Goal: Communication & Community: Participate in discussion

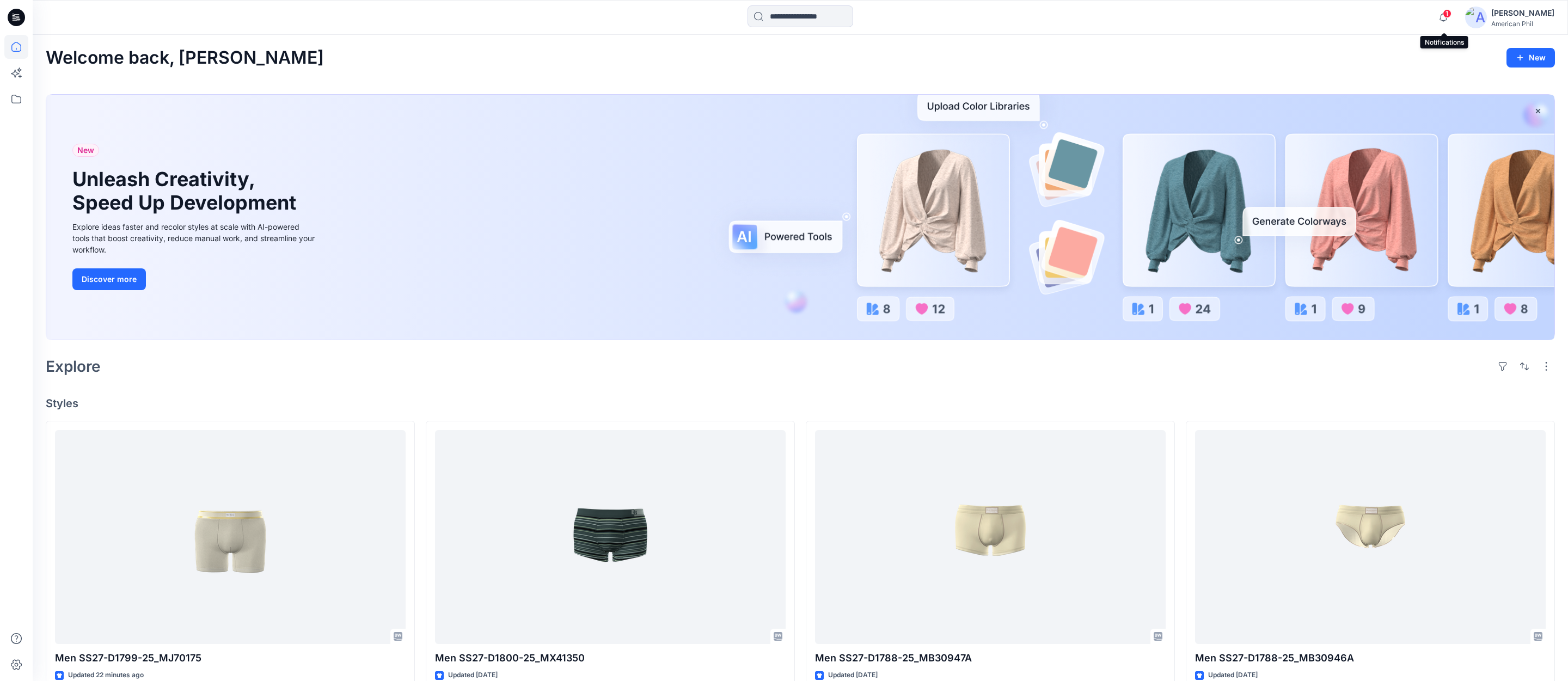
click at [1446, 14] on span "1" at bounding box center [1447, 14] width 9 height 9
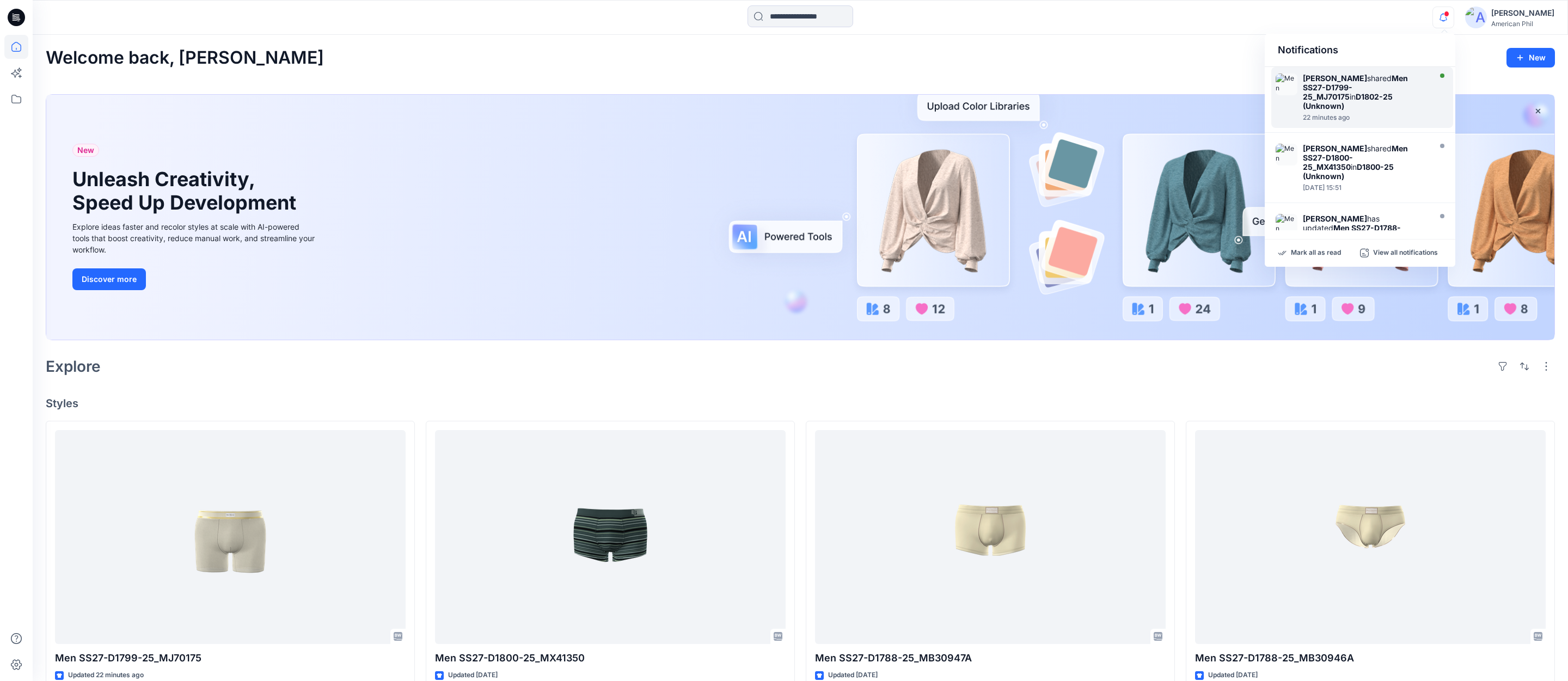
click at [1347, 83] on div "[PERSON_NAME] shared Men SS27-D1799-25_MJ70175 in D1802-25 (Unknown)" at bounding box center [1365, 92] width 125 height 37
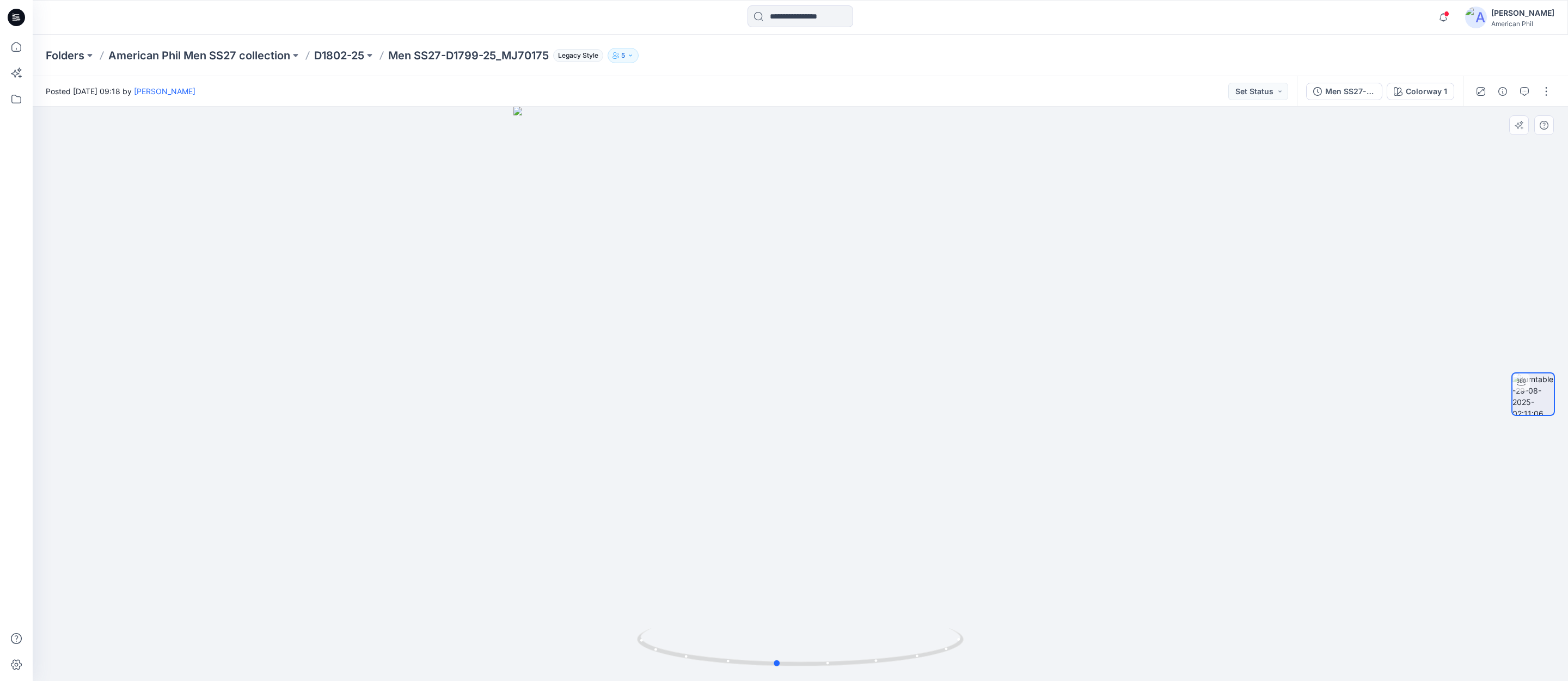
drag, startPoint x: 803, startPoint y: 661, endPoint x: 860, endPoint y: 621, distance: 69.6
click at [779, 658] on icon at bounding box center [802, 649] width 330 height 41
drag, startPoint x: 968, startPoint y: 537, endPoint x: 842, endPoint y: 511, distance: 128.7
click at [842, 511] on img at bounding box center [800, 307] width 853 height 747
drag, startPoint x: 773, startPoint y: 664, endPoint x: 798, endPoint y: 648, distance: 29.7
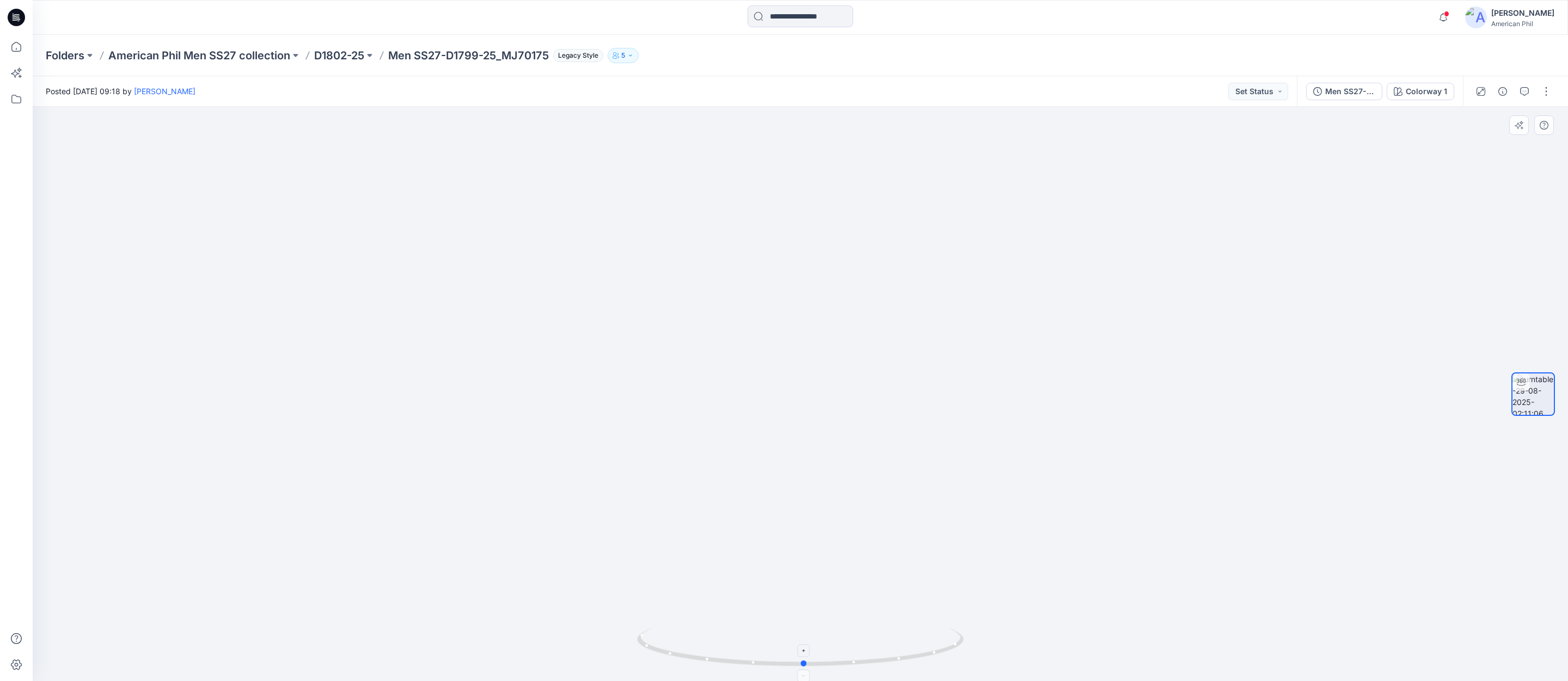
click at [801, 648] on icon at bounding box center [802, 649] width 330 height 41
click at [1446, 14] on span at bounding box center [1446, 14] width 5 height 6
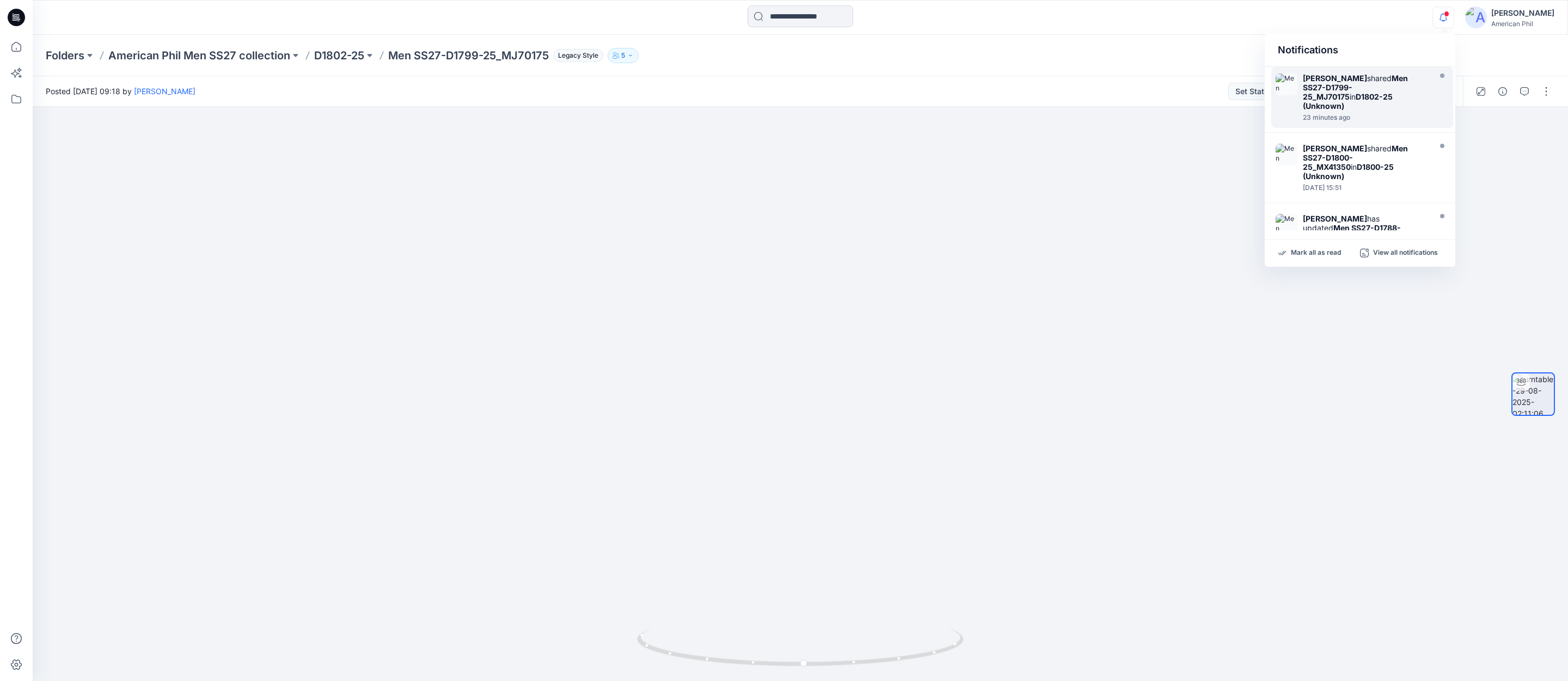
click at [1346, 89] on strong "Men SS27-D1799-25_MJ70175" at bounding box center [1355, 87] width 105 height 28
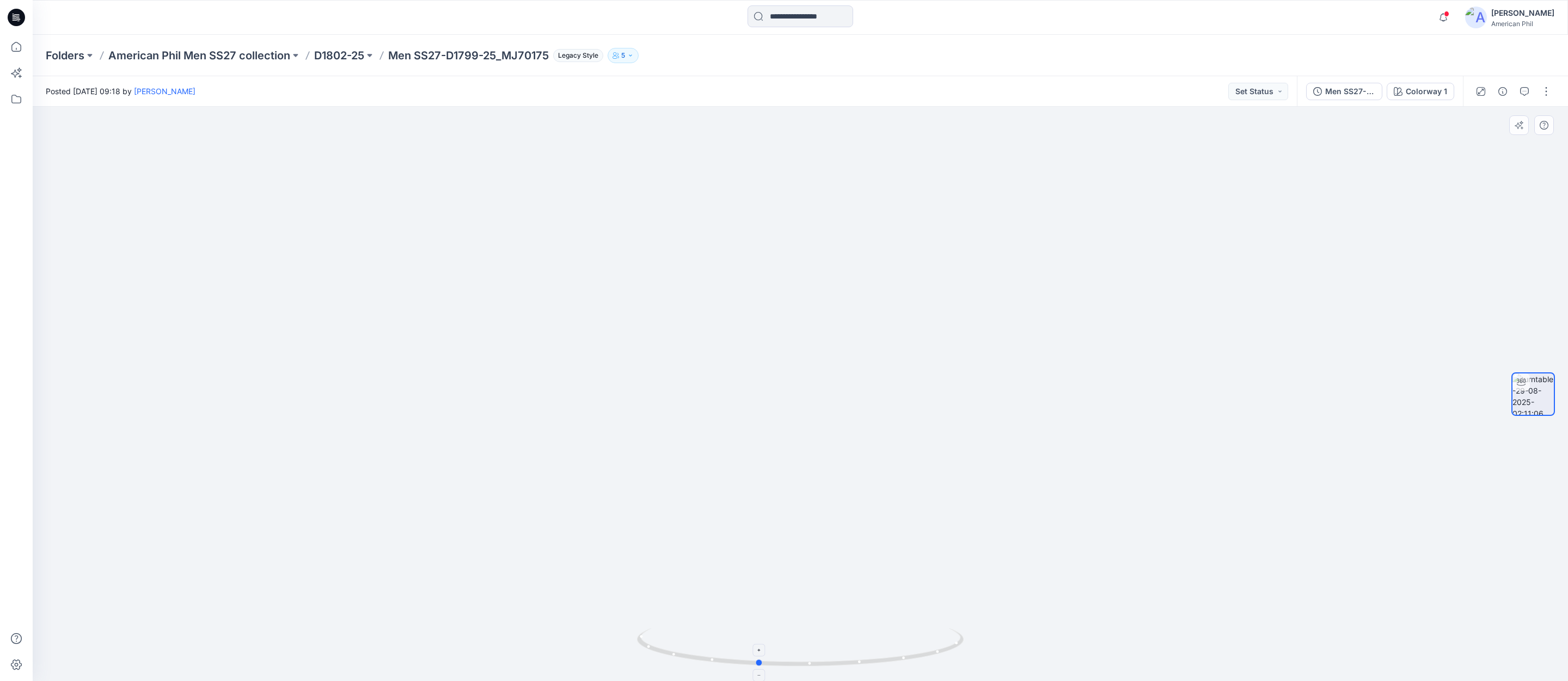
drag, startPoint x: 803, startPoint y: 663, endPoint x: 760, endPoint y: 658, distance: 43.3
click at [760, 658] on icon at bounding box center [802, 649] width 330 height 41
click at [1448, 14] on span at bounding box center [1446, 14] width 5 height 6
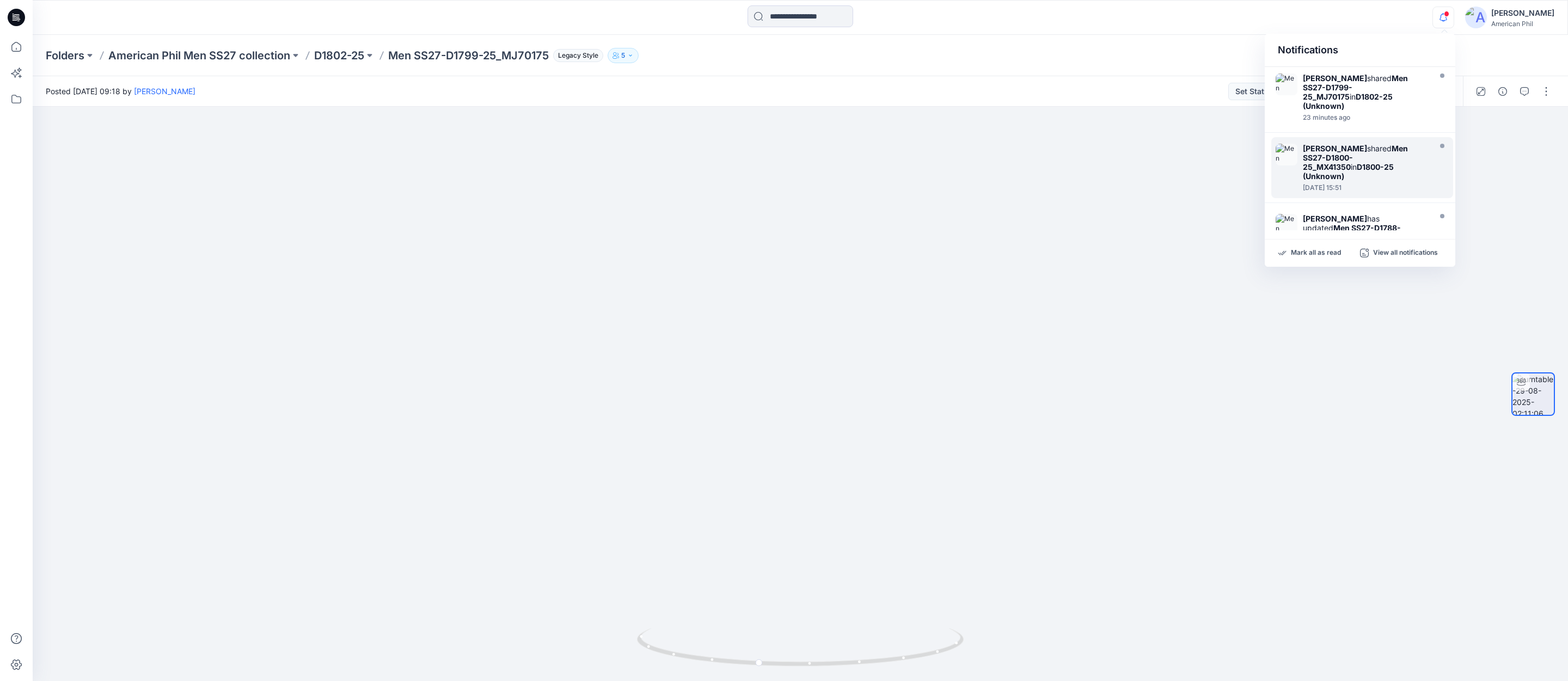
click at [1317, 156] on strong "Men SS27-D1800-25_MX41350" at bounding box center [1355, 158] width 105 height 28
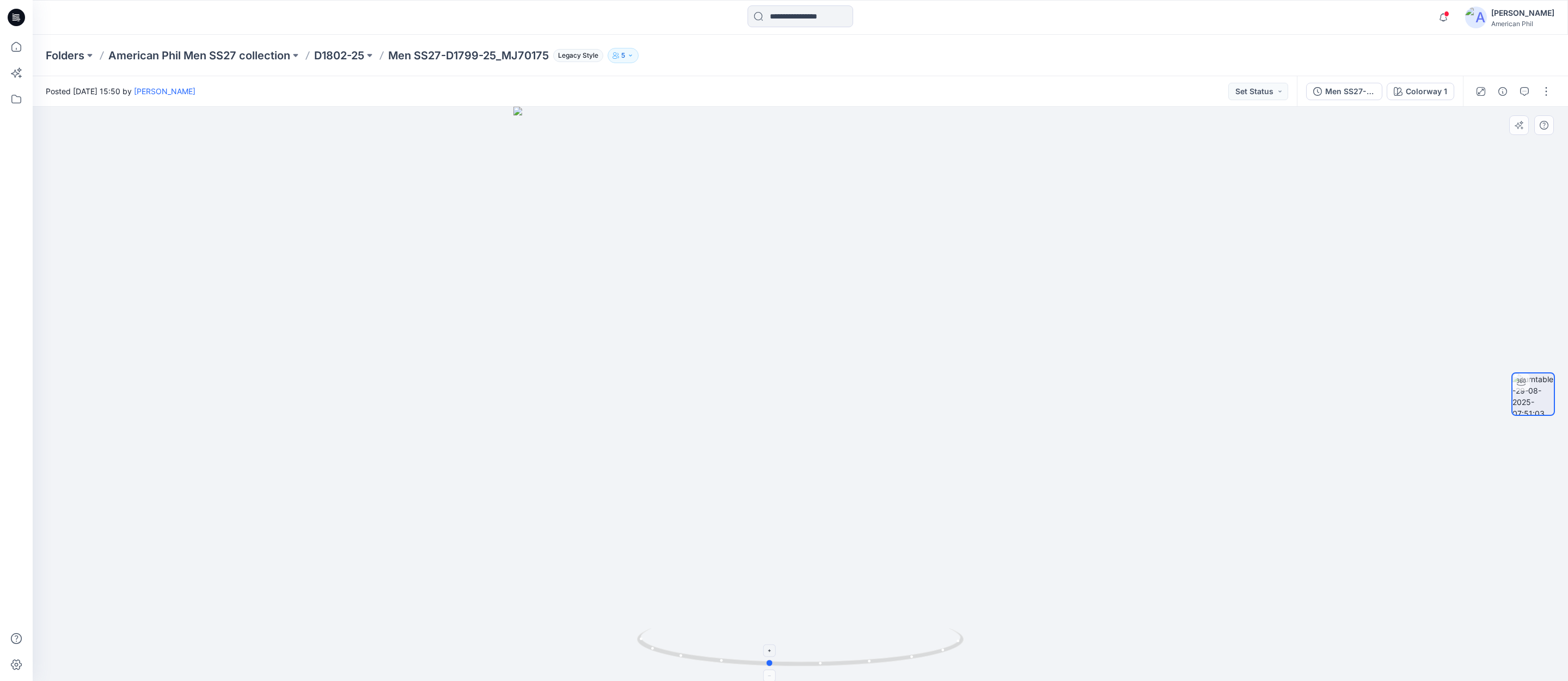
drag, startPoint x: 863, startPoint y: 663, endPoint x: 830, endPoint y: 663, distance: 33.0
click at [830, 663] on icon at bounding box center [802, 649] width 330 height 41
click at [336, 52] on p "D1802-25" at bounding box center [340, 55] width 50 height 15
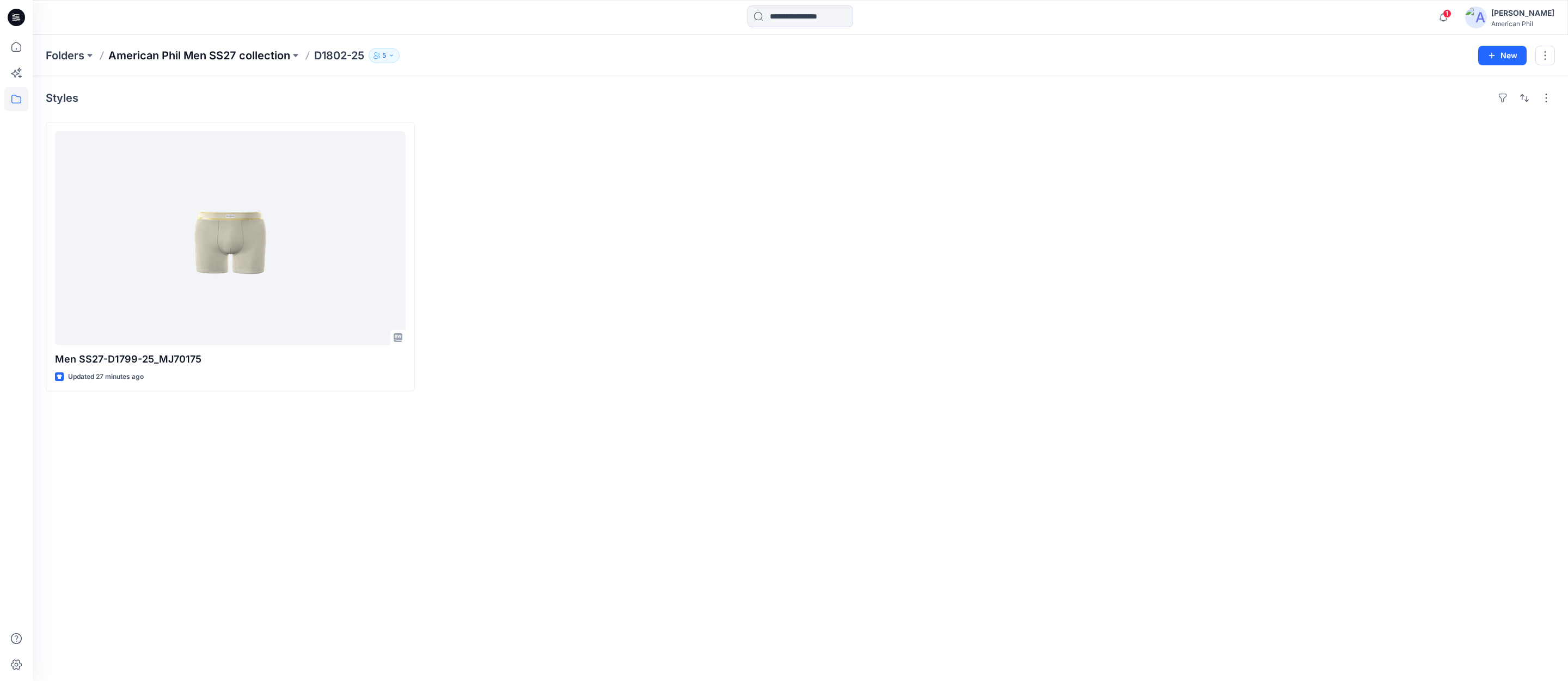
click at [249, 56] on p "American Phil Men SS27 collection" at bounding box center [199, 55] width 182 height 15
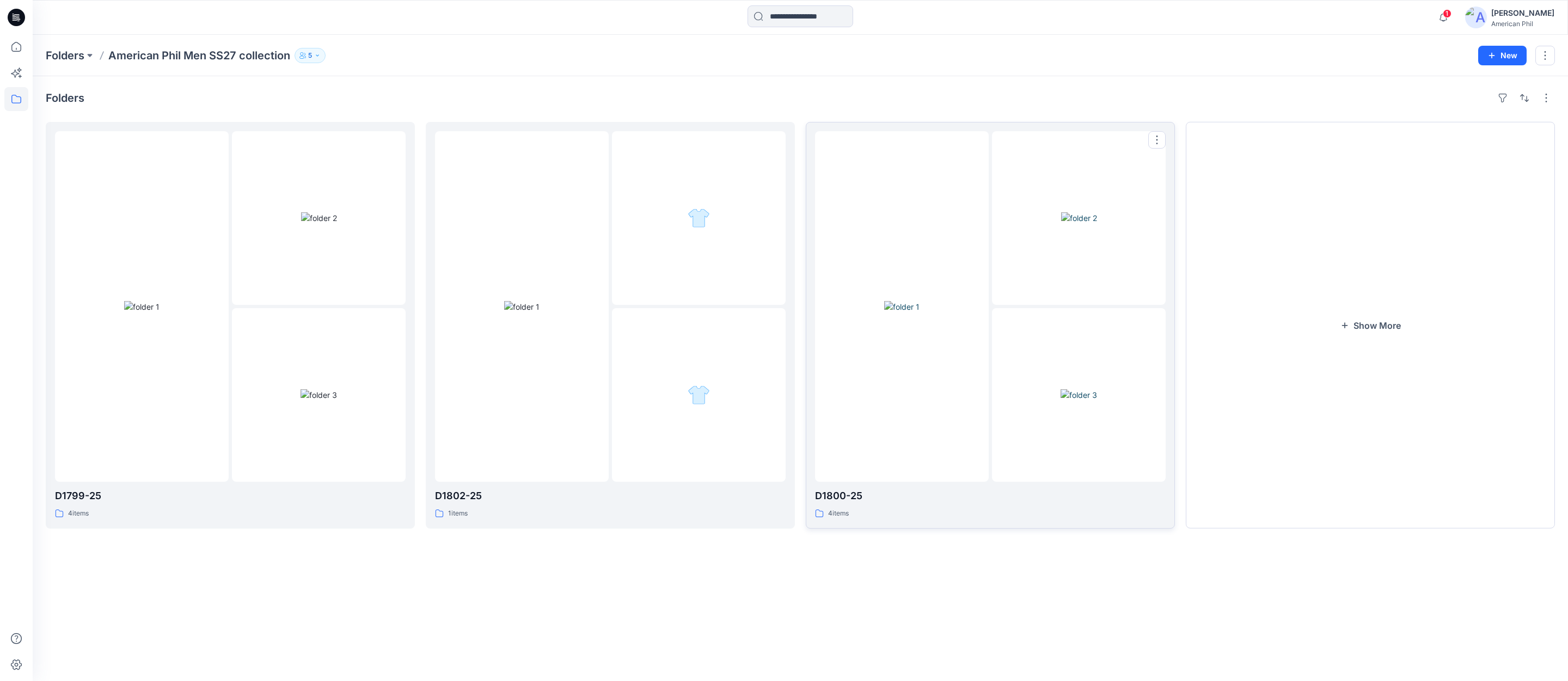
click at [910, 219] on div at bounding box center [902, 306] width 174 height 350
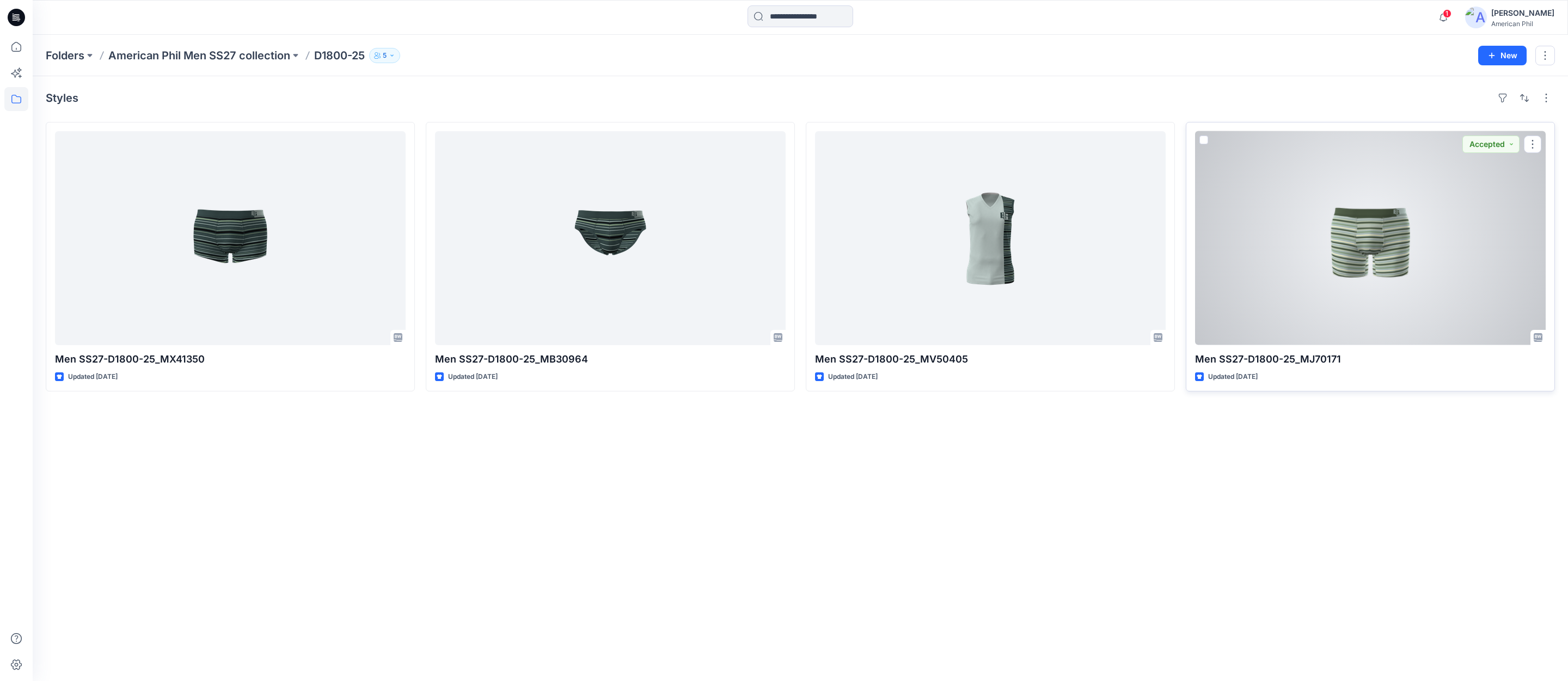
click at [1374, 246] on div at bounding box center [1370, 239] width 350 height 214
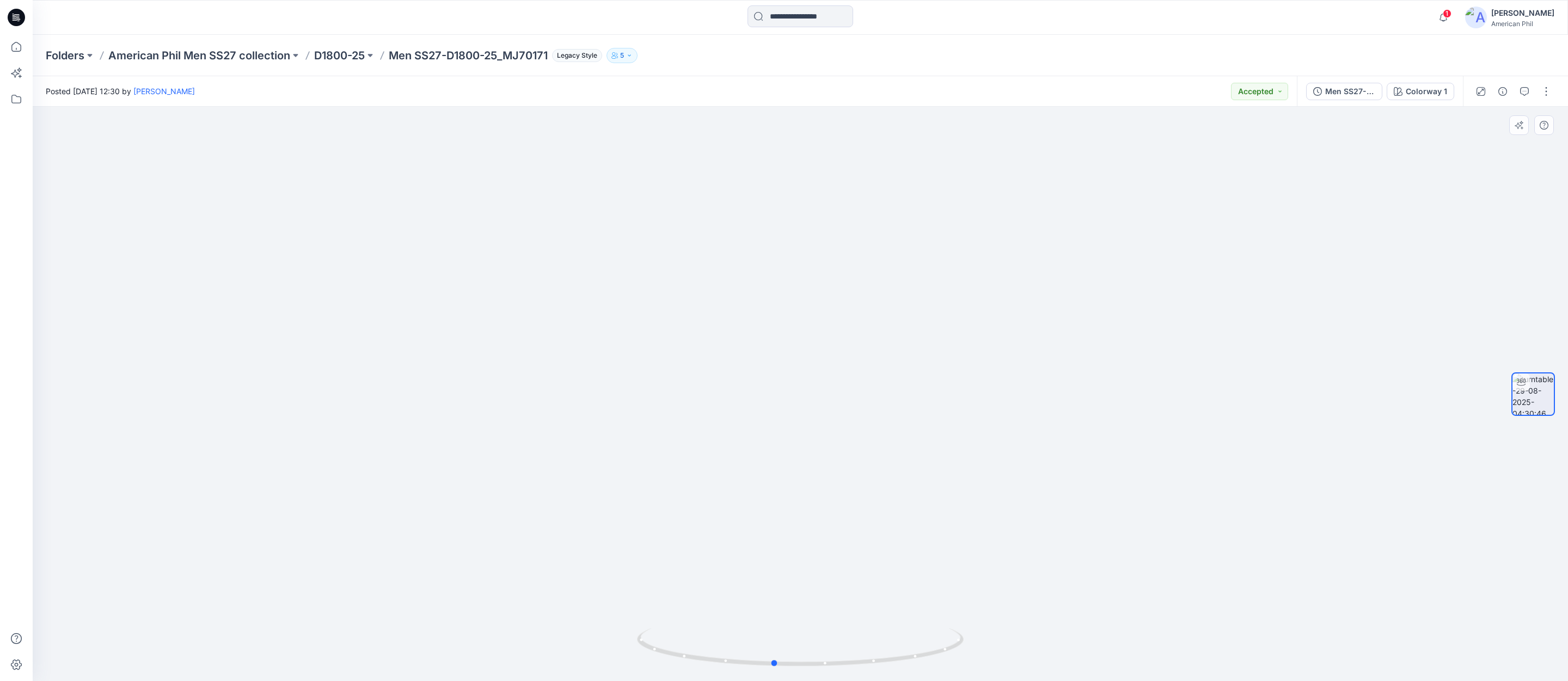
drag, startPoint x: 845, startPoint y: 664, endPoint x: 989, endPoint y: 652, distance: 144.5
click at [821, 625] on div at bounding box center [800, 394] width 1536 height 575
click at [336, 57] on p "D1800-25" at bounding box center [340, 55] width 50 height 15
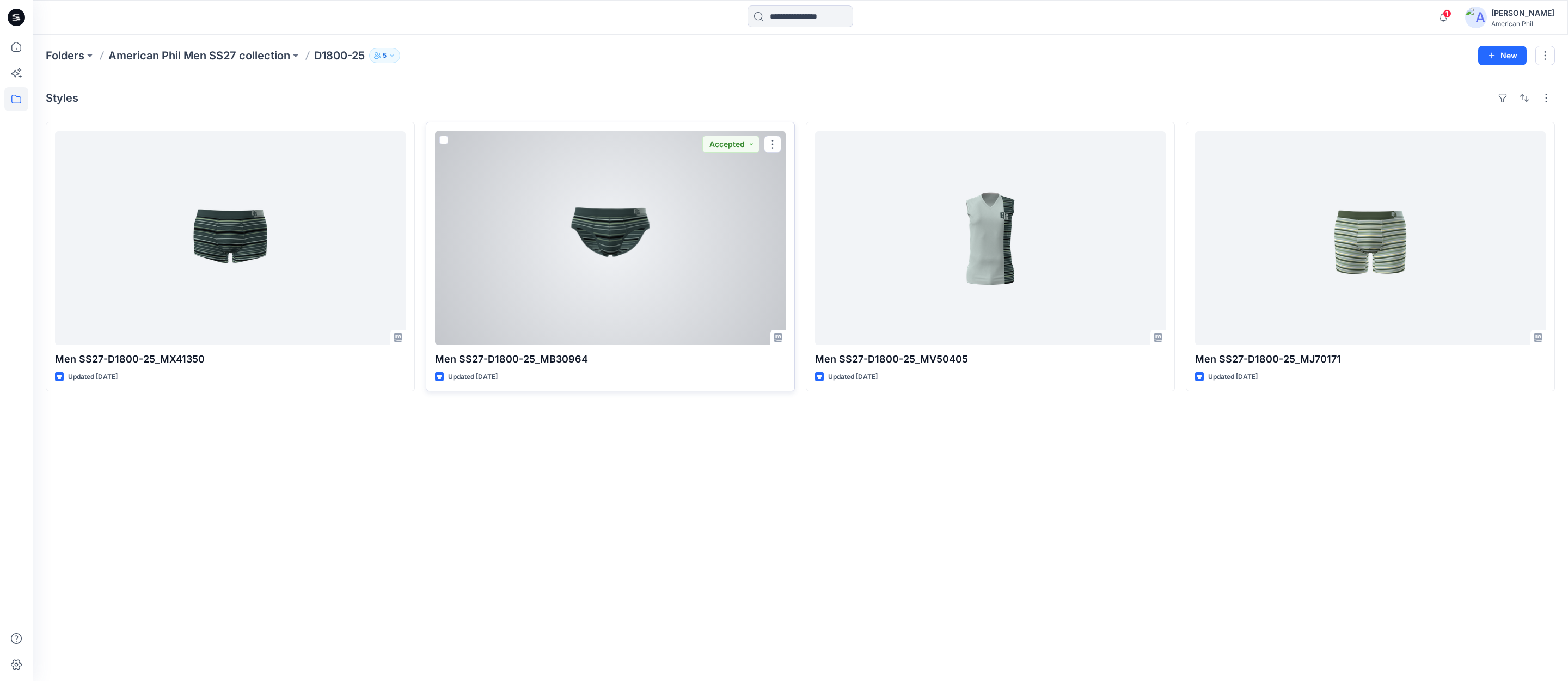
click at [611, 232] on div at bounding box center [610, 239] width 350 height 214
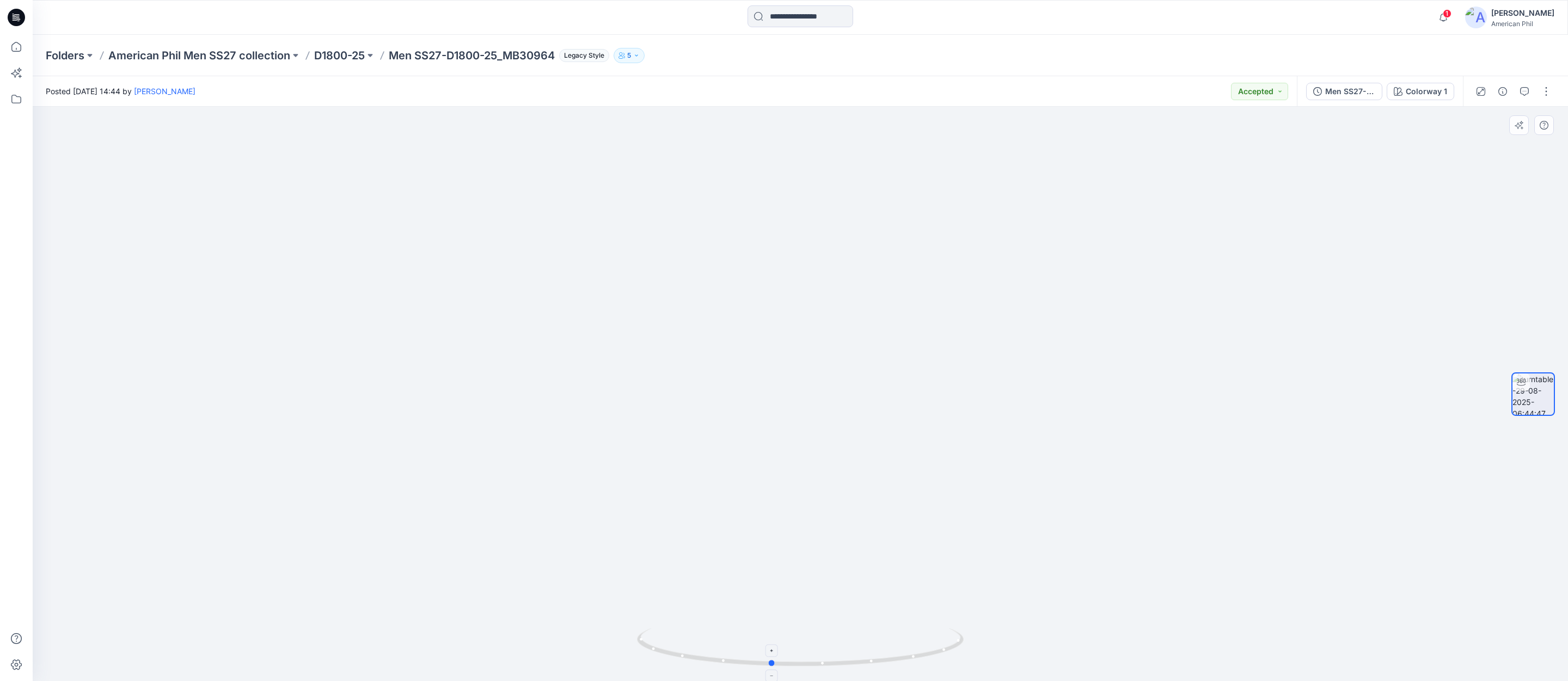
drag, startPoint x: 841, startPoint y: 661, endPoint x: 813, endPoint y: 661, distance: 28.0
click at [813, 661] on icon at bounding box center [802, 649] width 330 height 41
click at [1528, 90] on icon "button" at bounding box center [1525, 92] width 9 height 9
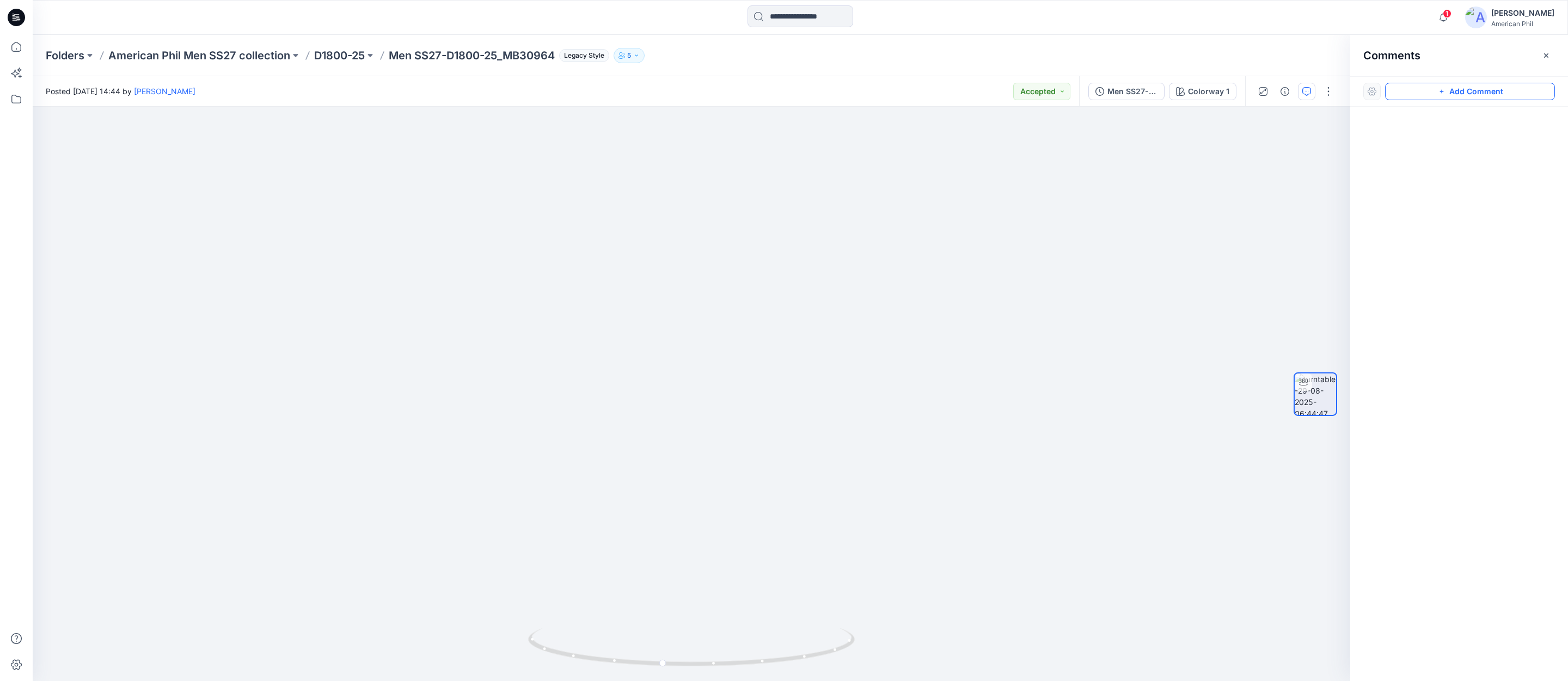
click at [1468, 91] on button "Add Comment" at bounding box center [1470, 91] width 170 height 17
click at [800, 286] on div "1" at bounding box center [691, 394] width 1318 height 575
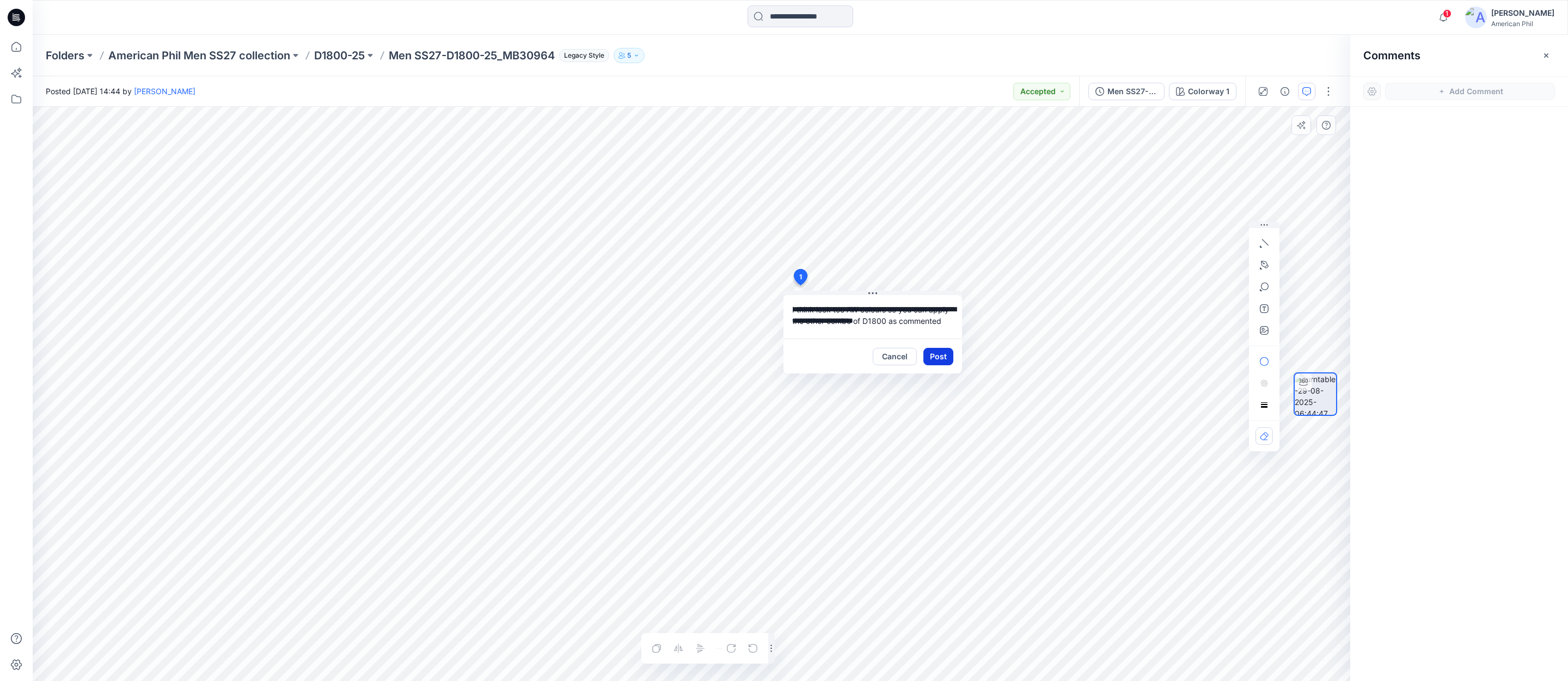
type textarea "**********"
click at [941, 358] on button "Post" at bounding box center [938, 356] width 30 height 17
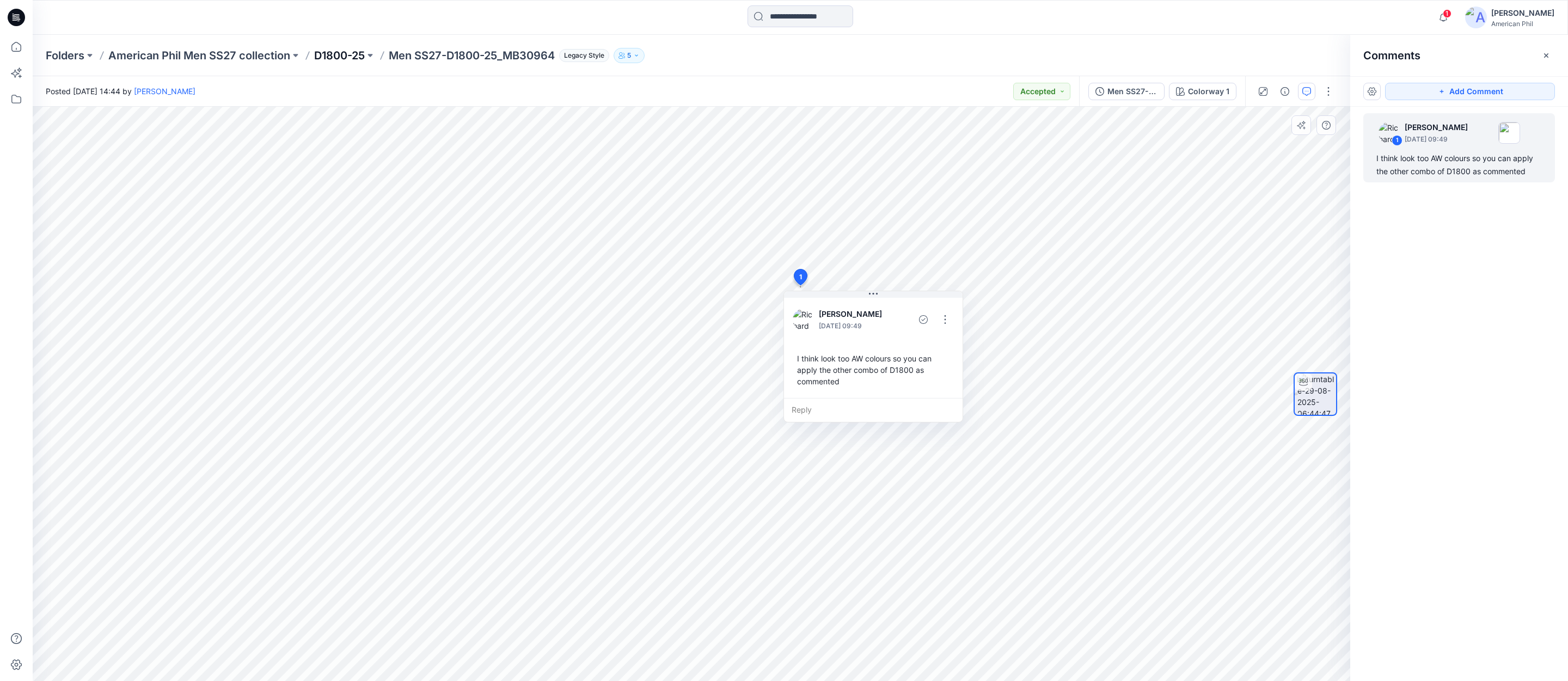
click at [334, 55] on p "D1800-25" at bounding box center [340, 55] width 50 height 15
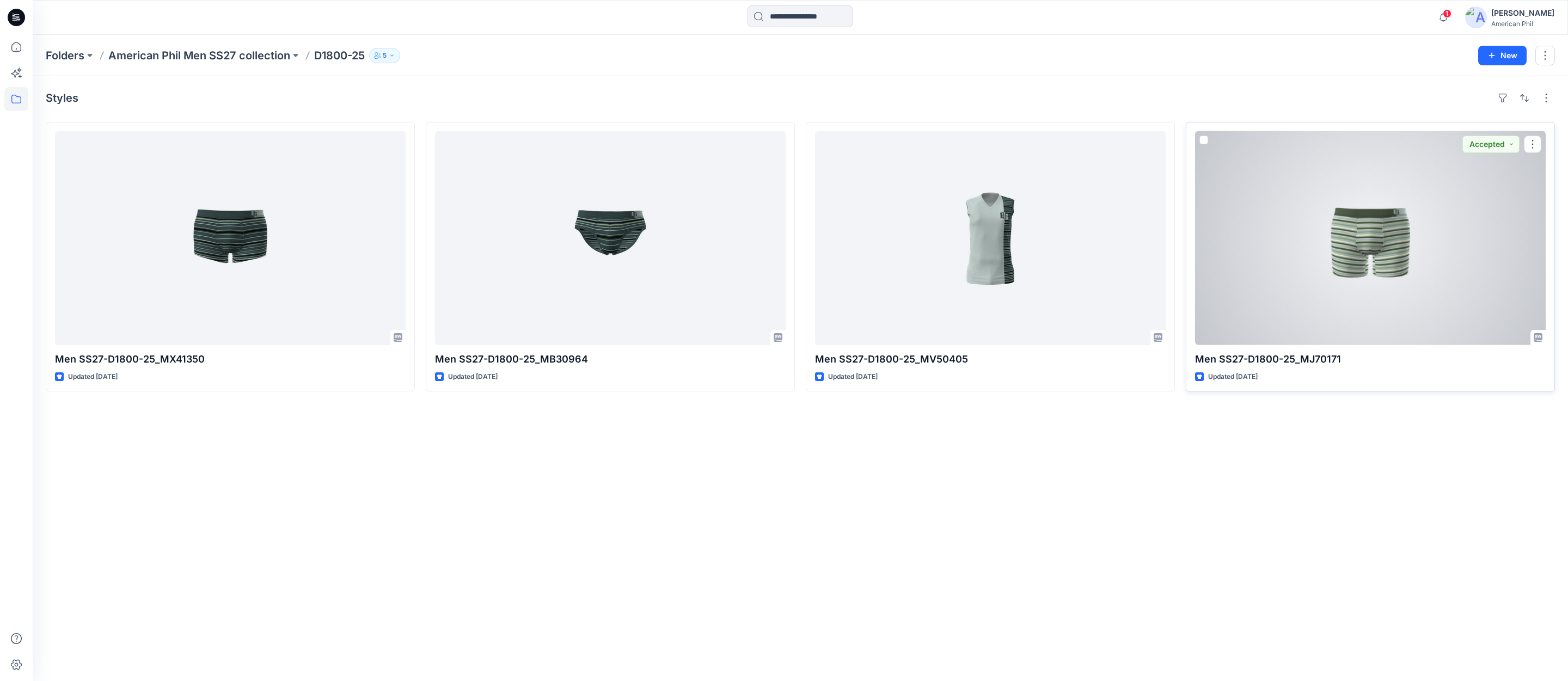
click at [1357, 248] on div at bounding box center [1370, 239] width 350 height 214
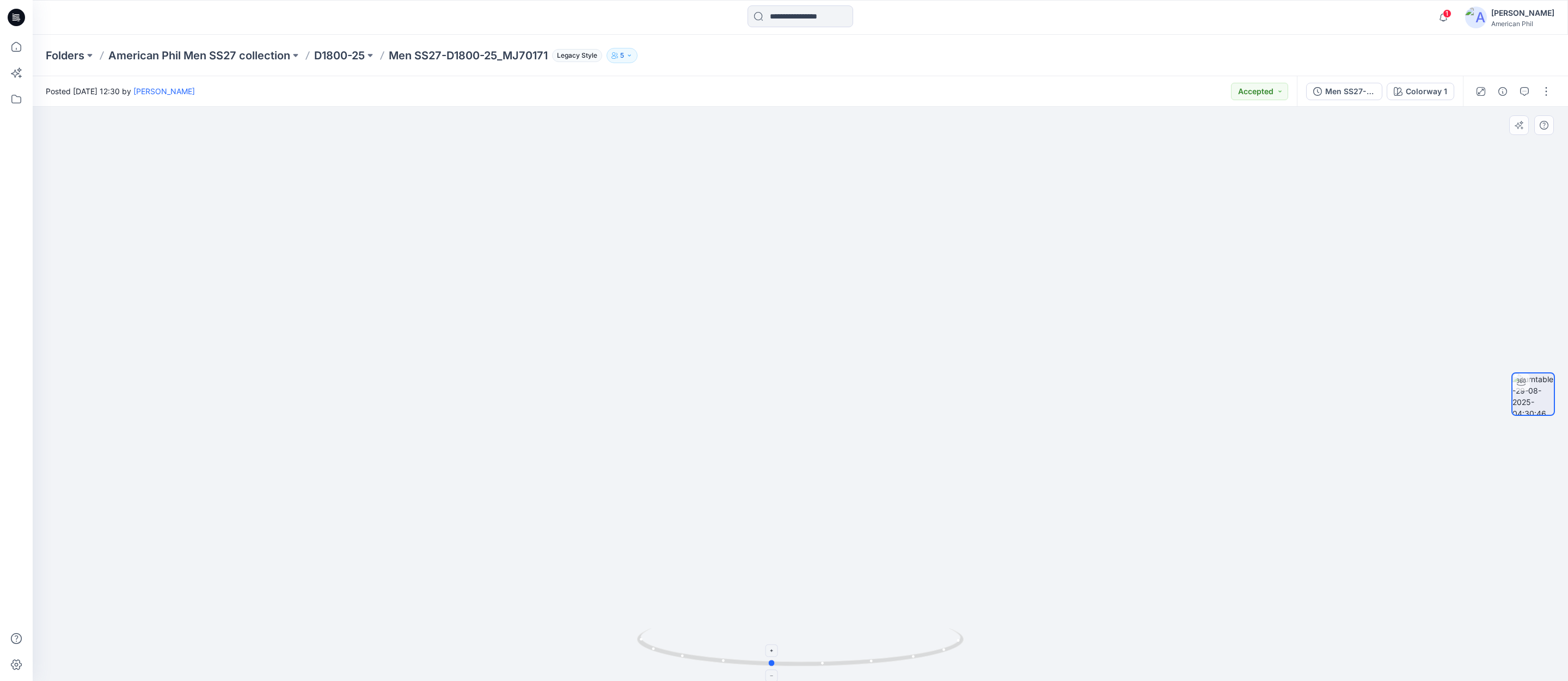
drag, startPoint x: 847, startPoint y: 665, endPoint x: 819, endPoint y: 660, distance: 28.4
click at [819, 660] on icon at bounding box center [802, 649] width 330 height 41
drag, startPoint x: 990, startPoint y: 228, endPoint x: 919, endPoint y: 304, distance: 104.0
click at [918, 302] on img at bounding box center [800, 306] width 1062 height 749
click at [1526, 88] on icon "button" at bounding box center [1525, 92] width 9 height 9
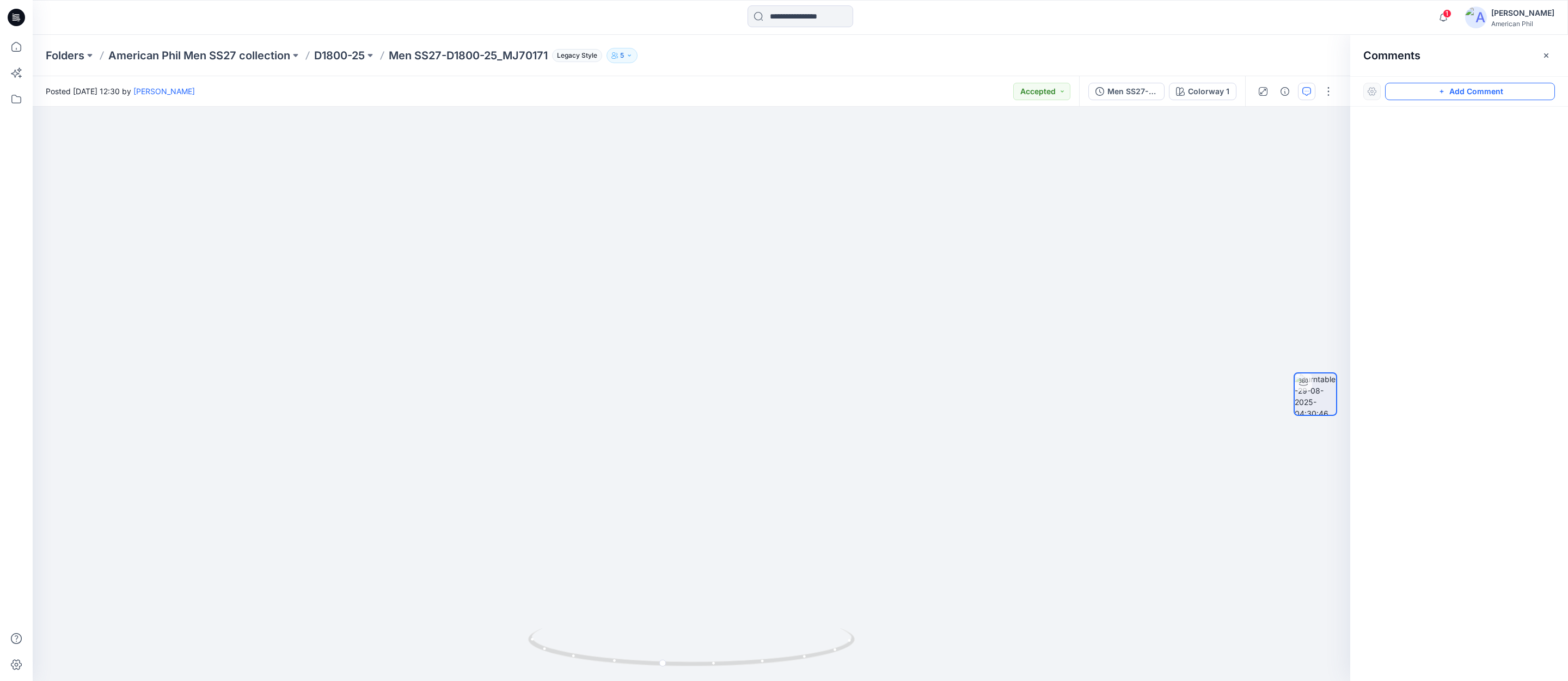
click at [1467, 91] on button "Add Comment" at bounding box center [1470, 91] width 170 height 17
click at [864, 254] on div "1" at bounding box center [691, 394] width 1318 height 575
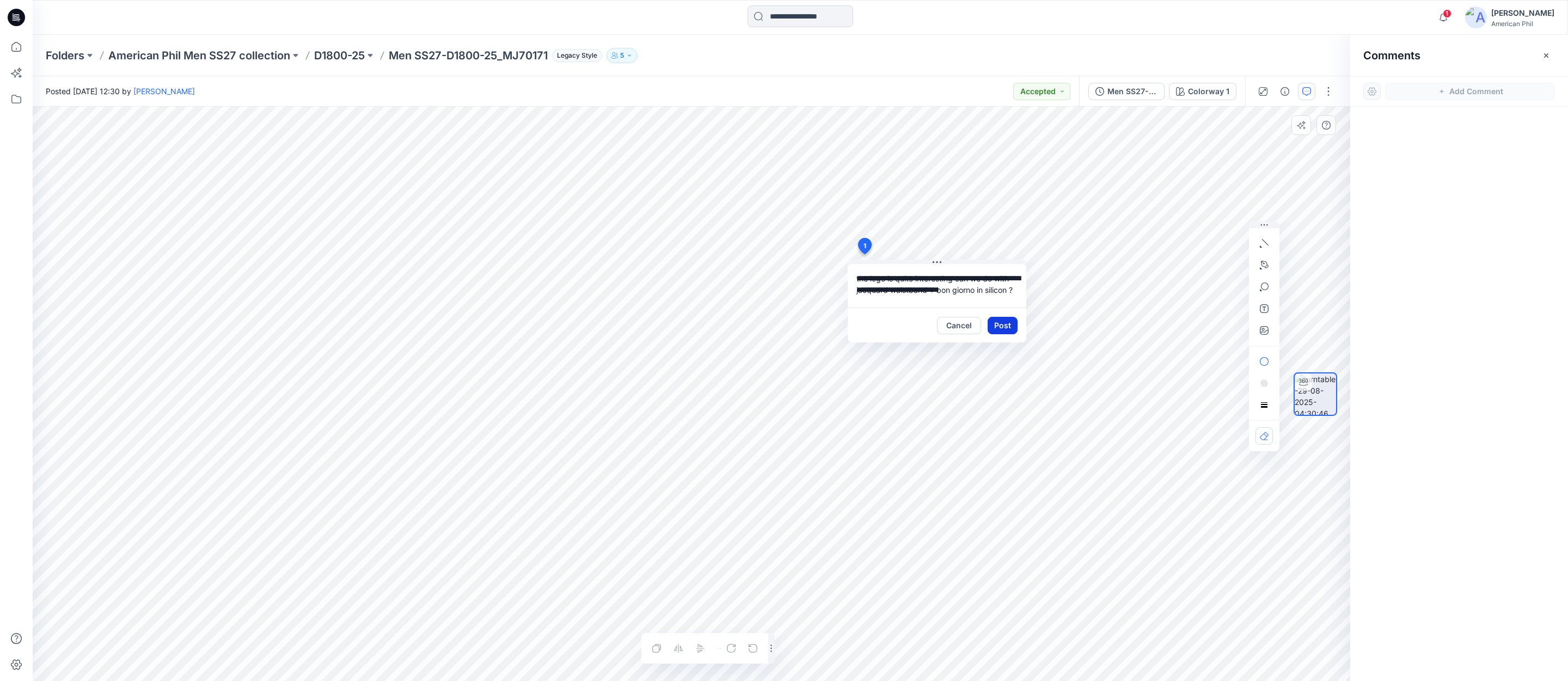
type textarea "**********"
click at [1002, 326] on button "Post" at bounding box center [1002, 325] width 30 height 17
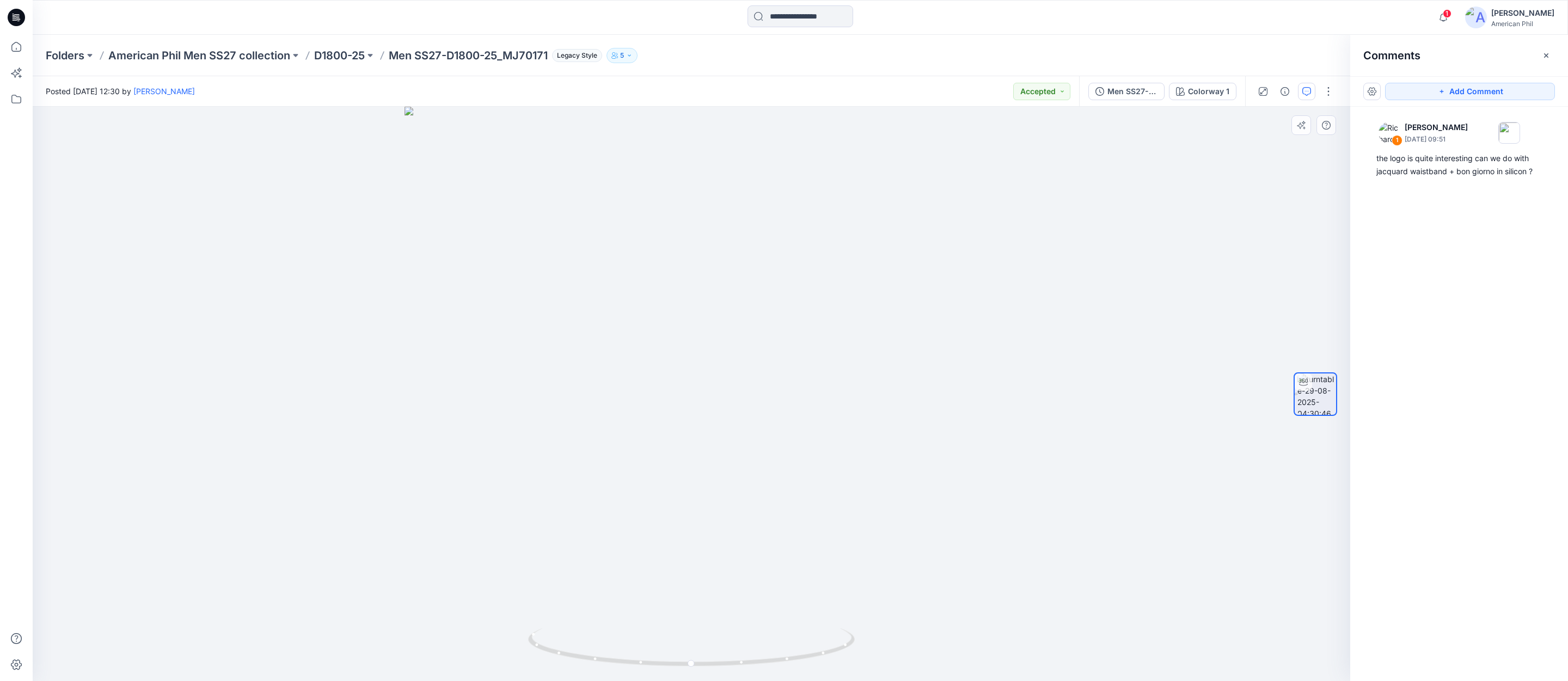
click at [796, 411] on img at bounding box center [692, 394] width 575 height 575
drag, startPoint x: 703, startPoint y: 667, endPoint x: 681, endPoint y: 663, distance: 22.4
click at [681, 663] on icon at bounding box center [693, 649] width 330 height 41
drag, startPoint x: 1493, startPoint y: 89, endPoint x: 1437, endPoint y: 189, distance: 114.6
click at [1493, 89] on button "Add Comment" at bounding box center [1470, 91] width 170 height 17
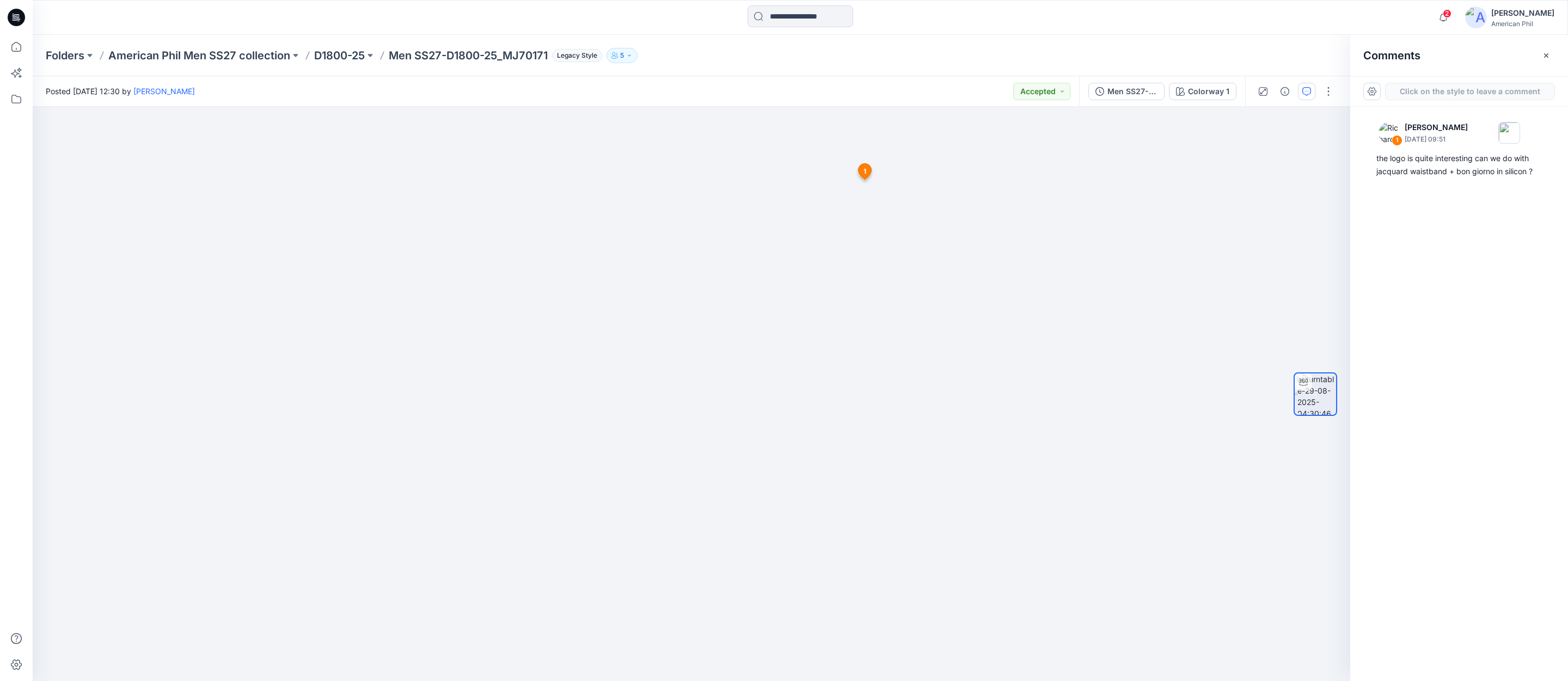
click at [875, 426] on div "2 1 [PERSON_NAME] [DATE] 09:51 the logo is quite interesting can we do with jac…" at bounding box center [691, 394] width 1318 height 575
drag, startPoint x: 916, startPoint y: 462, endPoint x: 1004, endPoint y: 476, distance: 89.1
click at [916, 462] on textarea "**********" at bounding box center [947, 458] width 178 height 43
type textarea "**********"
click at [1011, 498] on button "Post" at bounding box center [1013, 496] width 30 height 17
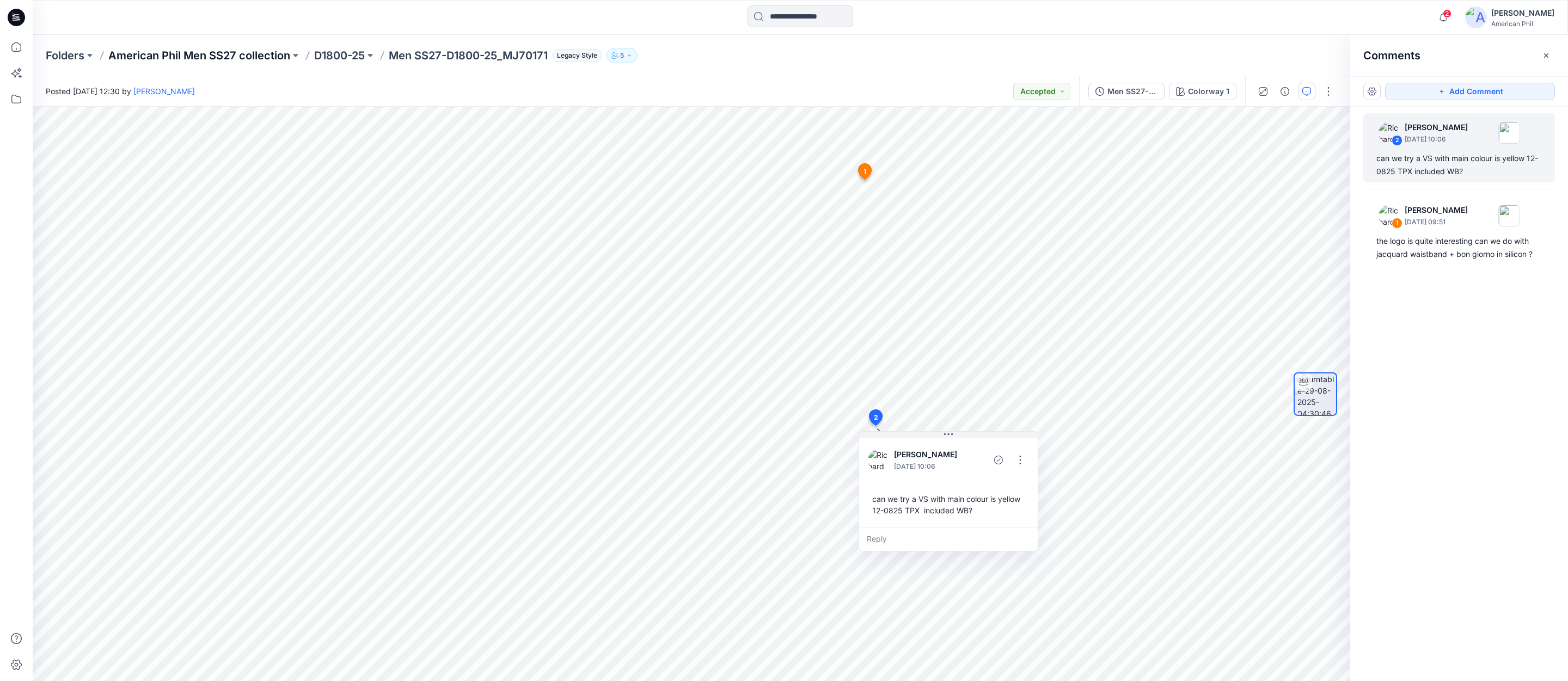
click at [188, 56] on p "American Phil Men SS27 collection" at bounding box center [199, 55] width 182 height 15
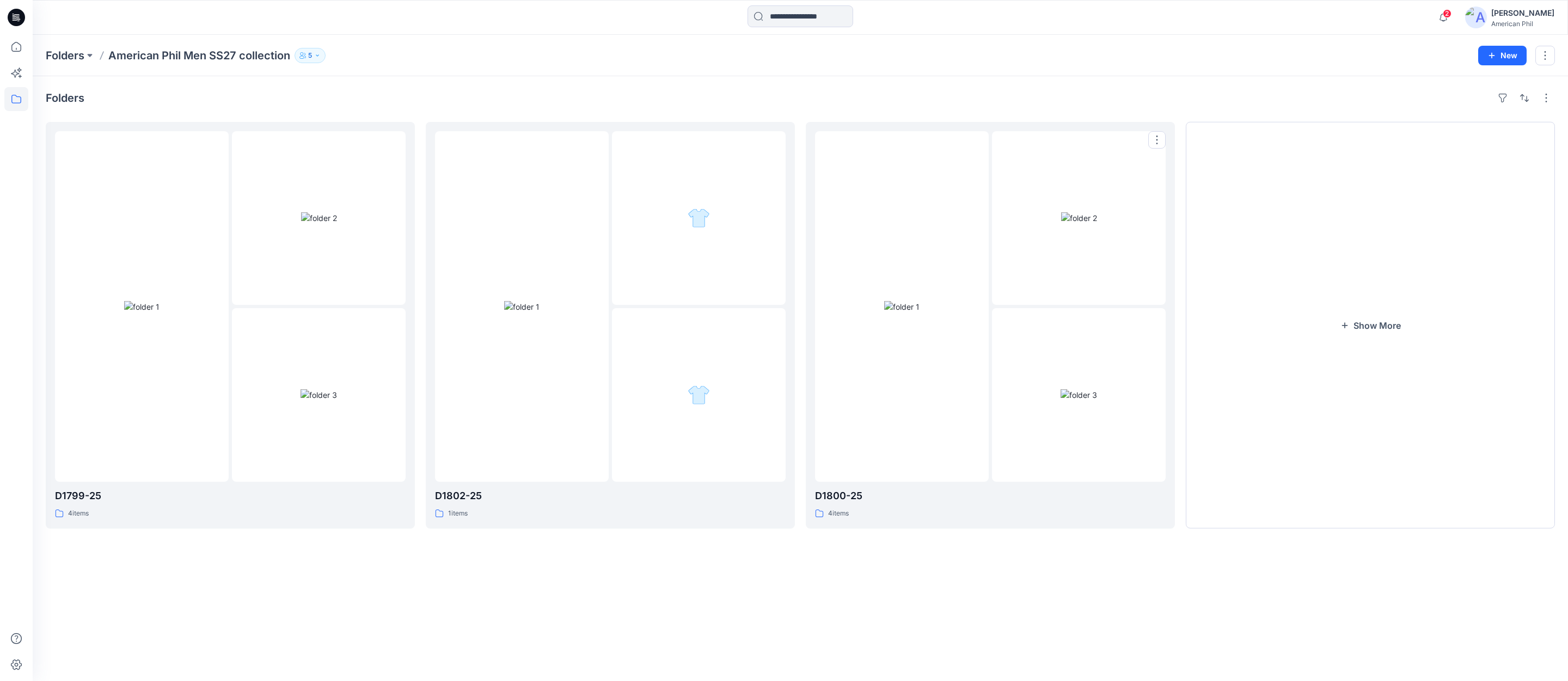
click at [1080, 389] on img at bounding box center [1079, 395] width 37 height 12
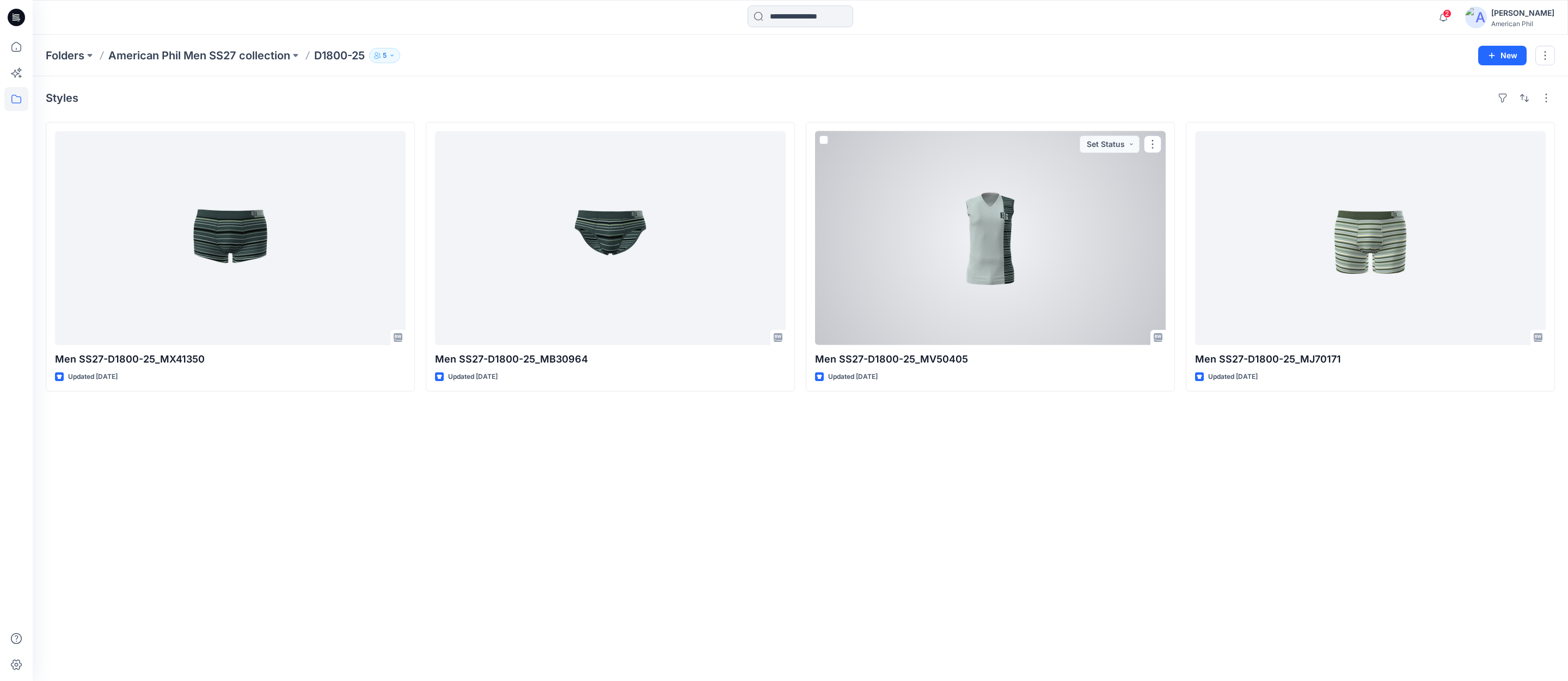
click at [1004, 249] on div at bounding box center [990, 239] width 350 height 214
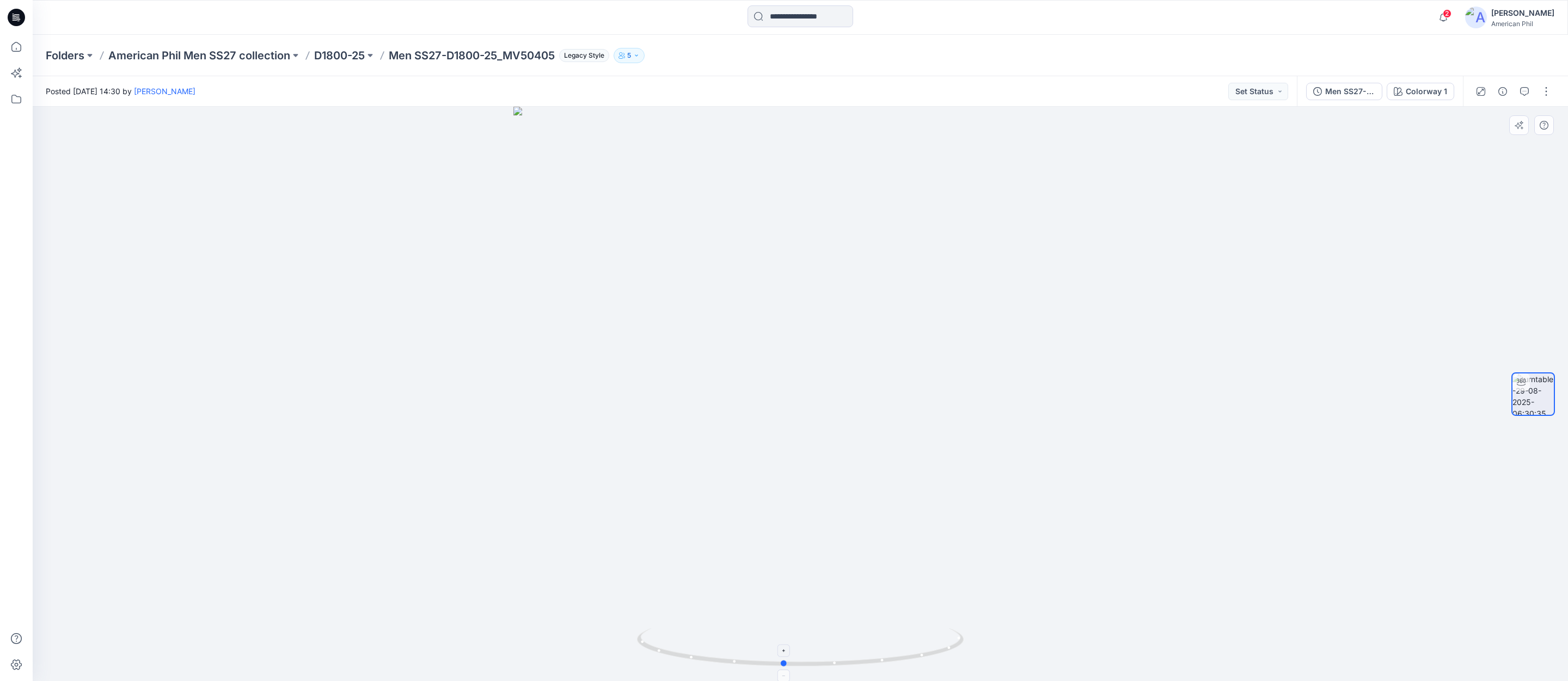
drag, startPoint x: 825, startPoint y: 667, endPoint x: 831, endPoint y: 665, distance: 6.3
click at [808, 663] on icon at bounding box center [802, 649] width 330 height 41
click at [335, 57] on p "D1800-25" at bounding box center [340, 55] width 50 height 15
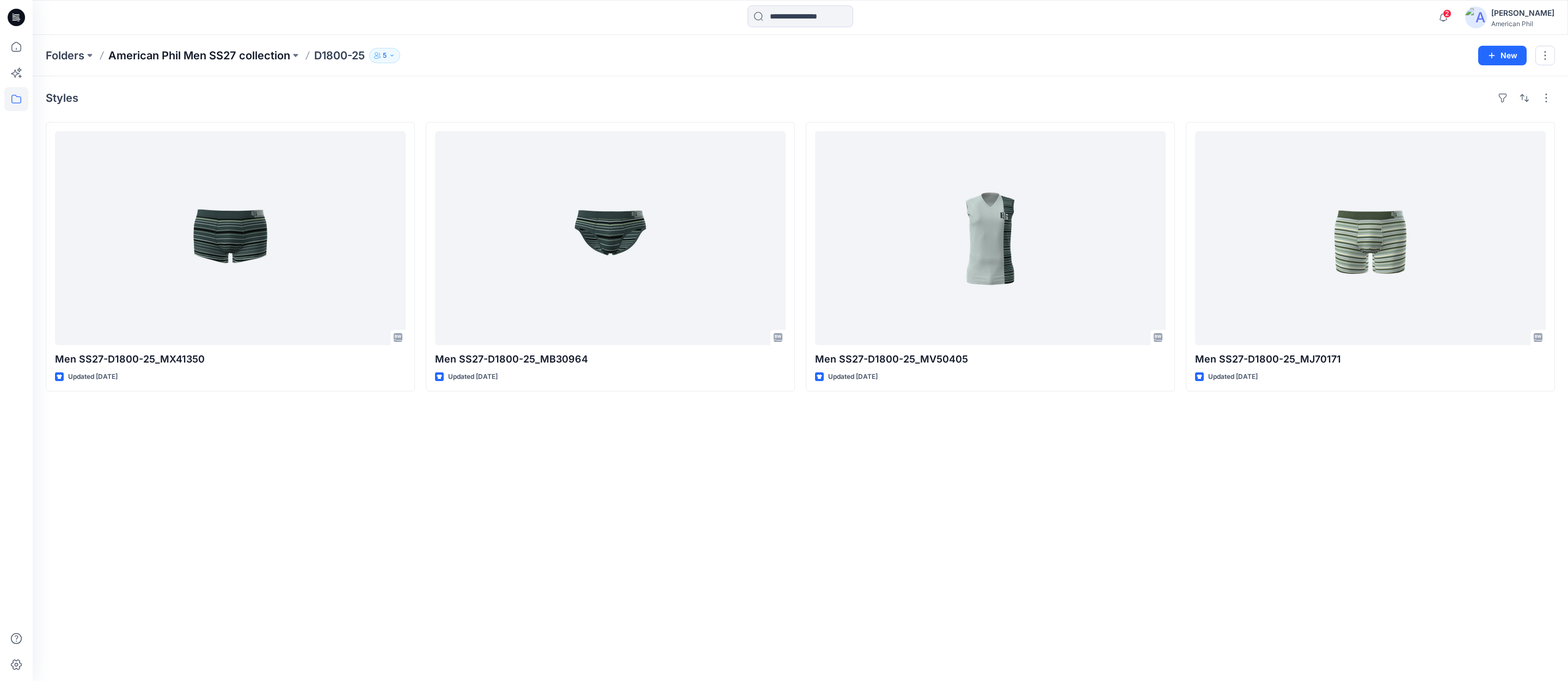
click at [214, 52] on p "American Phil Men SS27 collection" at bounding box center [199, 55] width 182 height 15
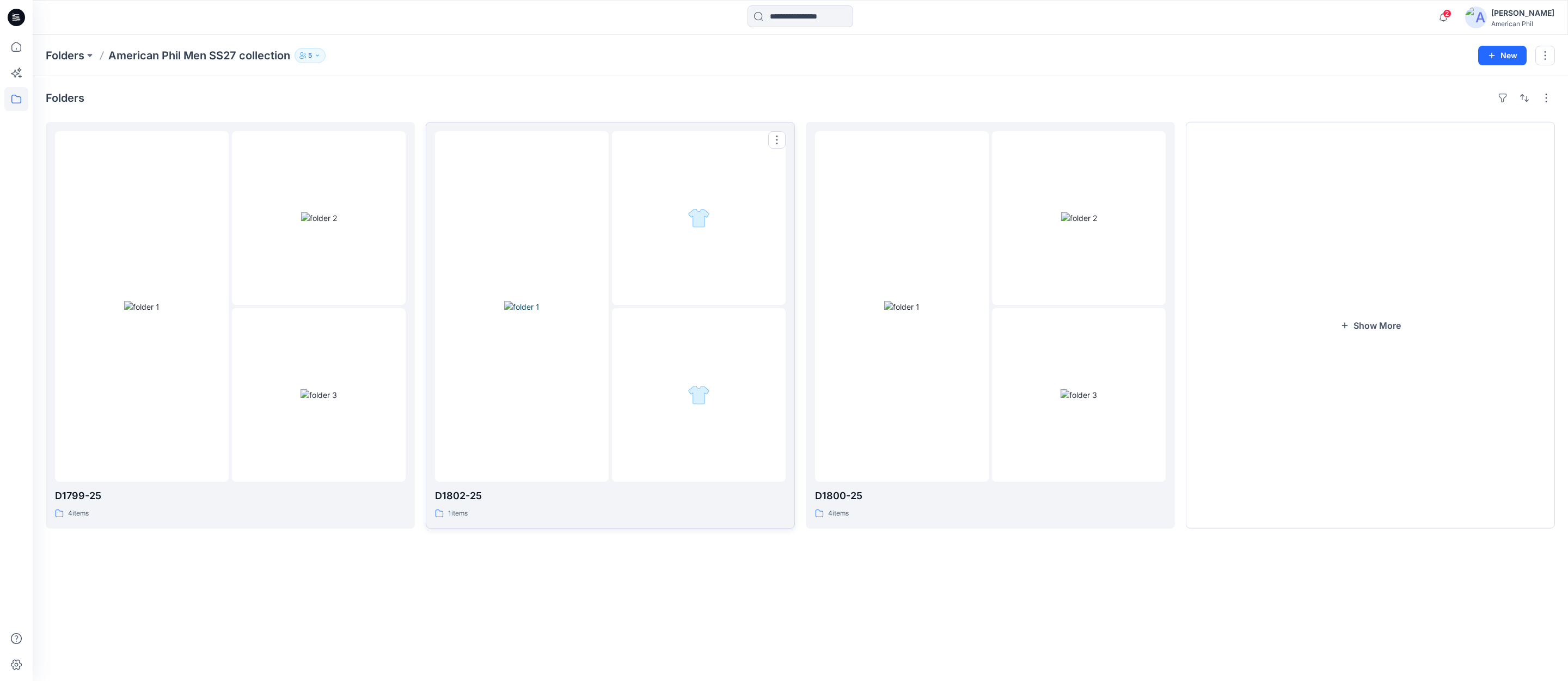
click at [536, 313] on img at bounding box center [521, 306] width 35 height 12
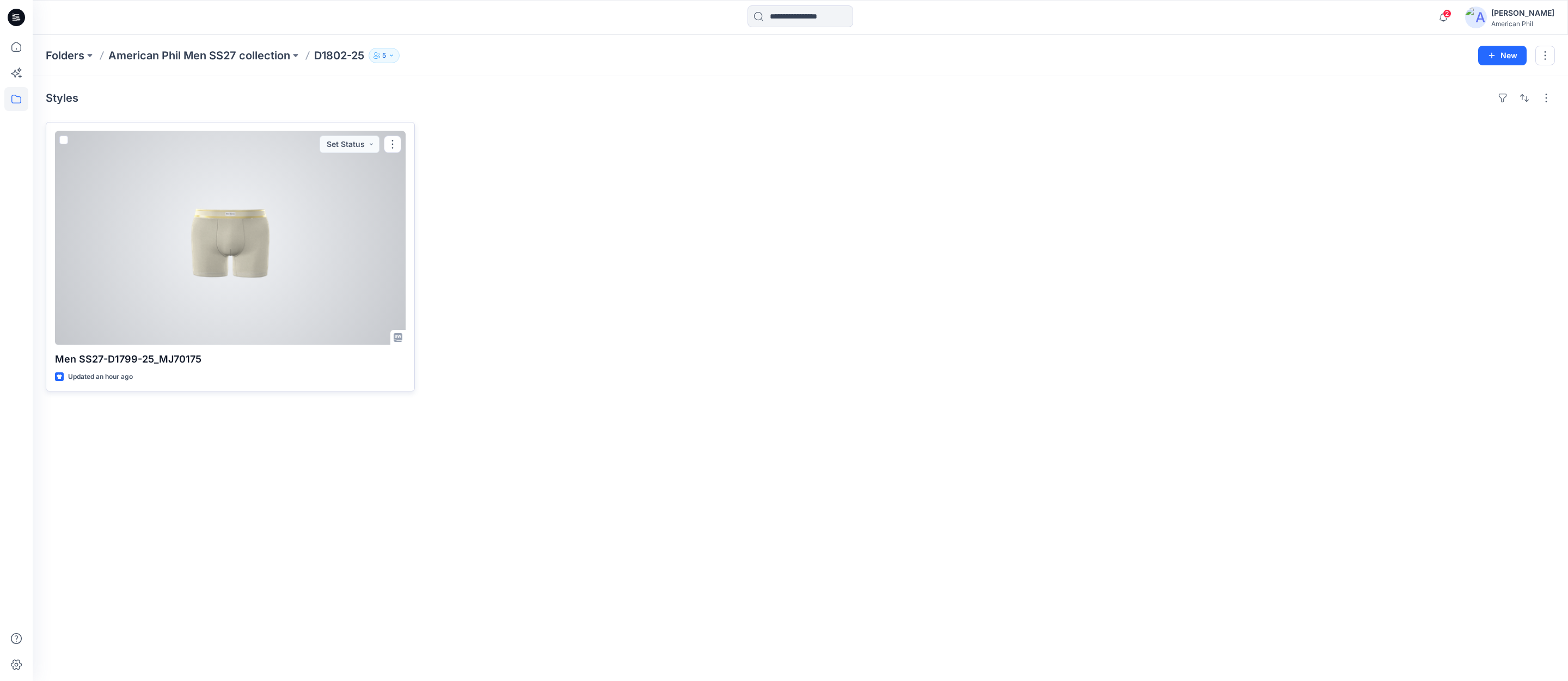
click at [209, 244] on div at bounding box center [230, 239] width 350 height 214
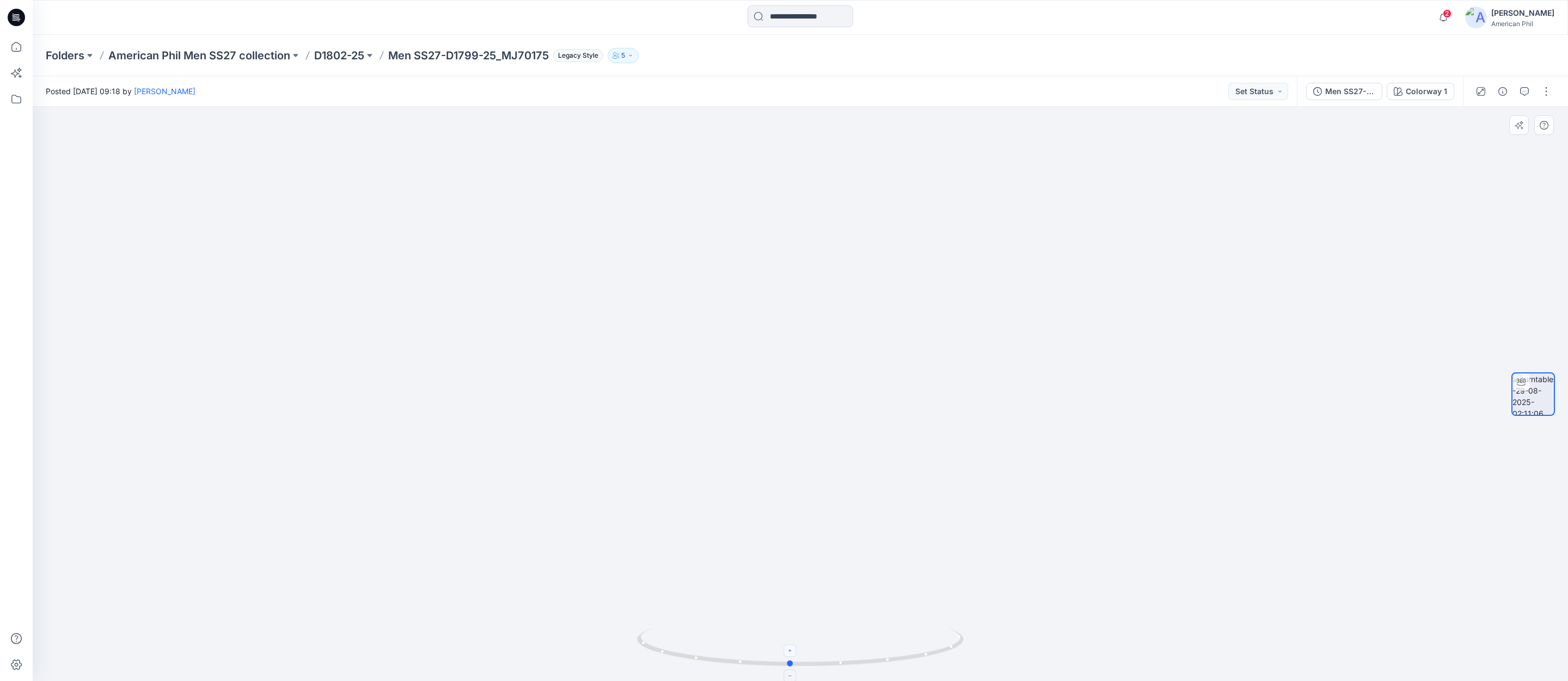
drag, startPoint x: 801, startPoint y: 667, endPoint x: 790, endPoint y: 649, distance: 21.1
click at [790, 649] on icon at bounding box center [802, 649] width 330 height 41
drag, startPoint x: 850, startPoint y: 520, endPoint x: 857, endPoint y: 485, distance: 35.7
click at [858, 485] on img at bounding box center [801, 272] width 933 height 817
click at [1526, 92] on icon "button" at bounding box center [1525, 92] width 9 height 9
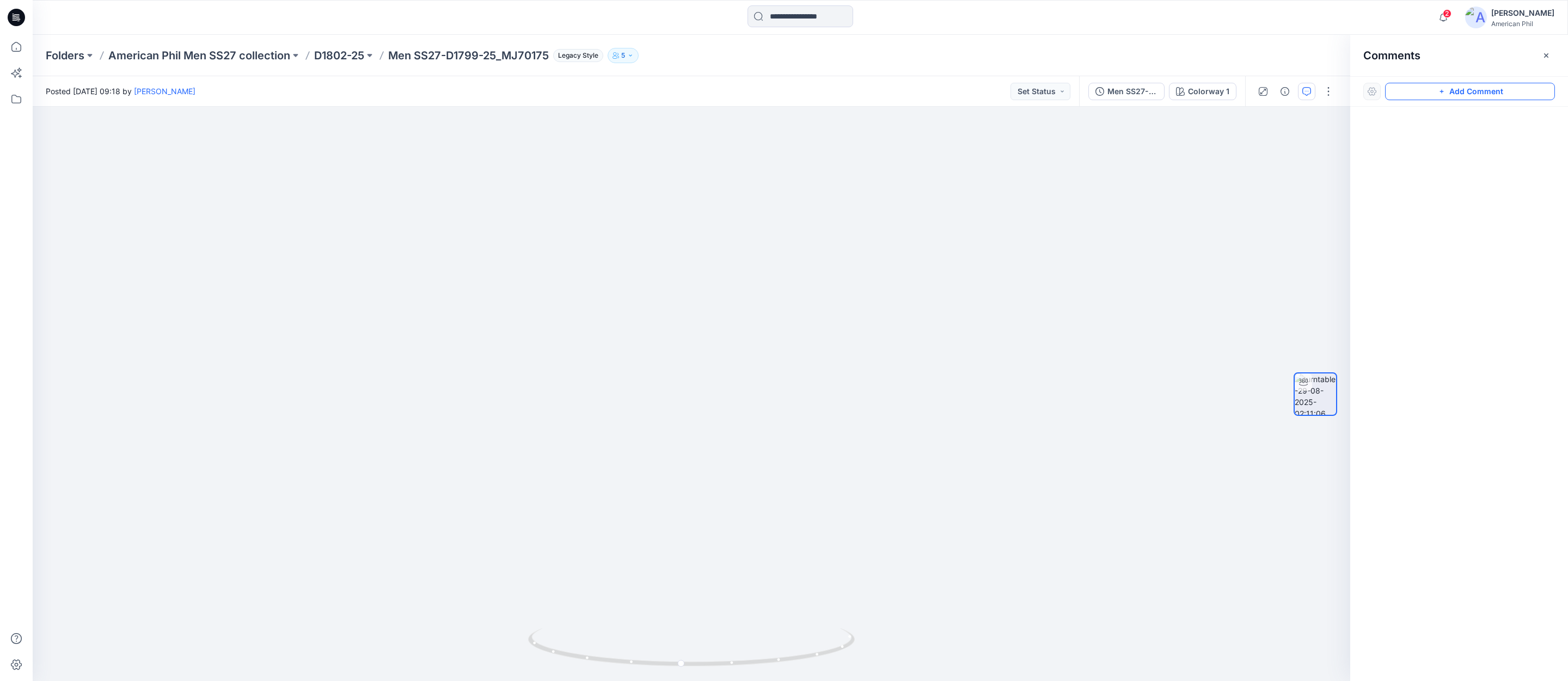
drag, startPoint x: 1479, startPoint y: 91, endPoint x: 1454, endPoint y: 99, distance: 26.2
click at [1478, 91] on button "Add Comment" at bounding box center [1470, 91] width 170 height 17
click at [875, 322] on div "1" at bounding box center [691, 394] width 1318 height 575
type textarea "**********"
click at [1012, 390] on button "Post" at bounding box center [1013, 394] width 30 height 17
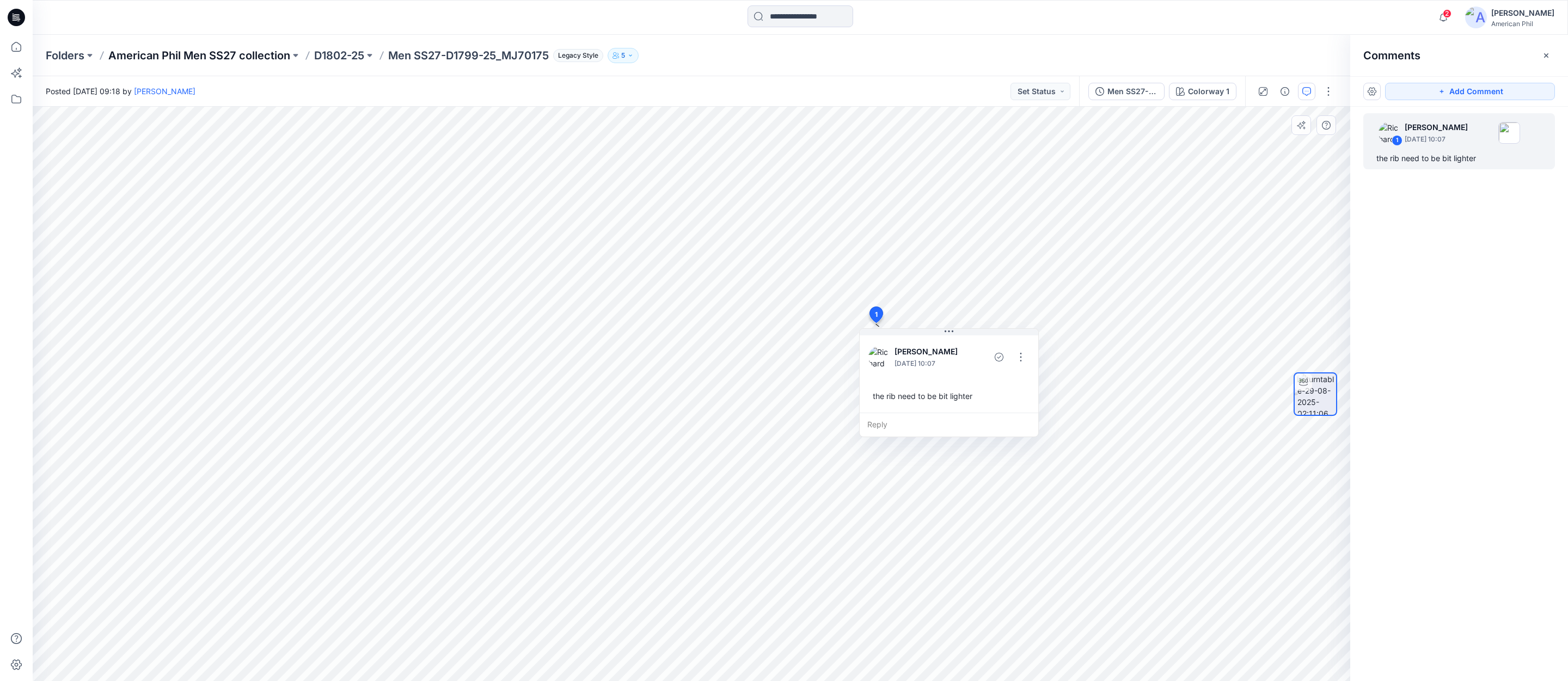
click at [231, 57] on p "American Phil Men SS27 collection" at bounding box center [199, 55] width 182 height 15
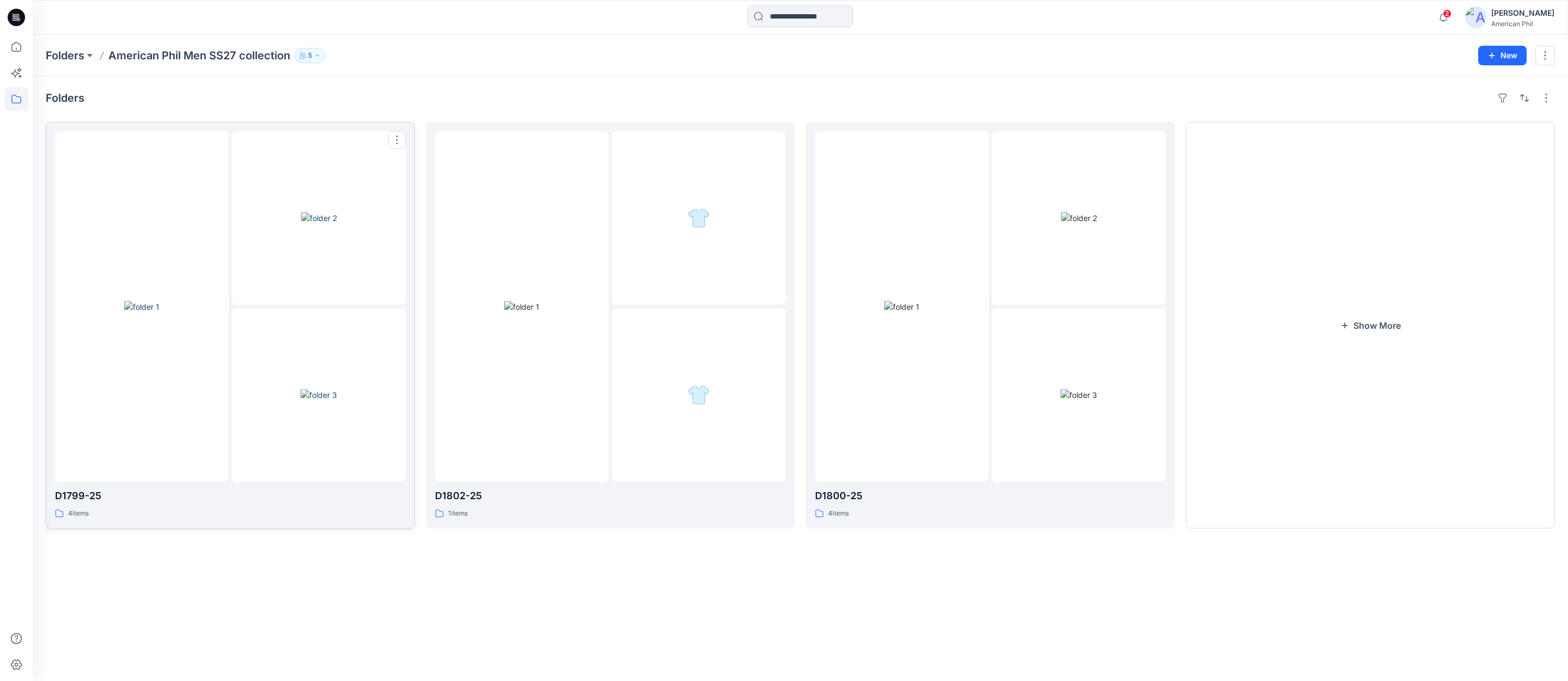
click at [308, 223] on img at bounding box center [319, 218] width 36 height 12
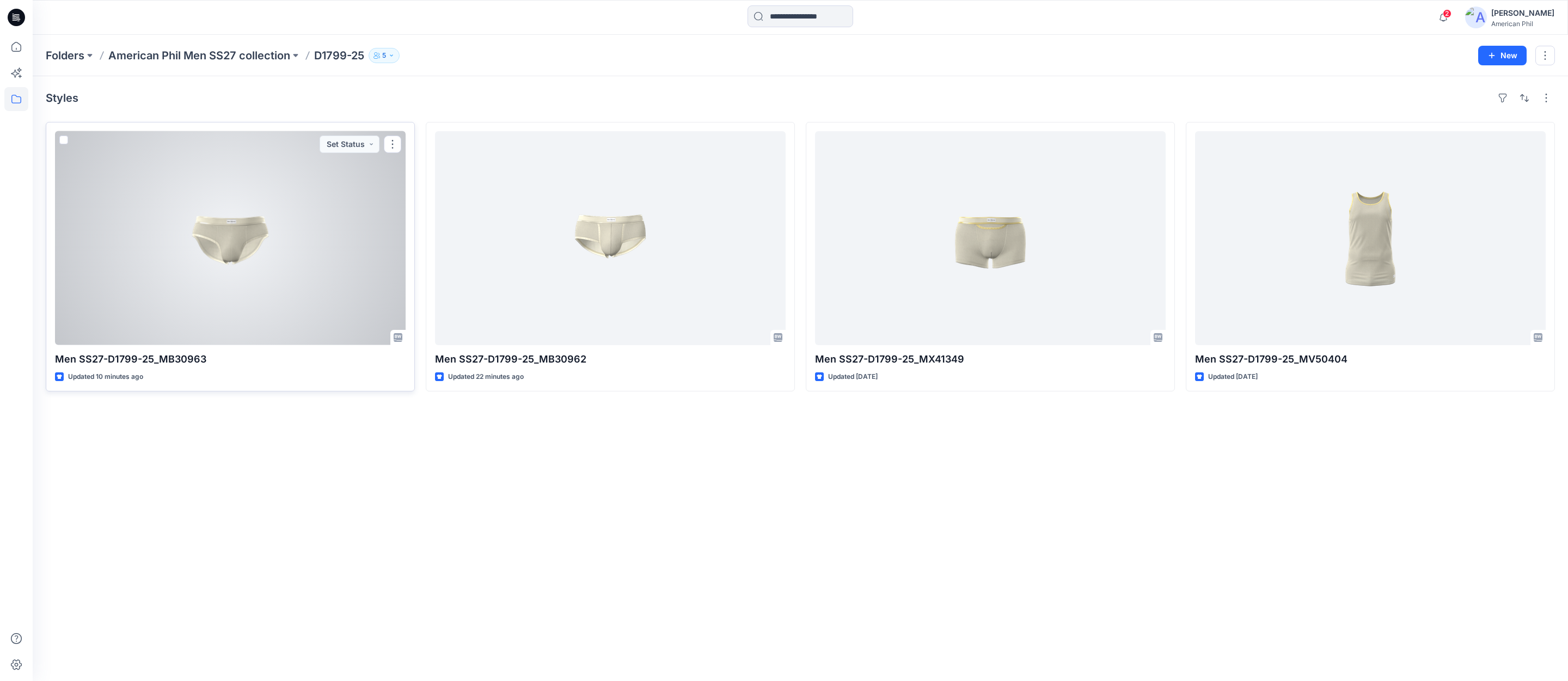
click at [237, 247] on div at bounding box center [230, 239] width 350 height 214
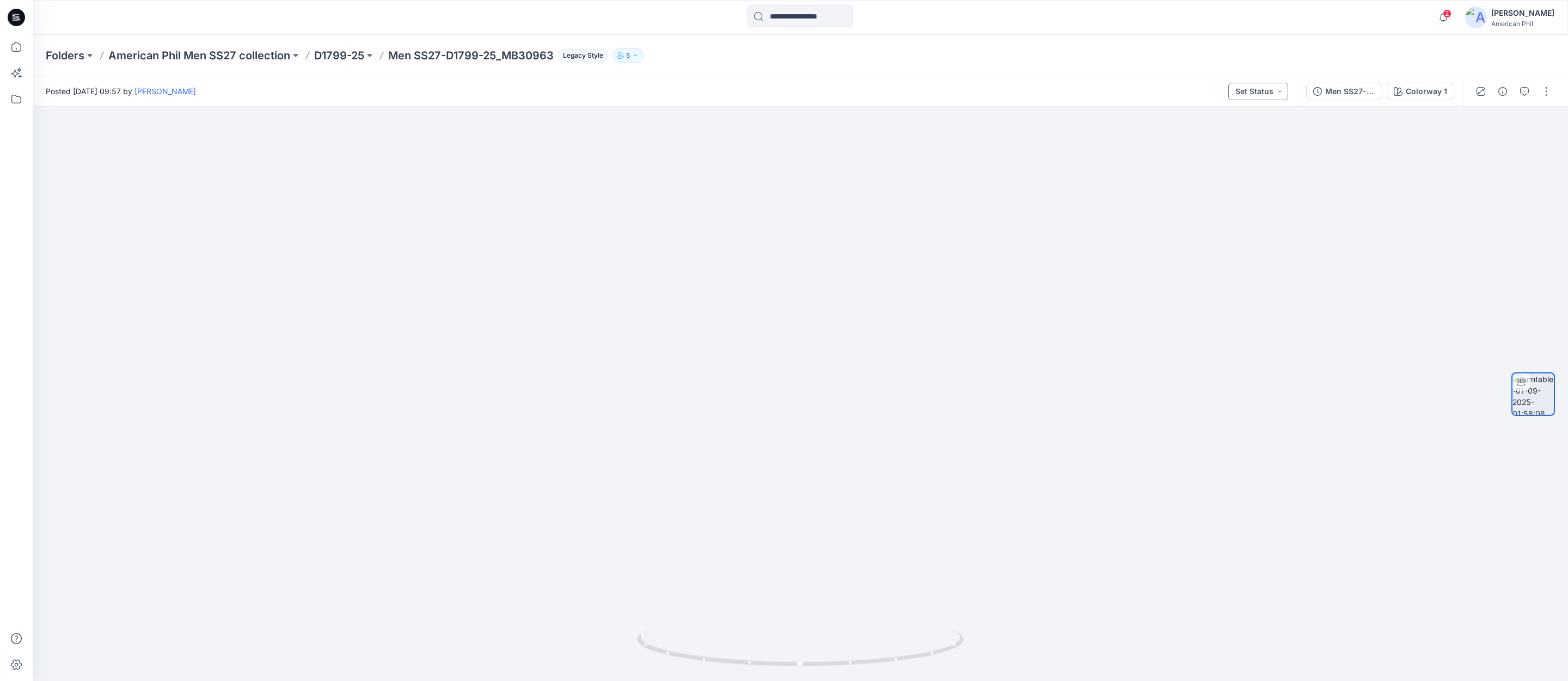
click at [1282, 93] on button "Set Status" at bounding box center [1258, 91] width 59 height 17
click at [1219, 142] on p "Accepted" at bounding box center [1228, 142] width 35 height 14
drag, startPoint x: 913, startPoint y: 655, endPoint x: 956, endPoint y: 663, distance: 43.7
click at [956, 664] on icon at bounding box center [802, 649] width 330 height 41
click at [334, 50] on p "D1799-25" at bounding box center [340, 55] width 50 height 15
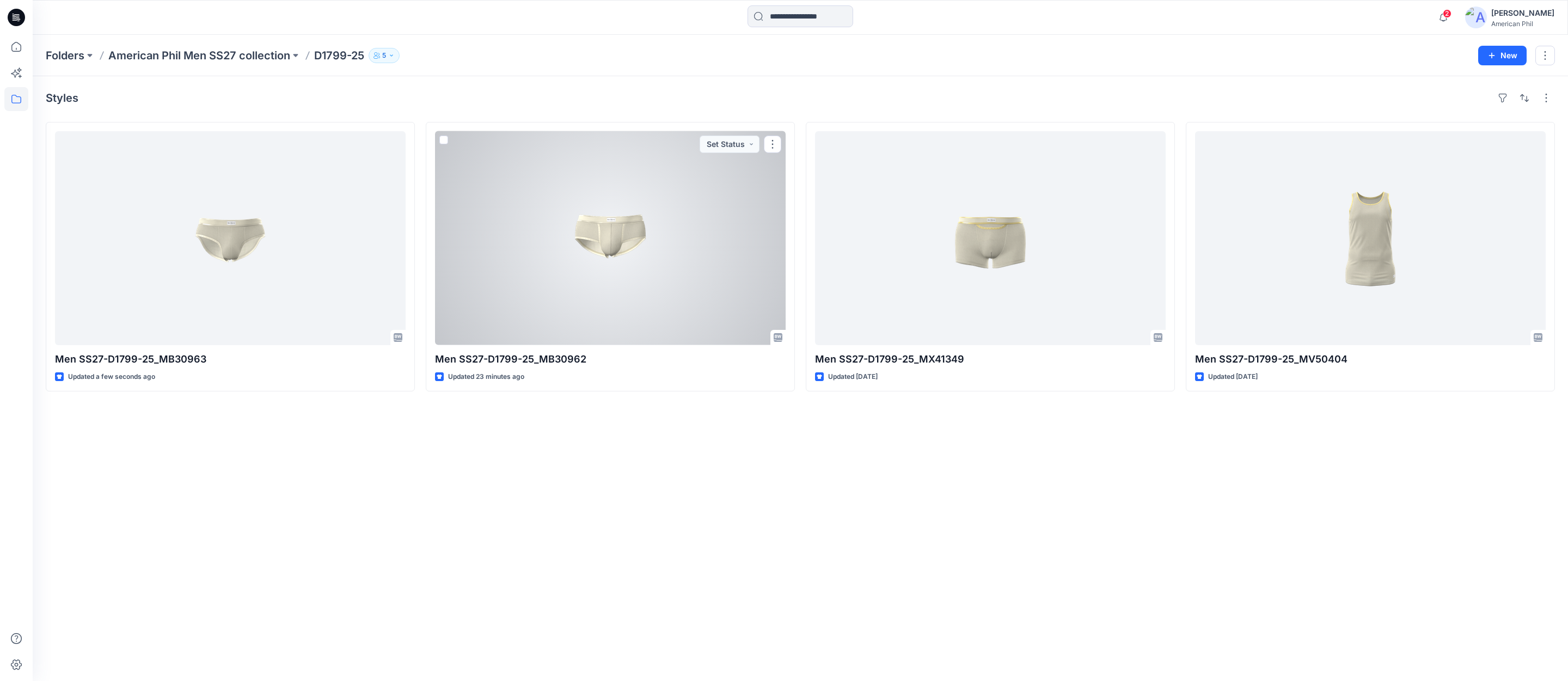
click at [607, 236] on div at bounding box center [610, 239] width 350 height 214
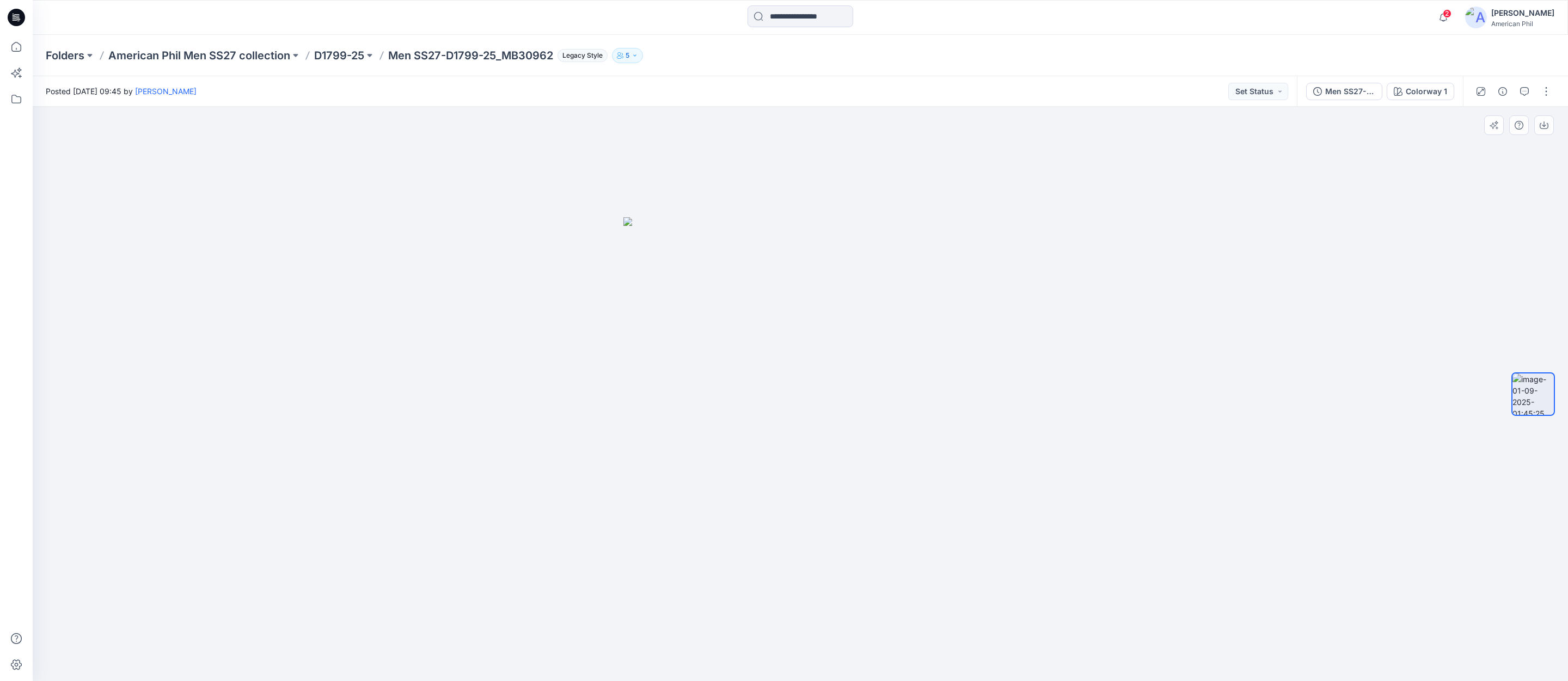
click at [837, 377] on img at bounding box center [800, 449] width 354 height 465
click at [334, 53] on p "D1799-25" at bounding box center [340, 55] width 50 height 15
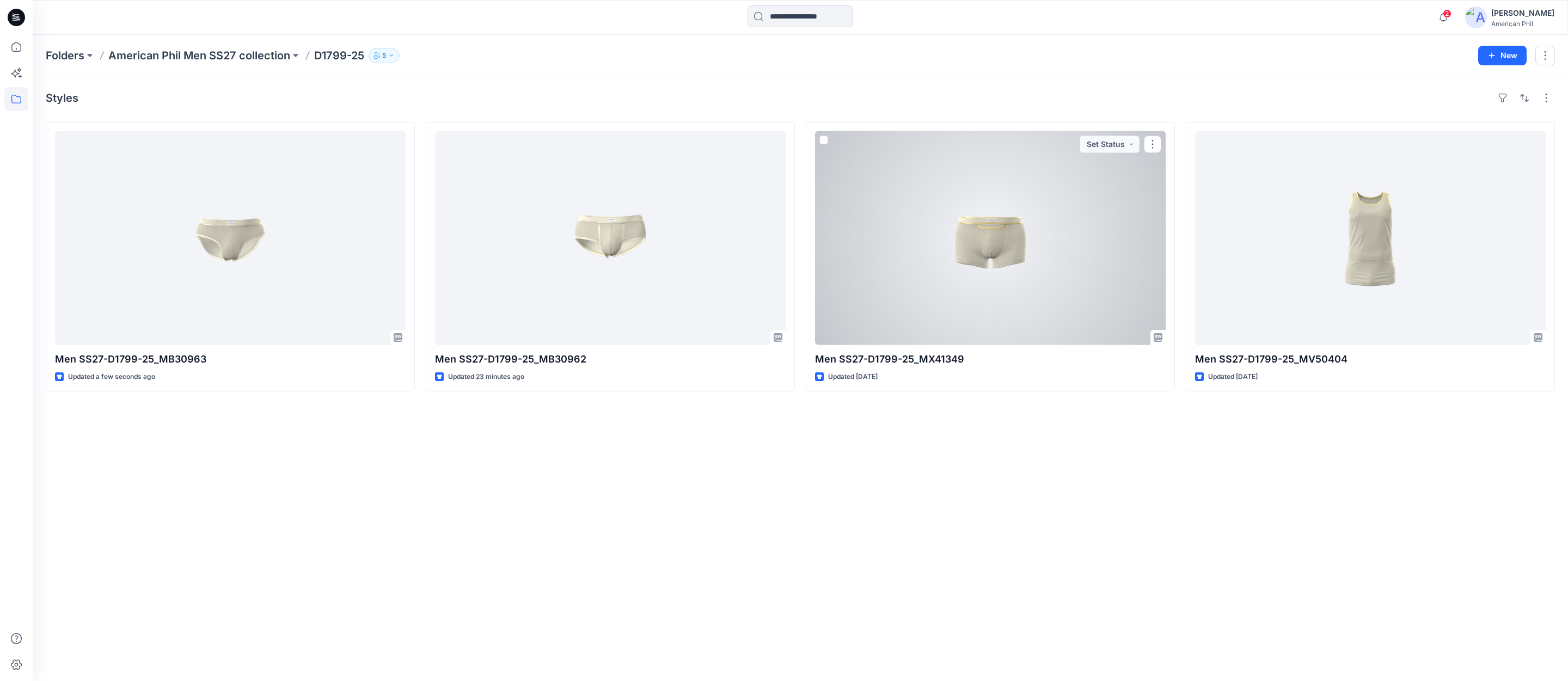
click at [980, 235] on div at bounding box center [990, 239] width 350 height 214
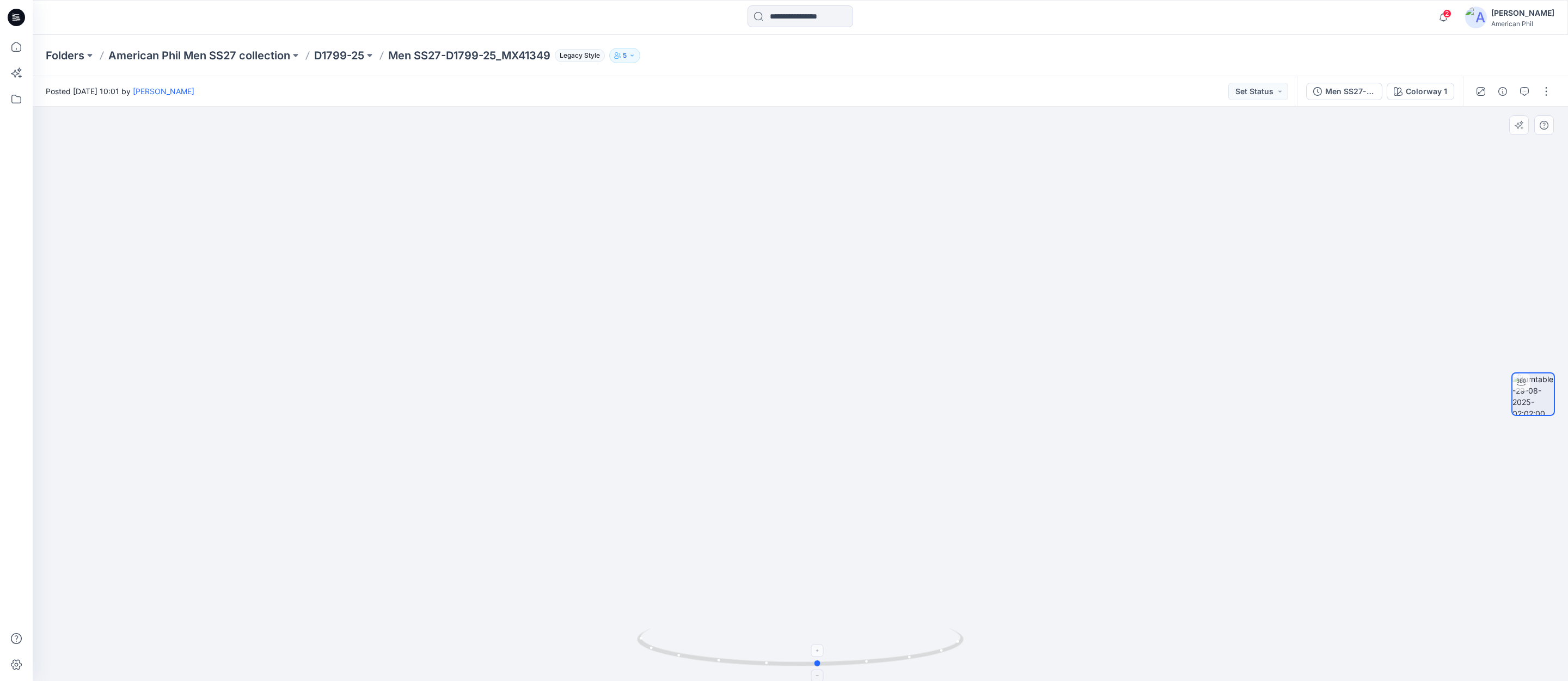
drag, startPoint x: 808, startPoint y: 663, endPoint x: 826, endPoint y: 648, distance: 23.4
click at [826, 648] on icon at bounding box center [802, 649] width 330 height 41
click at [349, 55] on p "D1799-25" at bounding box center [340, 55] width 50 height 15
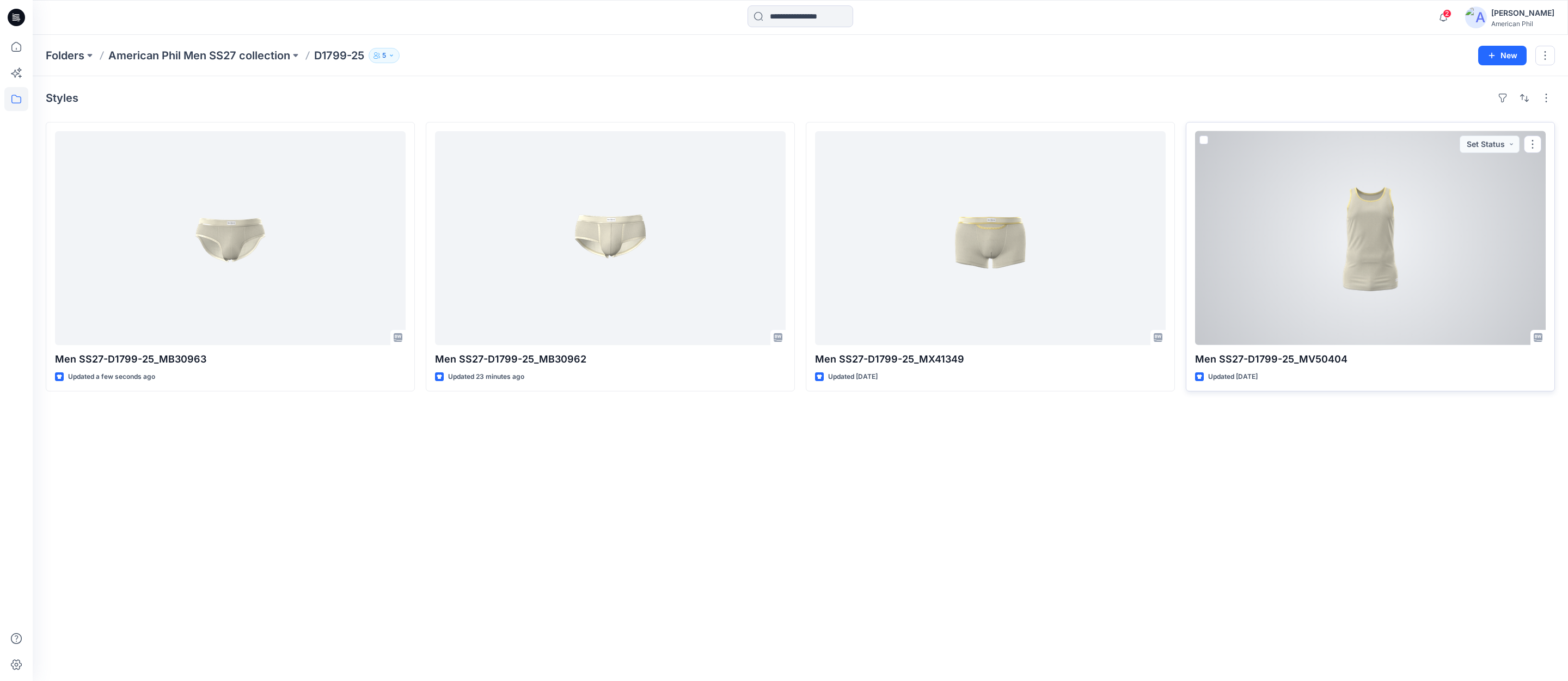
click at [1370, 239] on div at bounding box center [1370, 239] width 350 height 214
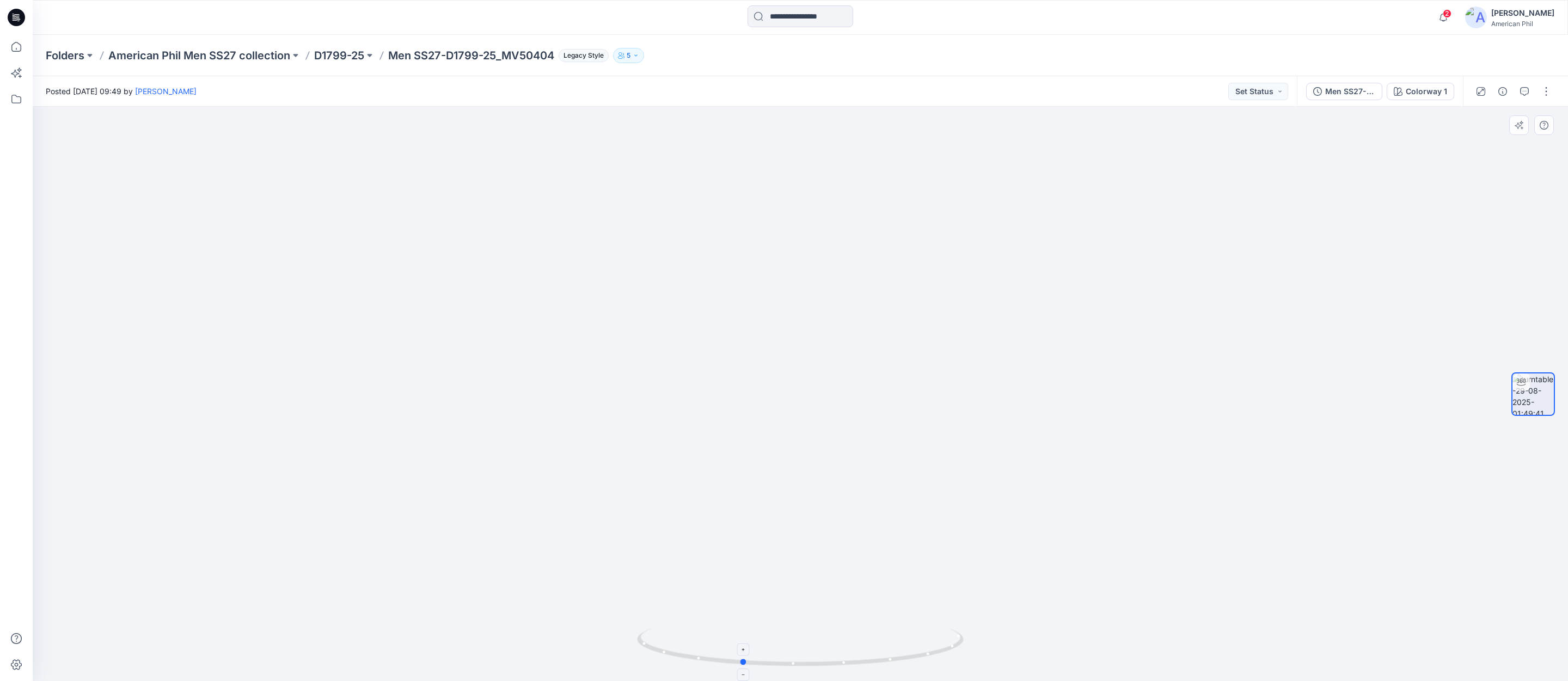
drag, startPoint x: 895, startPoint y: 656, endPoint x: 838, endPoint y: 651, distance: 57.2
click at [838, 651] on icon at bounding box center [802, 649] width 330 height 41
drag, startPoint x: 875, startPoint y: 665, endPoint x: 994, endPoint y: 655, distance: 119.4
click at [997, 656] on div at bounding box center [800, 394] width 1536 height 575
click at [188, 55] on p "American Phil Men SS27 collection" at bounding box center [199, 55] width 182 height 15
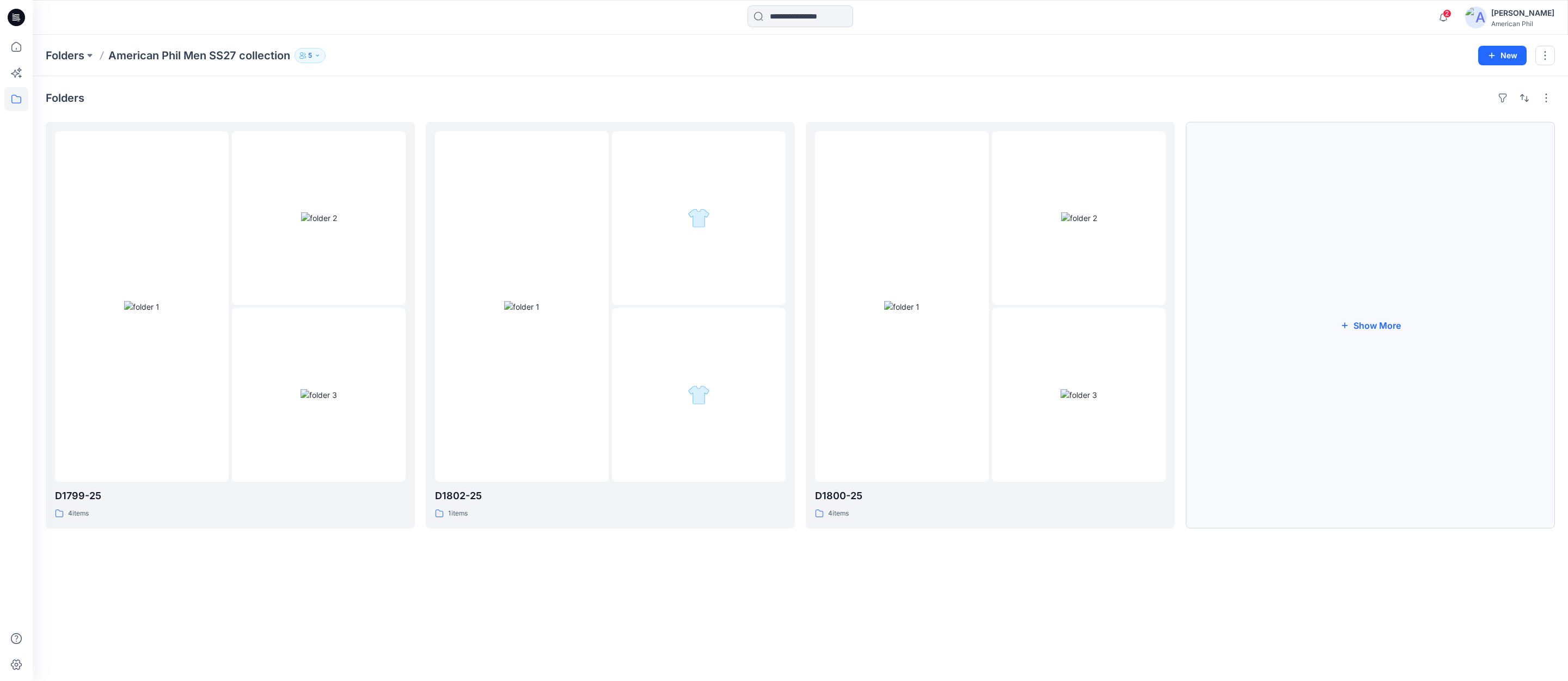
click at [1378, 325] on button "Show More" at bounding box center [1371, 325] width 369 height 407
click at [1447, 213] on img at bounding box center [1459, 218] width 36 height 12
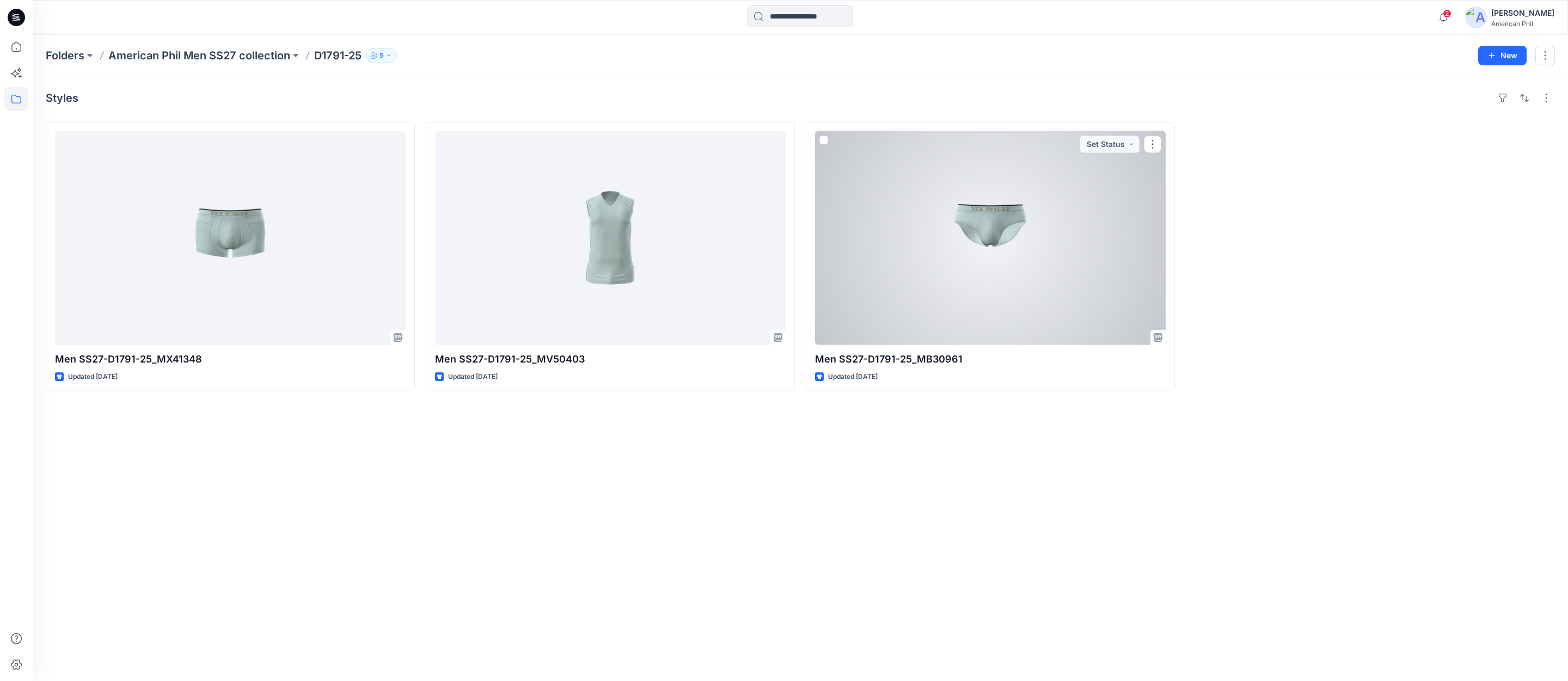
click at [968, 233] on div at bounding box center [990, 239] width 350 height 214
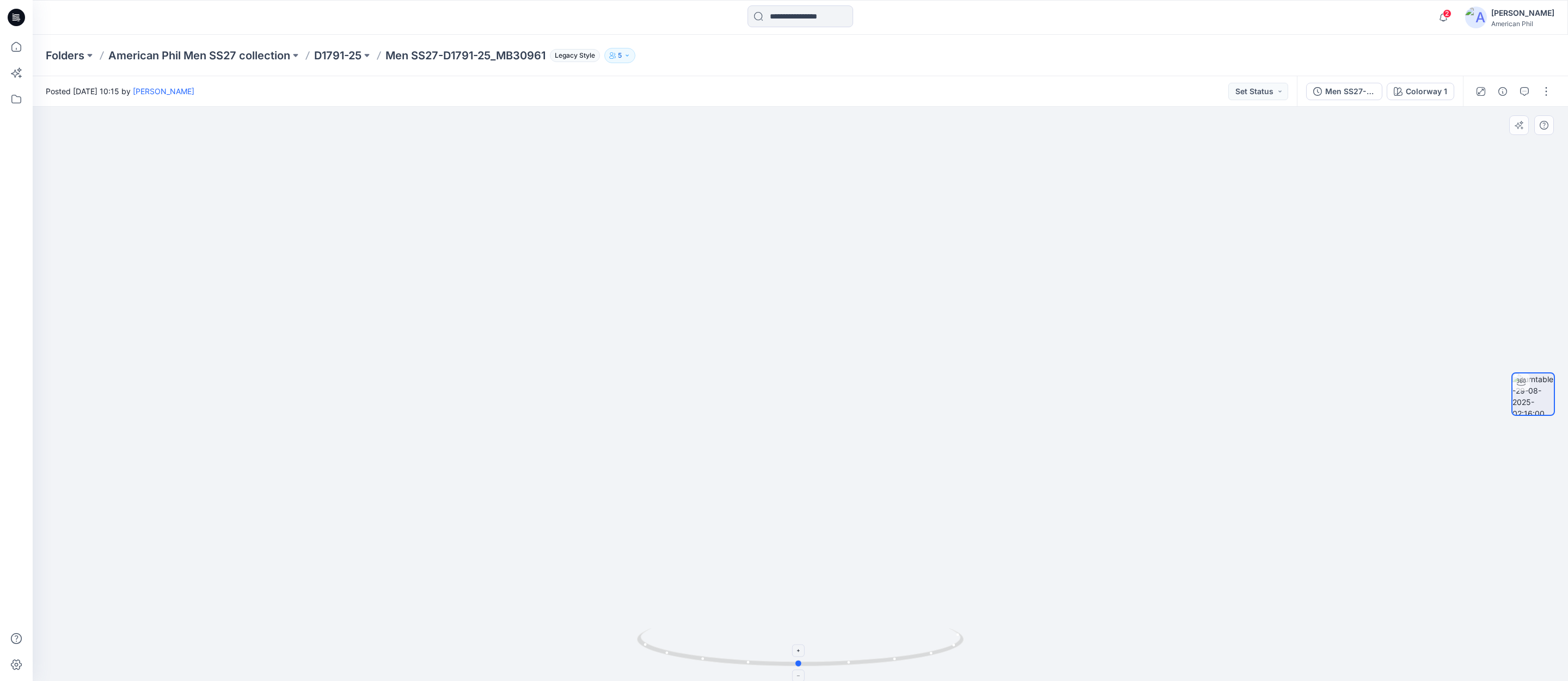
click at [820, 661] on icon at bounding box center [802, 649] width 330 height 41
click at [1526, 89] on icon "button" at bounding box center [1525, 92] width 9 height 9
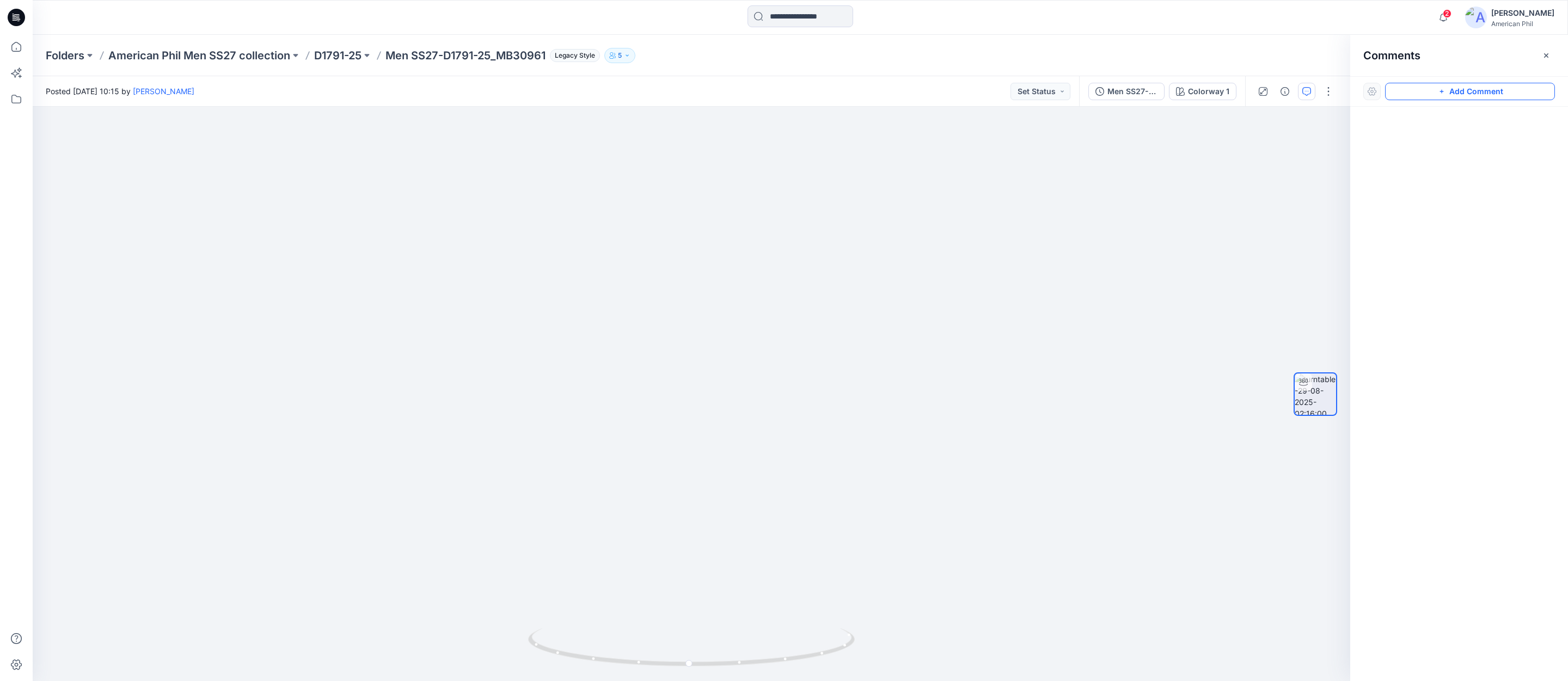
drag, startPoint x: 1488, startPoint y: 92, endPoint x: 1484, endPoint y: 99, distance: 8.1
click at [1487, 92] on button "Add Comment" at bounding box center [1470, 91] width 170 height 17
click at [846, 137] on div "1" at bounding box center [691, 394] width 1318 height 575
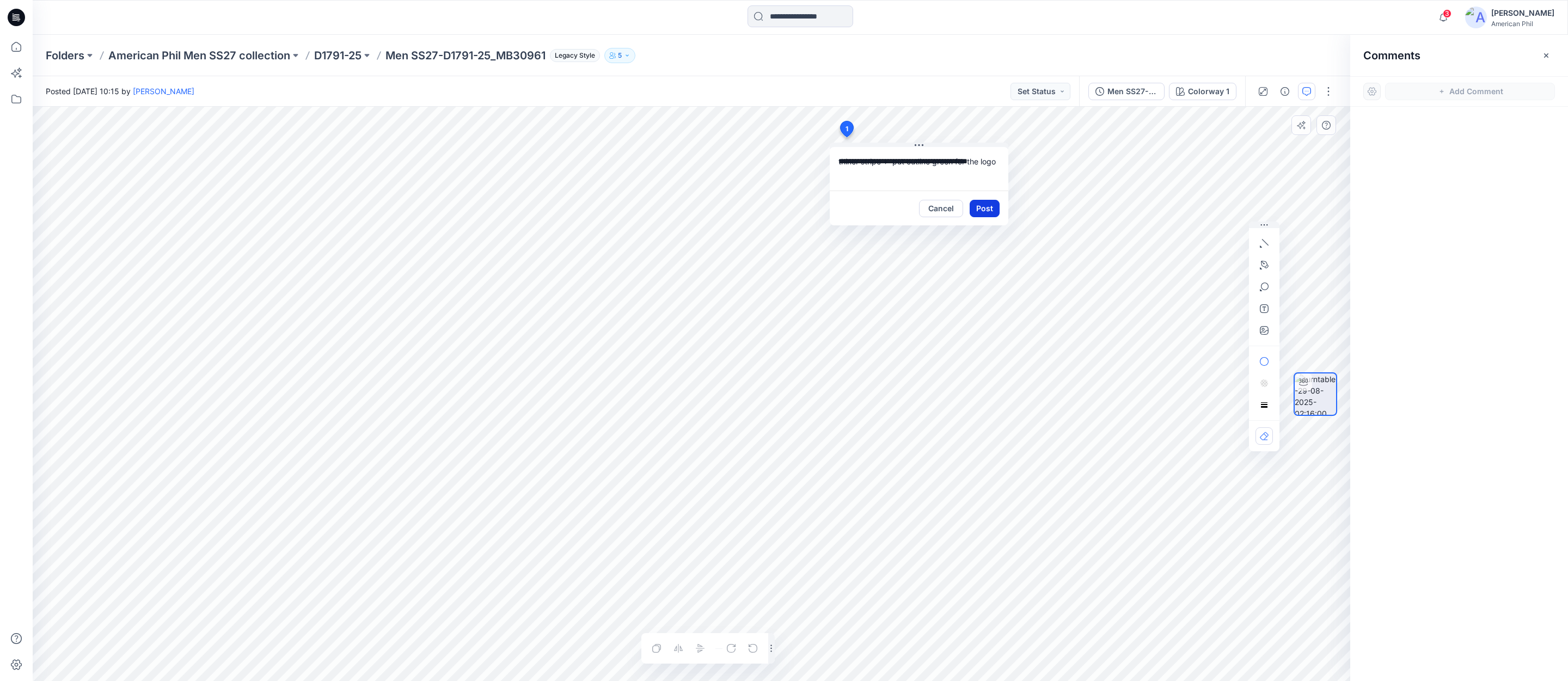
type textarea "**********"
click at [982, 209] on button "Post" at bounding box center [984, 208] width 30 height 17
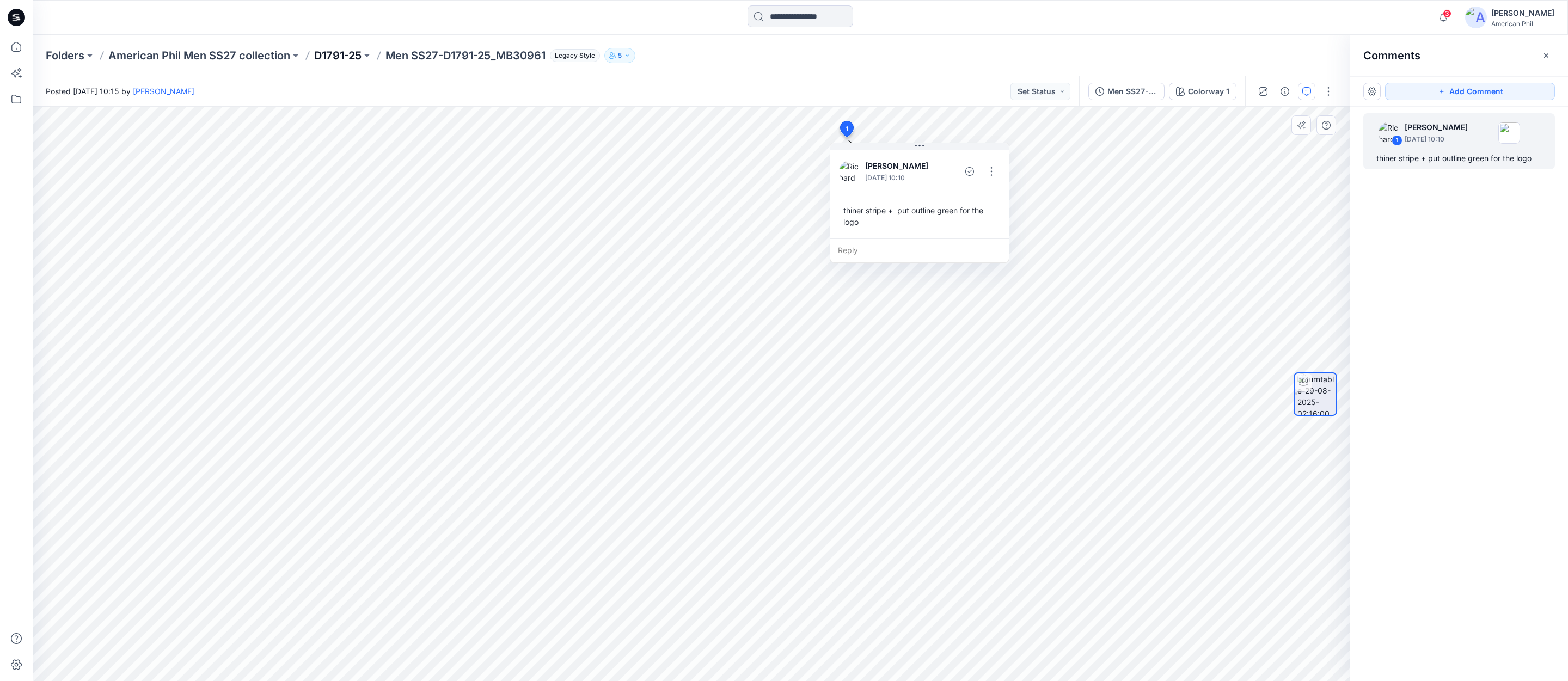
click at [337, 55] on p "D1791-25" at bounding box center [338, 55] width 48 height 15
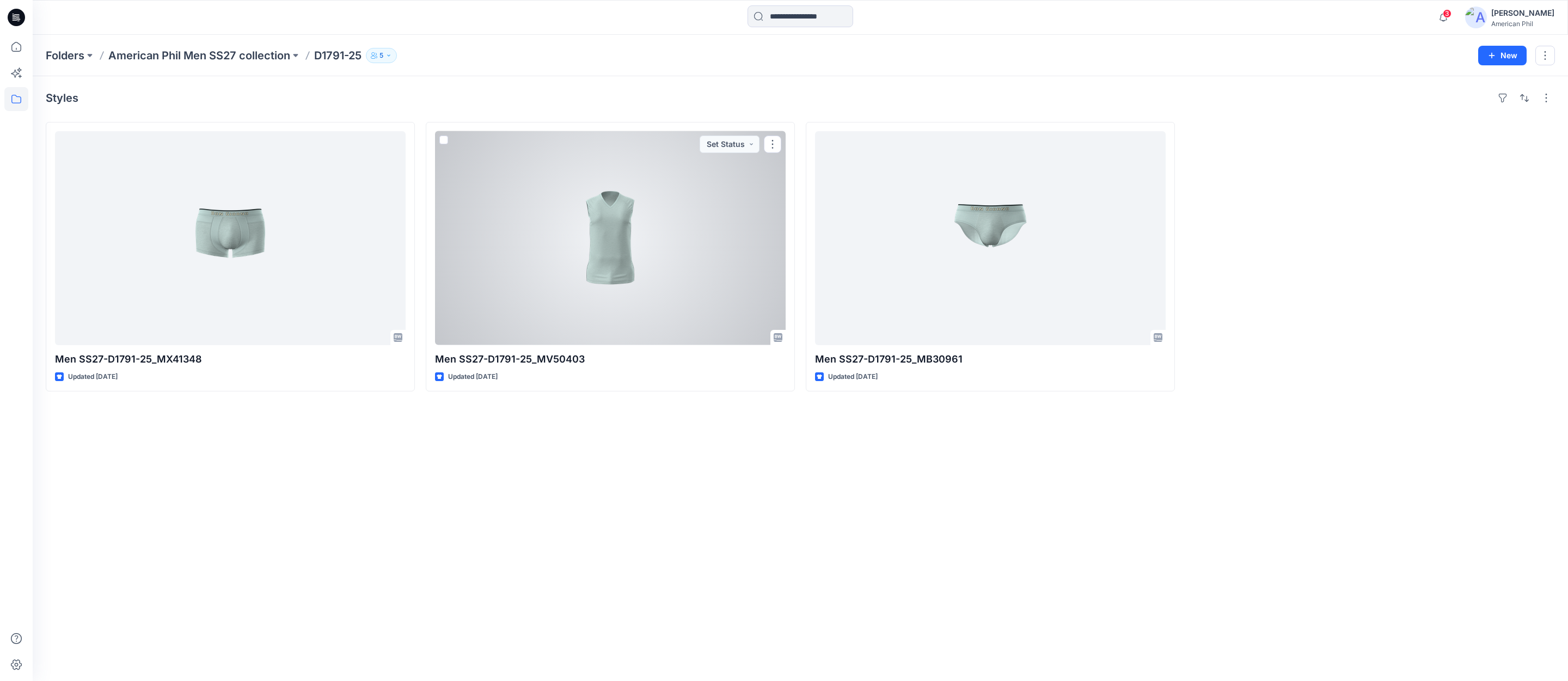
click at [608, 250] on div at bounding box center [610, 239] width 350 height 214
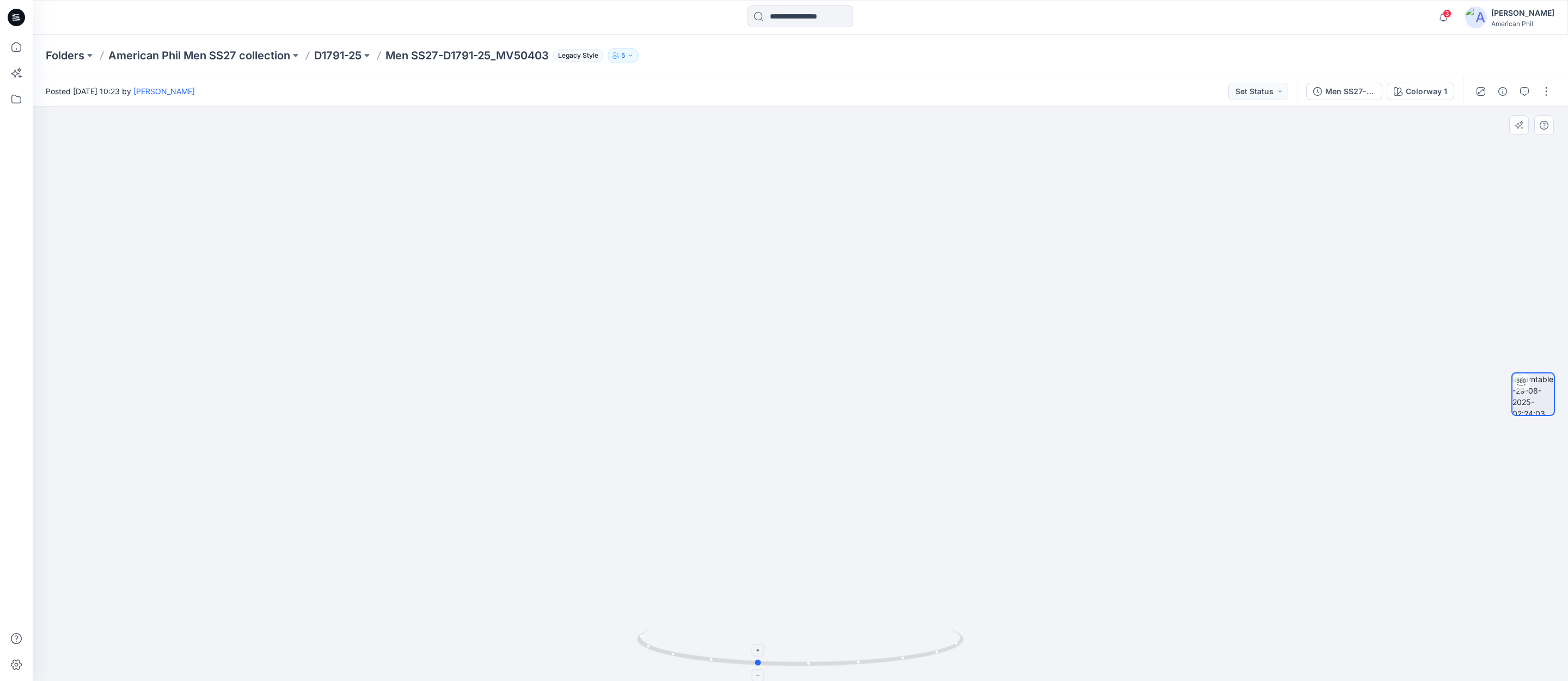
drag, startPoint x: 808, startPoint y: 665, endPoint x: 765, endPoint y: 661, distance: 43.2
click at [765, 661] on icon at bounding box center [802, 649] width 330 height 41
click at [340, 51] on p "D1791-25" at bounding box center [338, 55] width 48 height 15
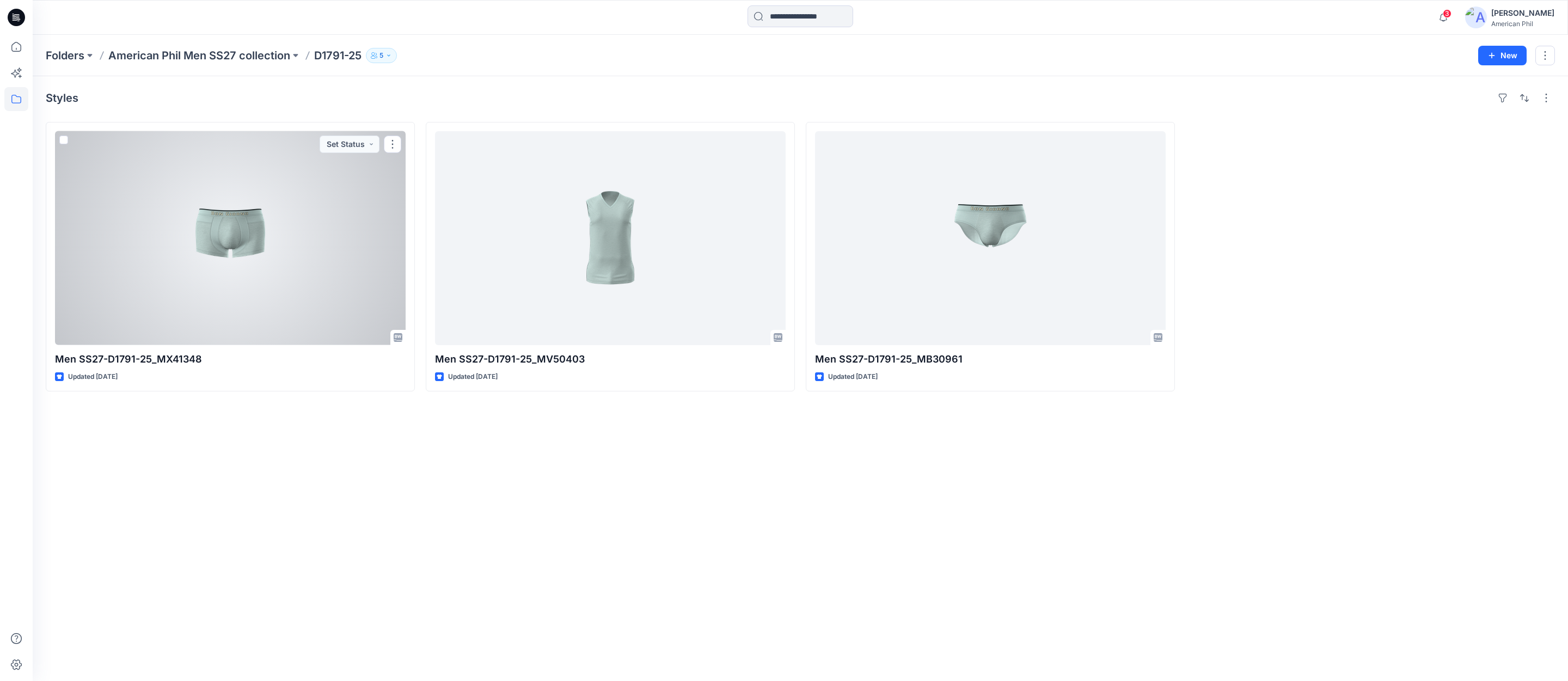
click at [225, 223] on div at bounding box center [230, 239] width 350 height 214
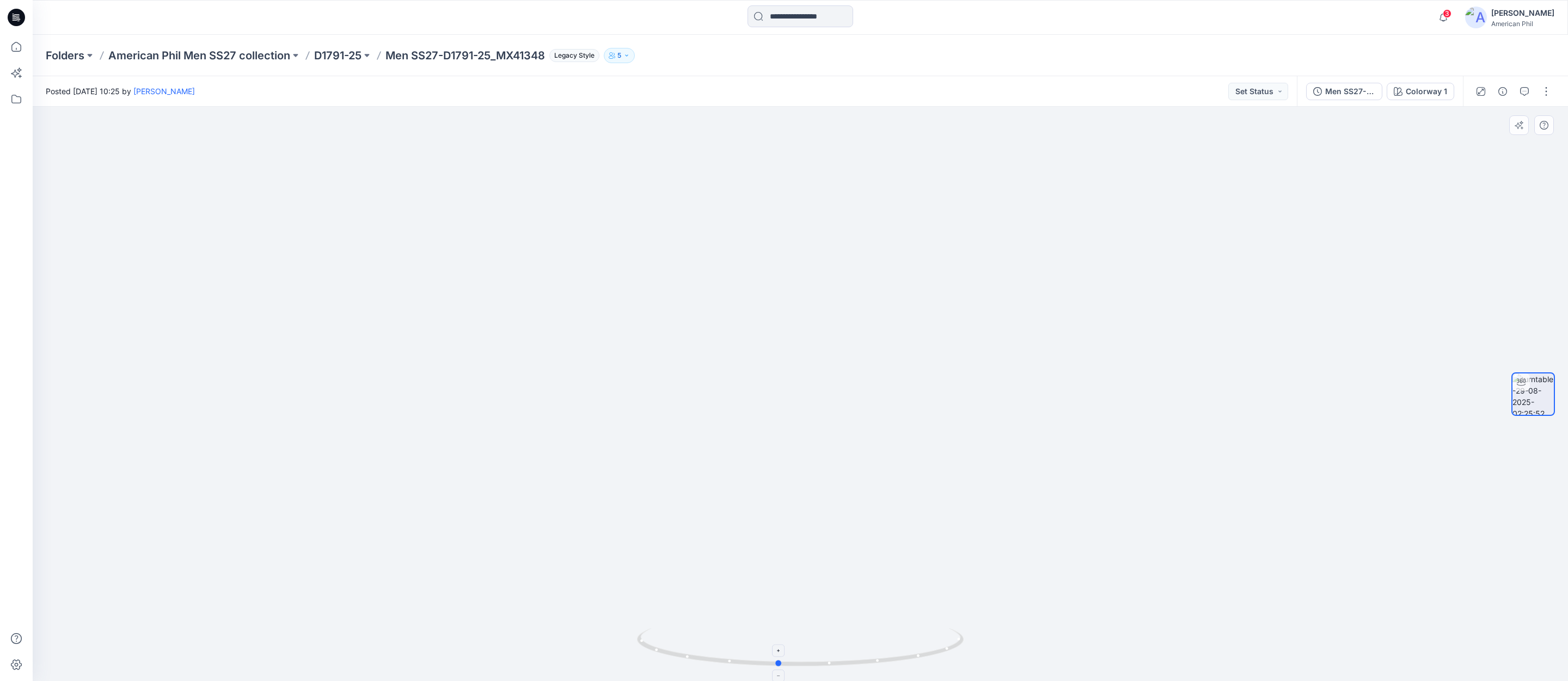
drag, startPoint x: 876, startPoint y: 658, endPoint x: 856, endPoint y: 660, distance: 20.1
click at [856, 660] on icon at bounding box center [802, 649] width 330 height 41
click at [346, 51] on p "D1791-25" at bounding box center [338, 55] width 48 height 15
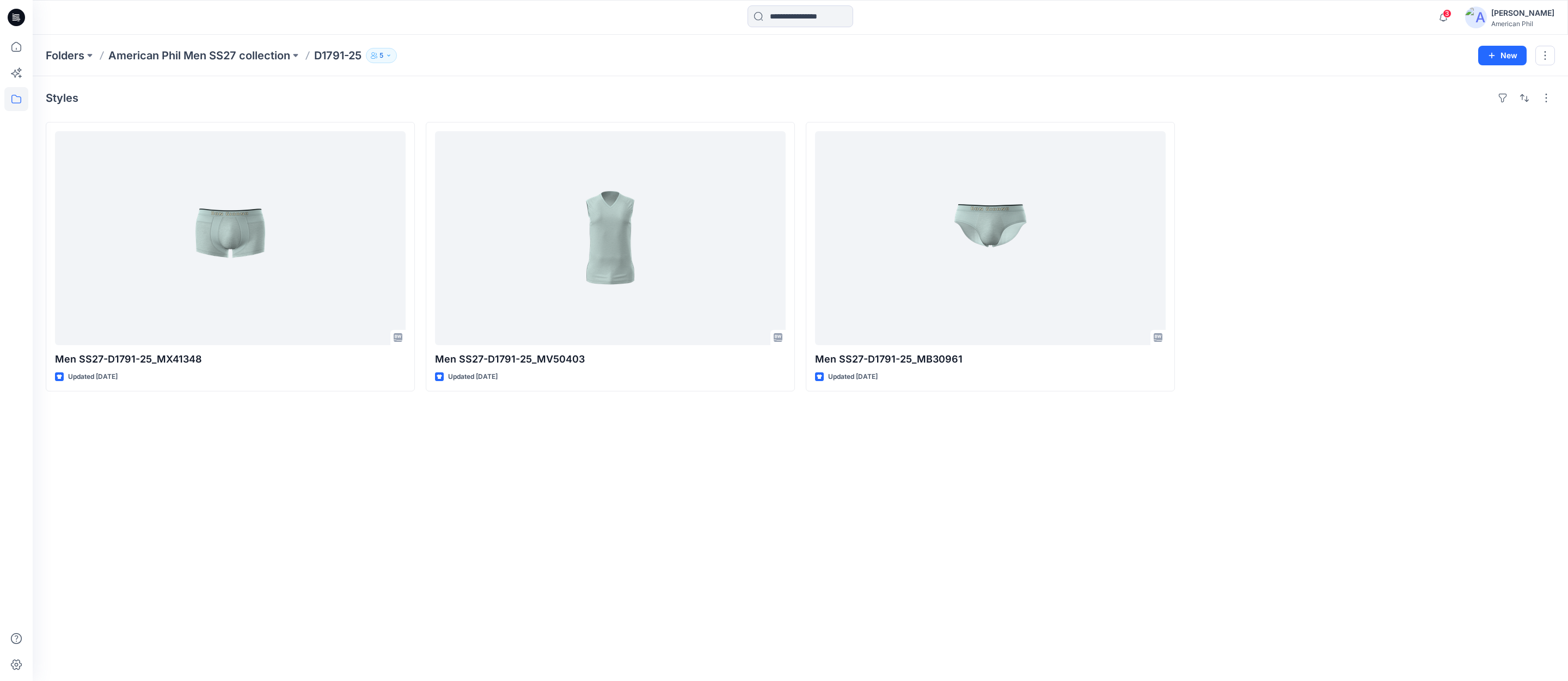
click at [235, 53] on p "American Phil Men SS27 collection" at bounding box center [199, 55] width 182 height 15
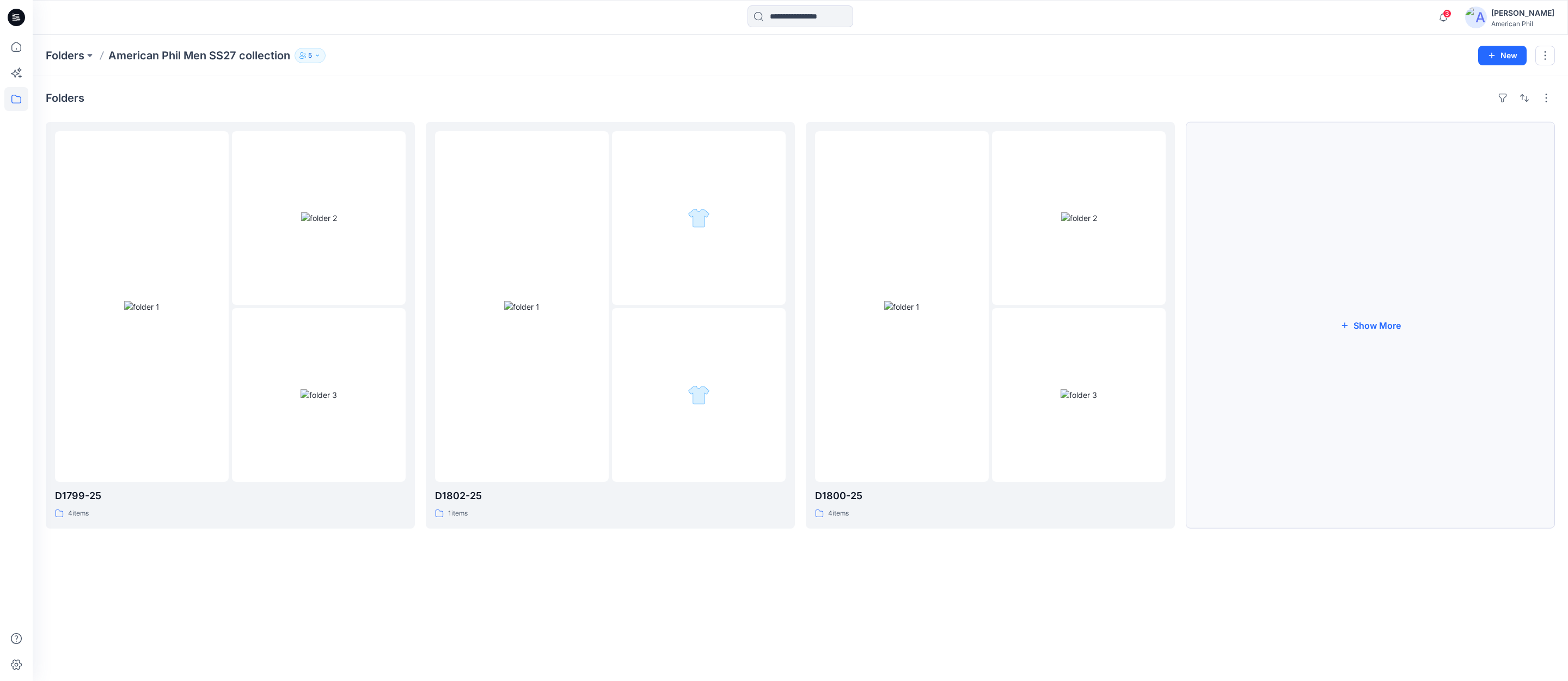
click at [1384, 322] on button "Show More" at bounding box center [1371, 325] width 369 height 407
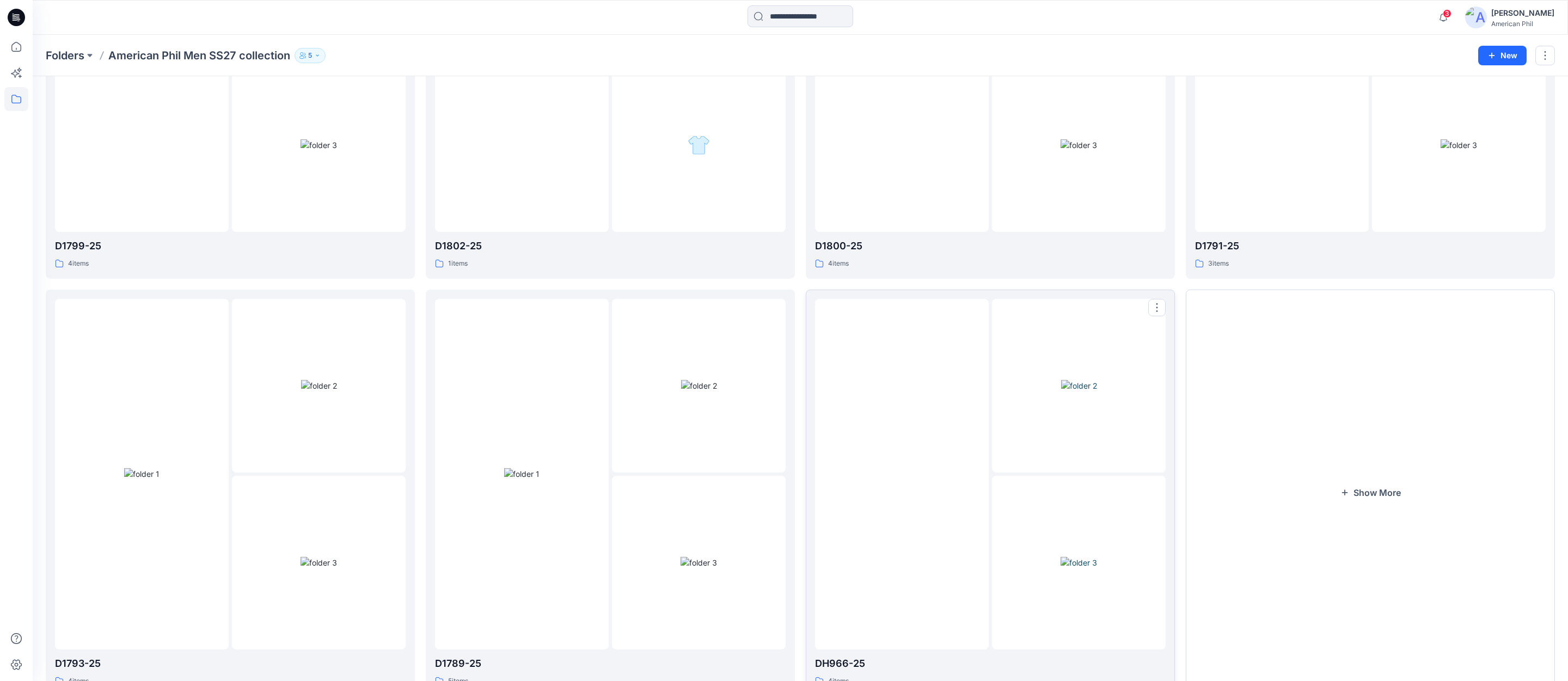
scroll to position [295, 0]
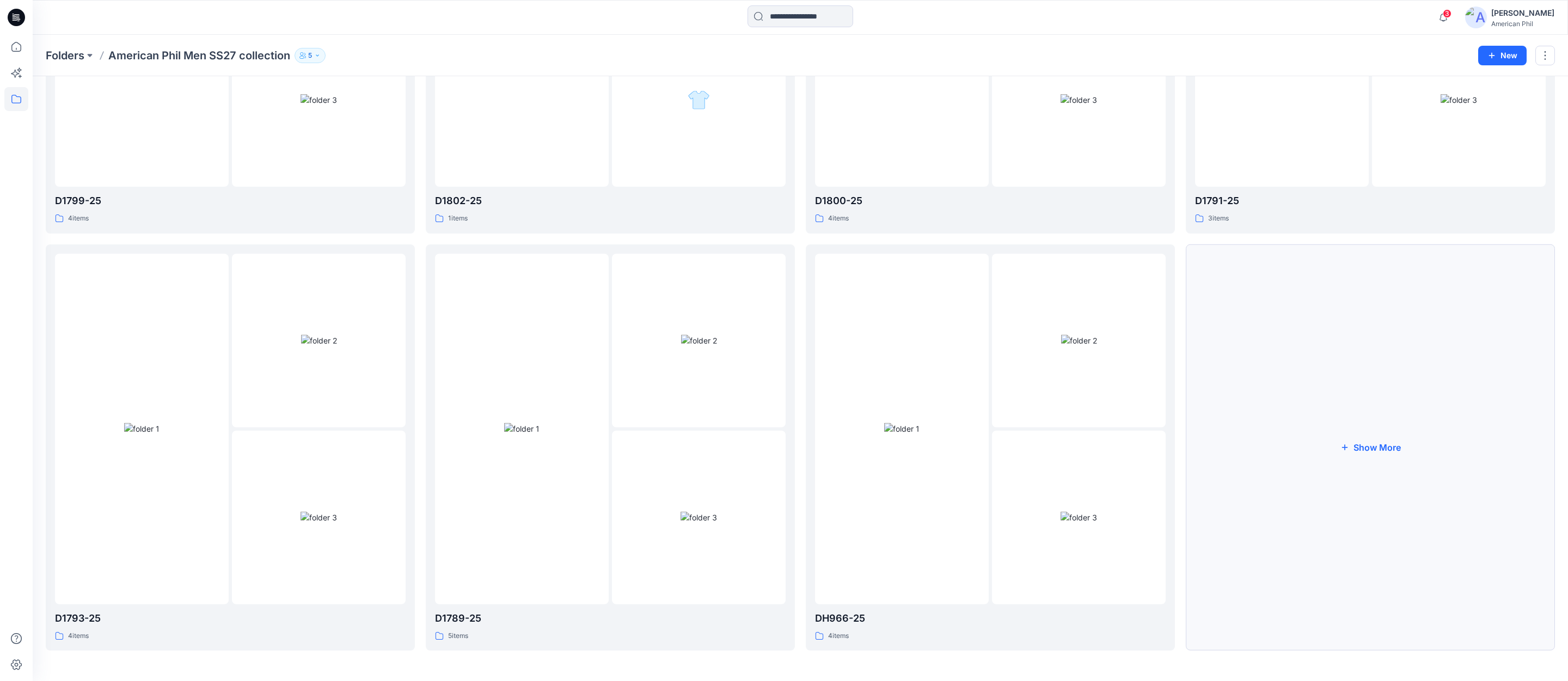
click at [1373, 447] on button "Show More" at bounding box center [1371, 448] width 369 height 407
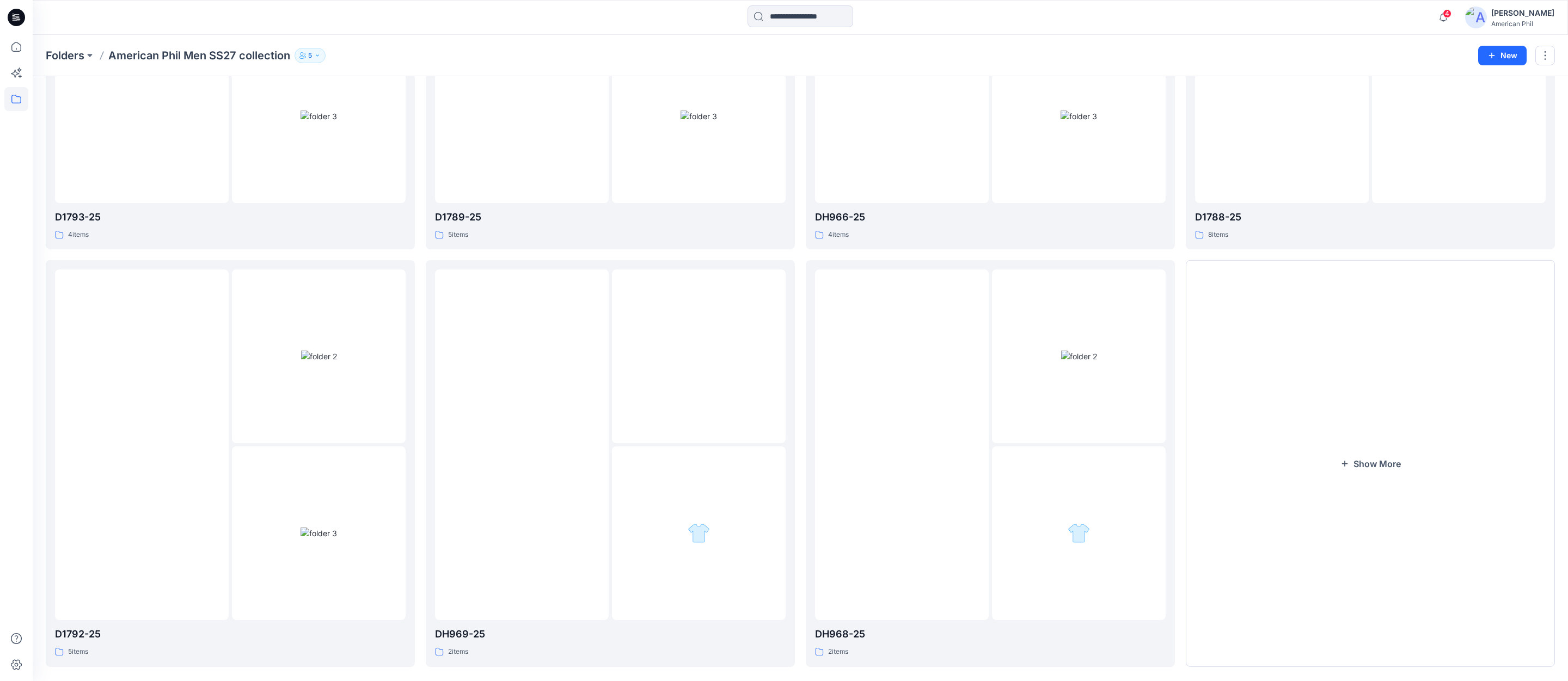
scroll to position [697, 0]
click at [528, 439] on img at bounding box center [521, 444] width 35 height 12
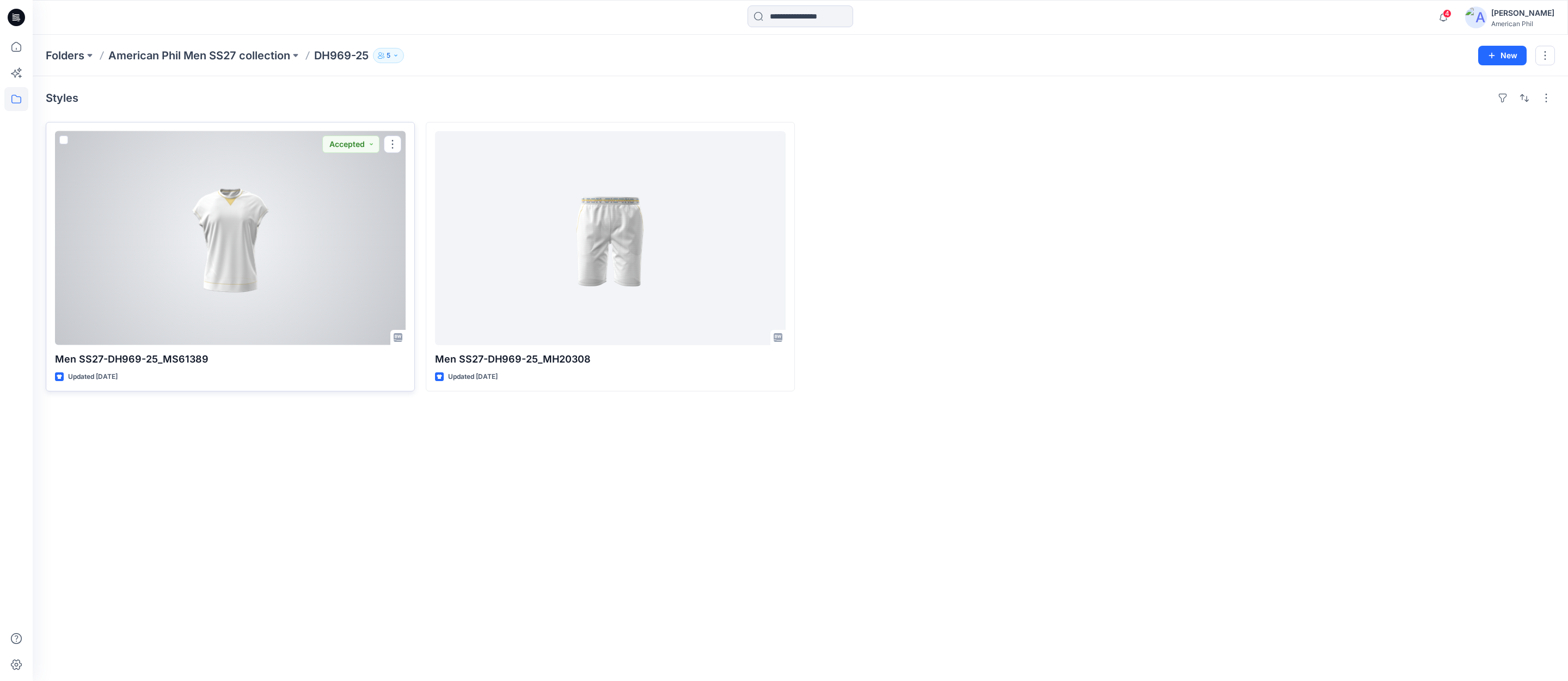
click at [245, 258] on div at bounding box center [230, 239] width 350 height 214
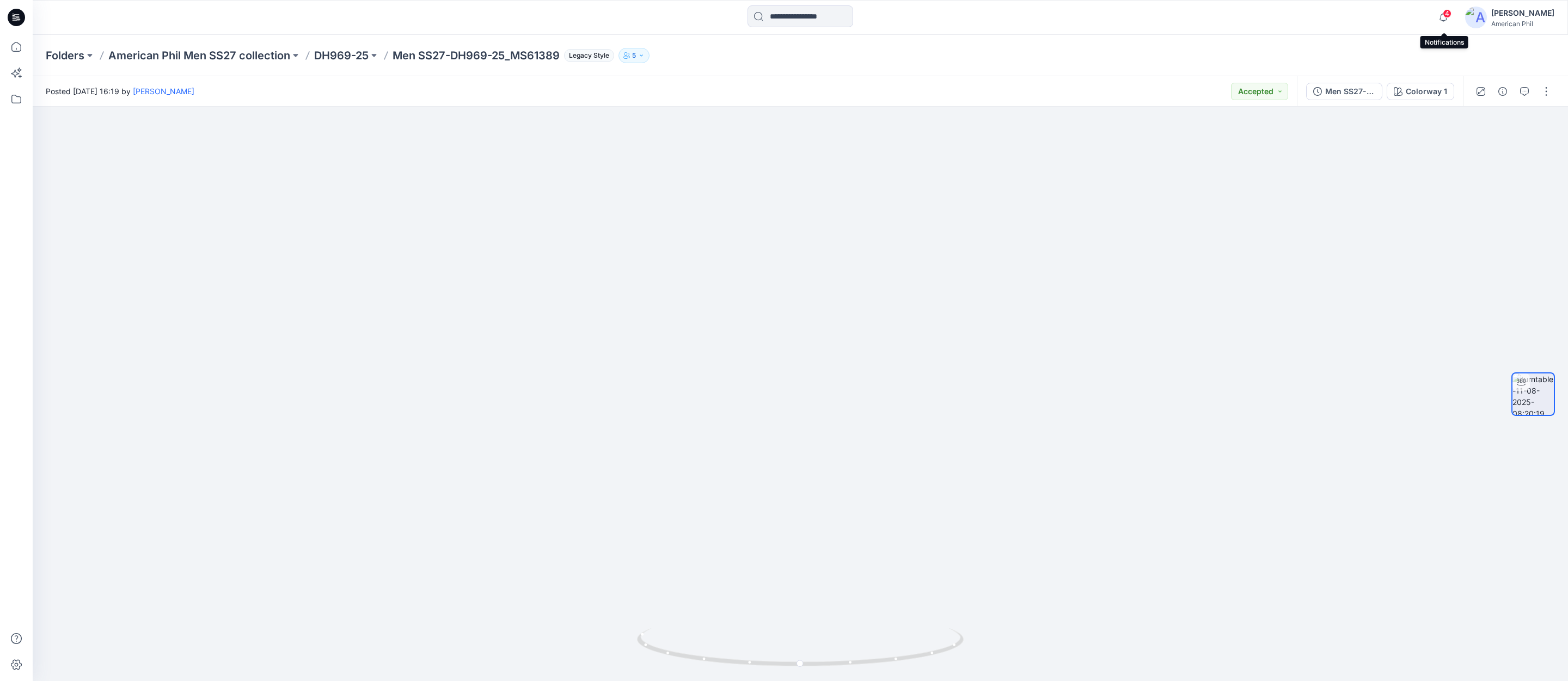
click at [1450, 14] on span "4" at bounding box center [1447, 14] width 9 height 9
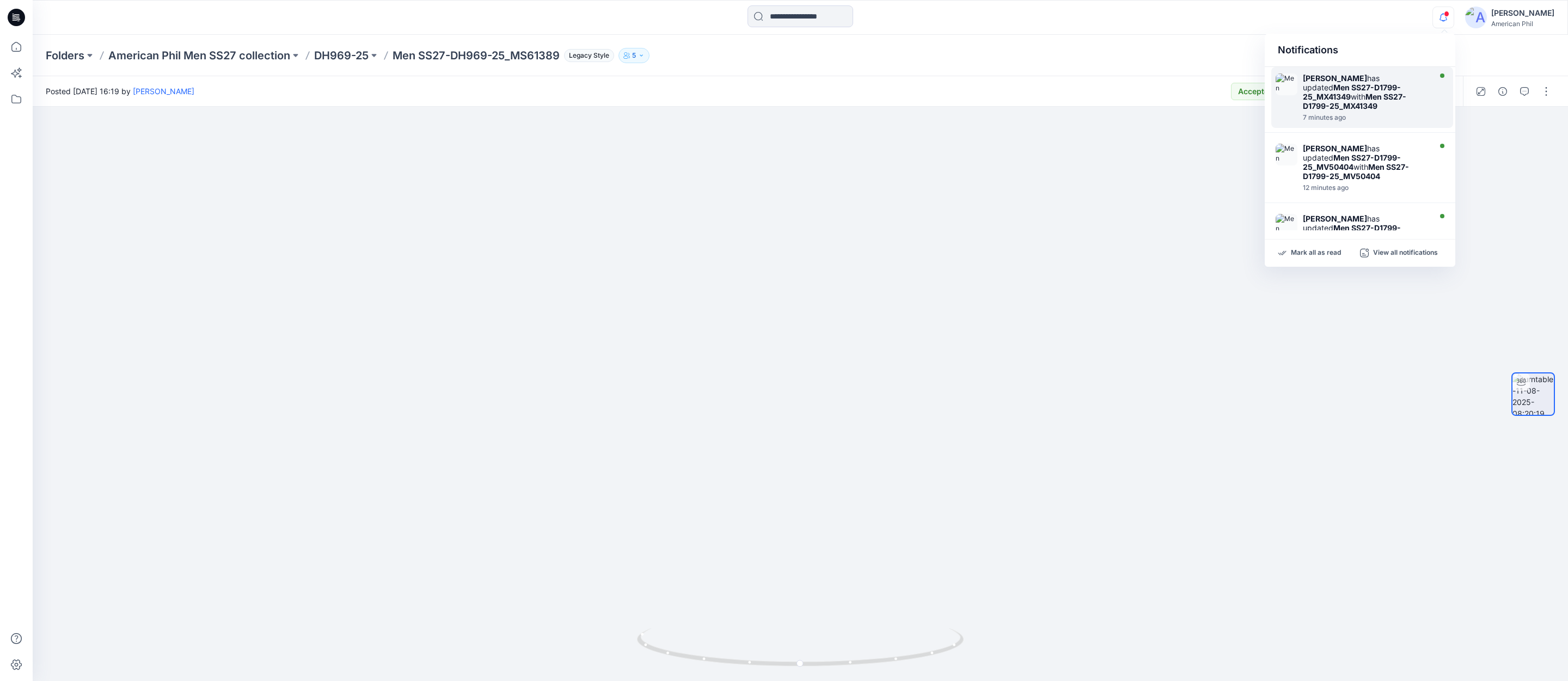
click at [1343, 92] on strong "Men SS27-D1799-25_MX41349" at bounding box center [1352, 92] width 98 height 19
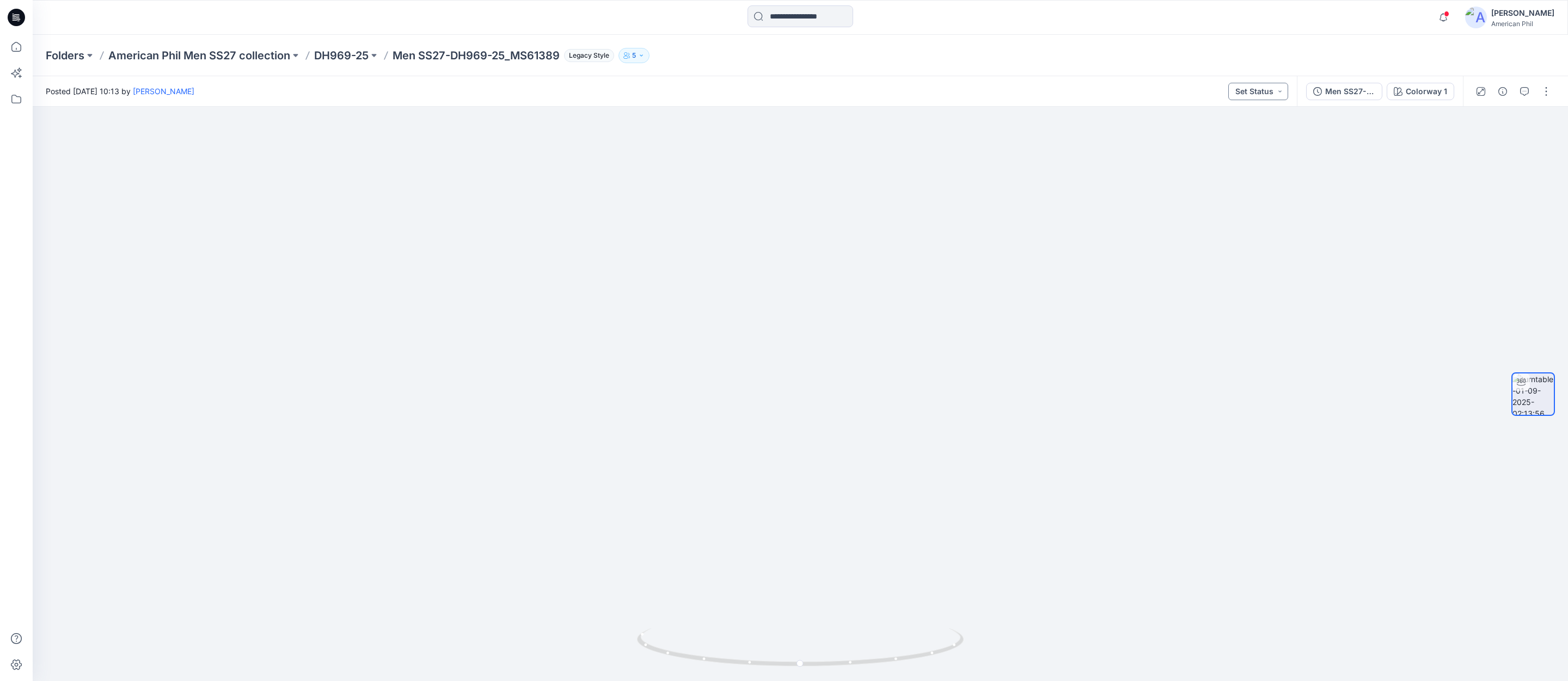
click at [1277, 88] on button "Set Status" at bounding box center [1258, 91] width 59 height 17
click at [1228, 139] on p "Accepted" at bounding box center [1228, 142] width 35 height 14
drag, startPoint x: 820, startPoint y: 658, endPoint x: 793, endPoint y: 656, distance: 27.1
click at [793, 656] on icon at bounding box center [802, 649] width 330 height 41
click at [1448, 14] on span at bounding box center [1446, 14] width 5 height 6
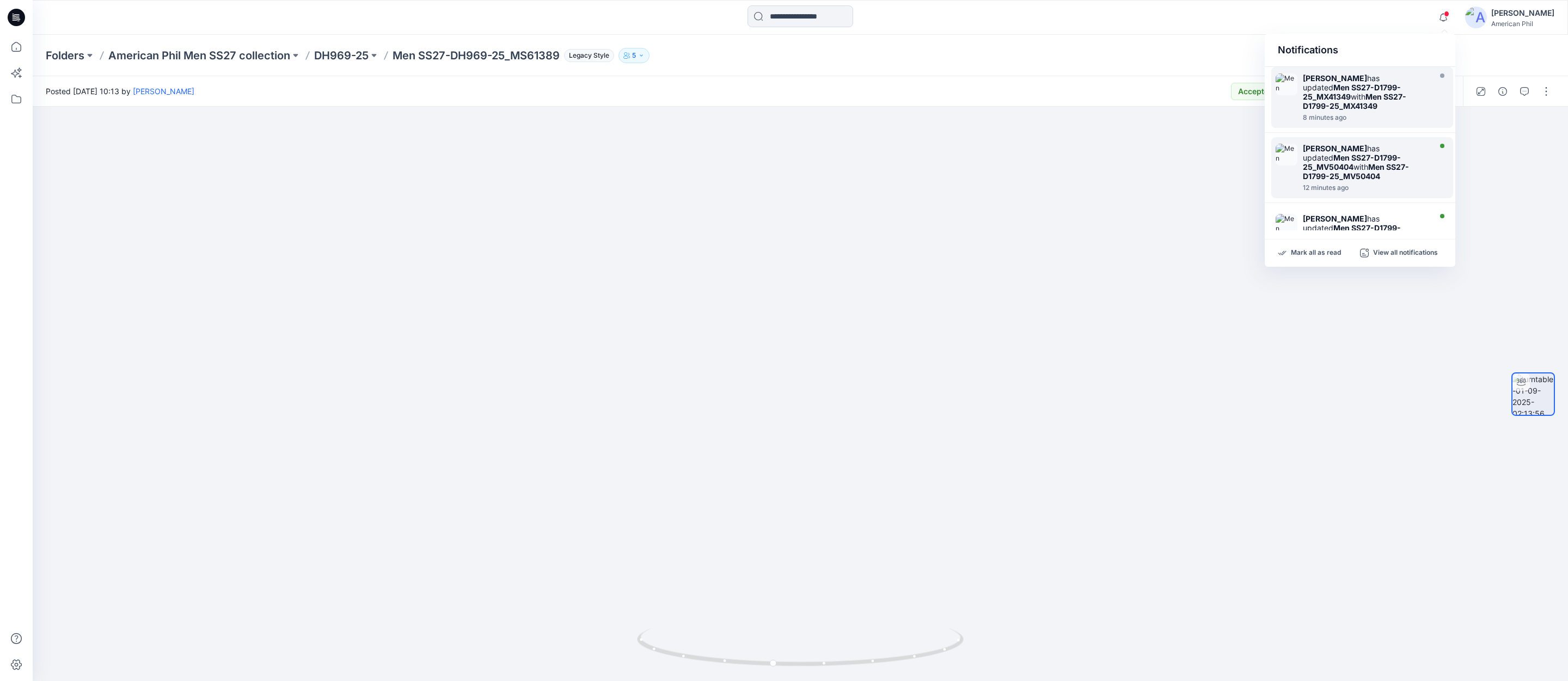
click at [1288, 151] on img at bounding box center [1286, 155] width 22 height 22
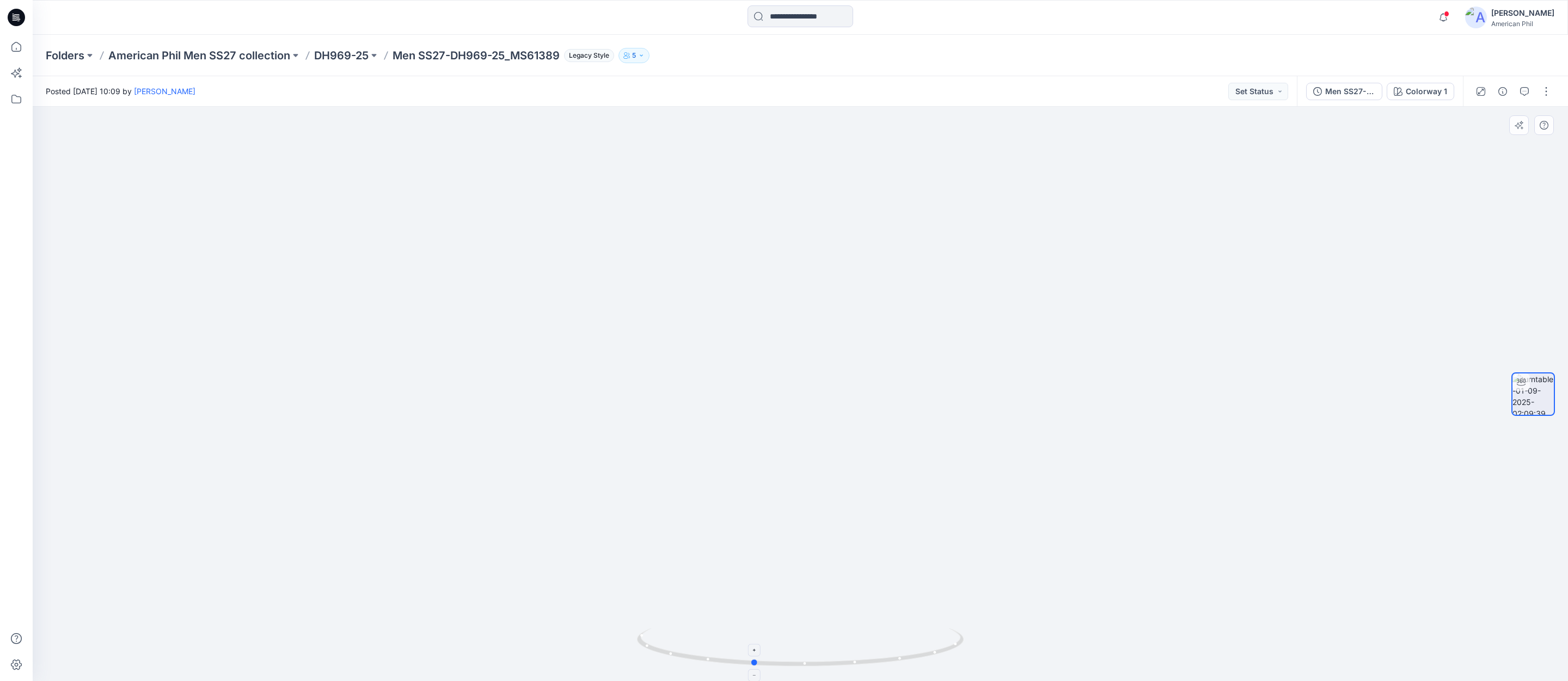
drag, startPoint x: 876, startPoint y: 665, endPoint x: 829, endPoint y: 637, distance: 54.7
click at [829, 637] on icon at bounding box center [802, 649] width 330 height 41
click at [1282, 93] on button "Set Status" at bounding box center [1258, 91] width 59 height 17
click at [1223, 143] on p "Accepted" at bounding box center [1228, 142] width 35 height 14
click at [211, 55] on p "American Phil Men SS27 collection" at bounding box center [199, 55] width 182 height 15
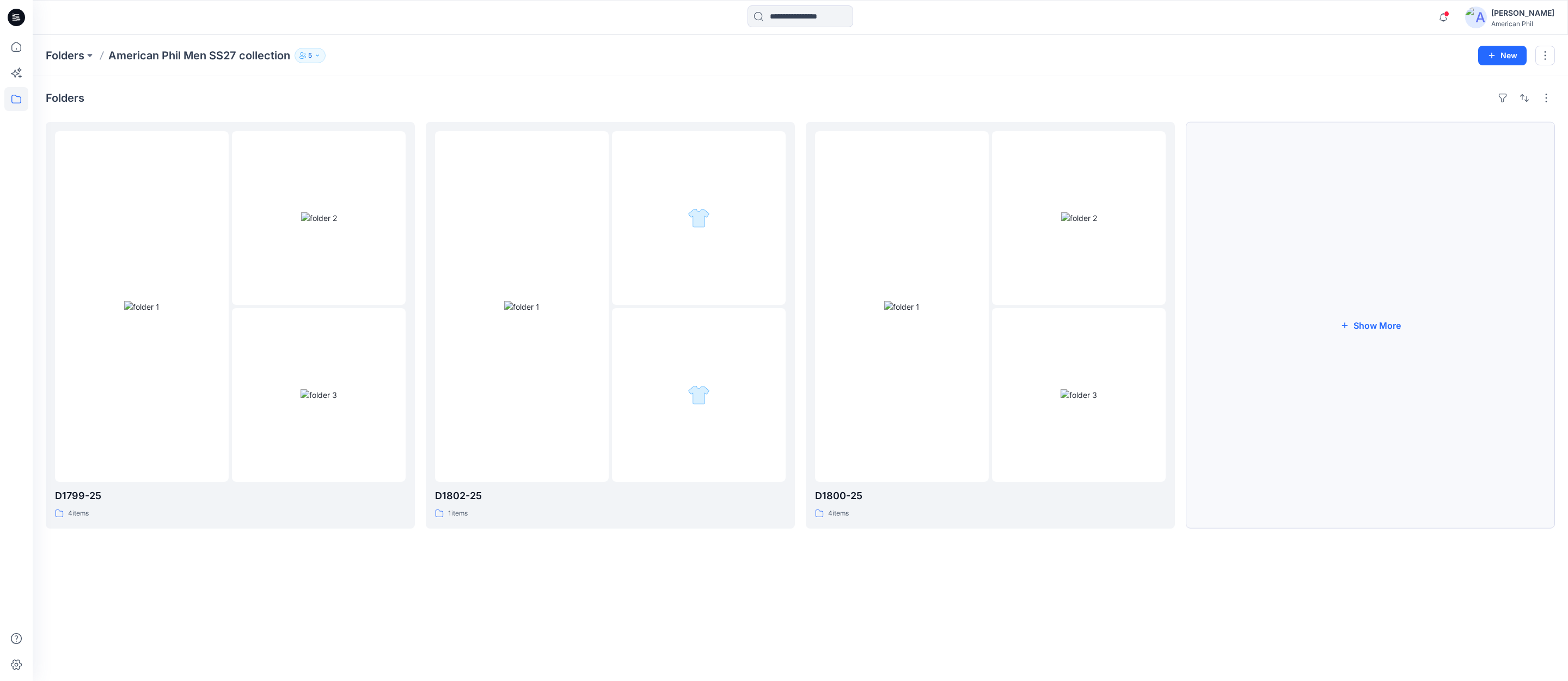
click at [1376, 324] on button "Show More" at bounding box center [1371, 325] width 369 height 407
click at [1070, 220] on img at bounding box center [1079, 218] width 36 height 12
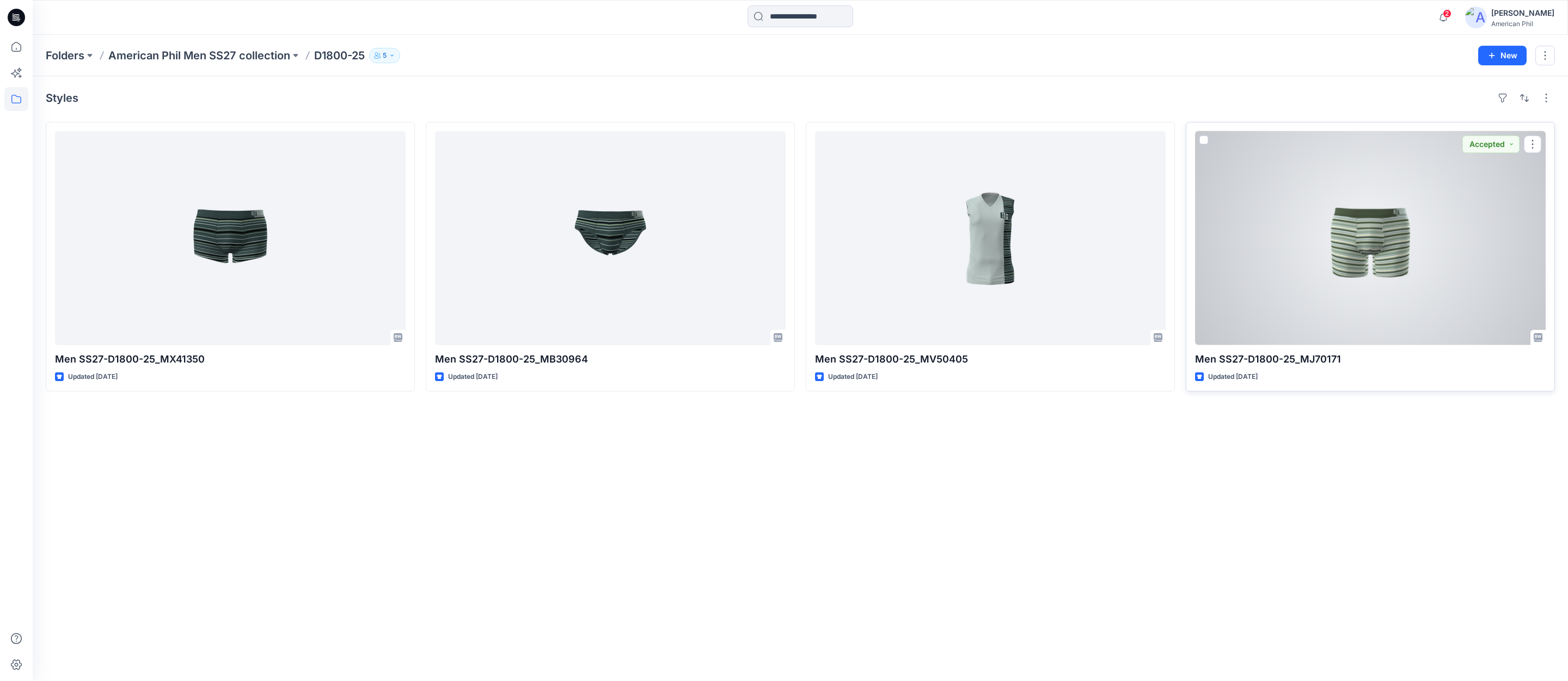
click at [1384, 239] on div at bounding box center [1370, 239] width 350 height 214
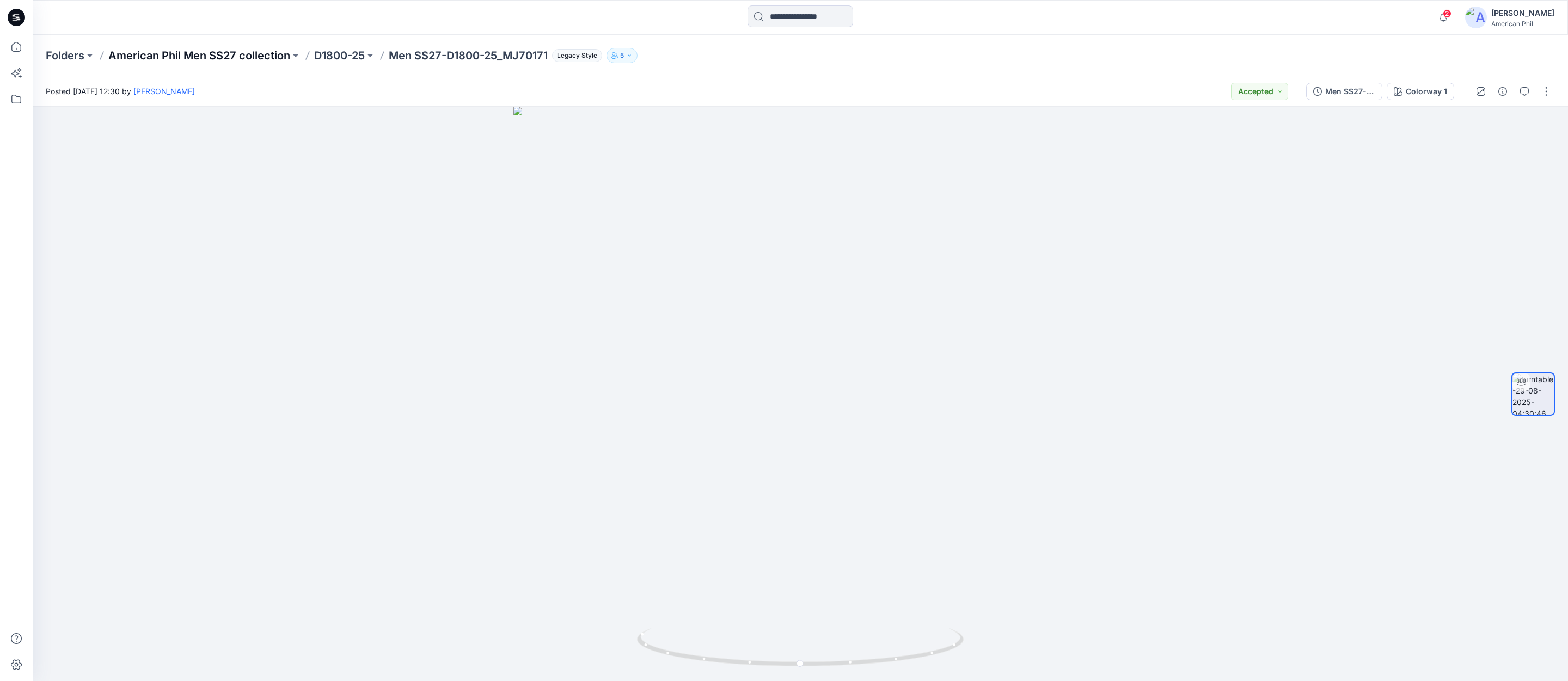
click at [220, 52] on p "American Phil Men SS27 collection" at bounding box center [199, 55] width 182 height 15
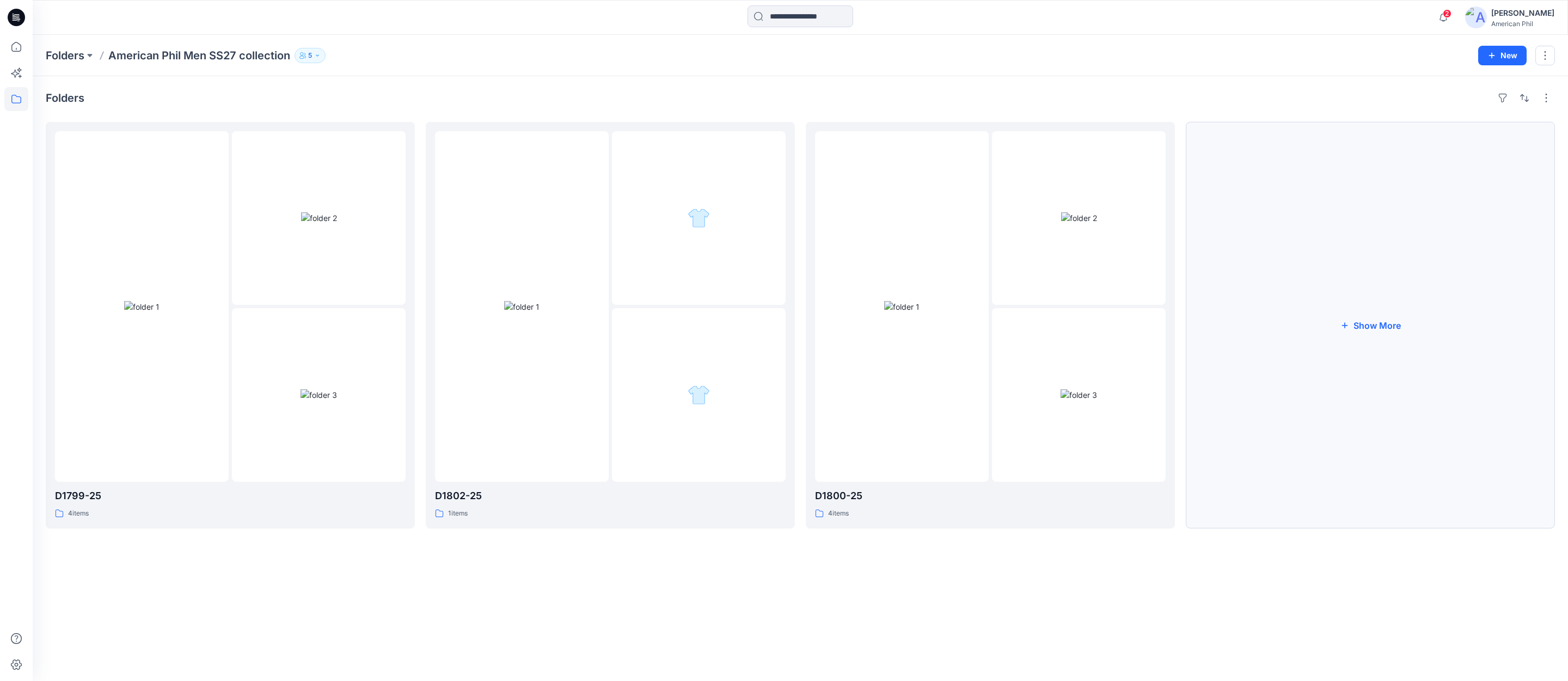
click at [1386, 324] on button "Show More" at bounding box center [1371, 325] width 369 height 407
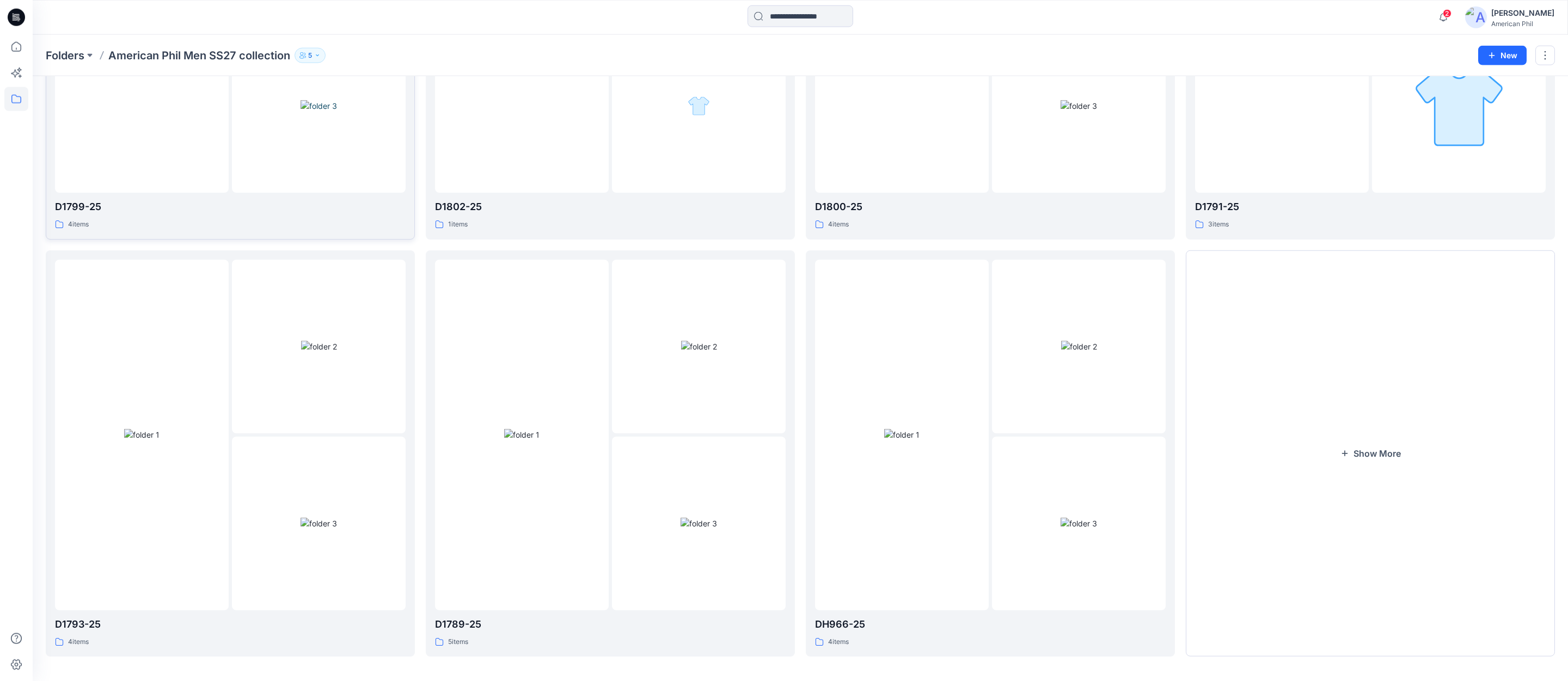
scroll to position [295, 0]
click at [1382, 449] on button "Show More" at bounding box center [1371, 448] width 369 height 407
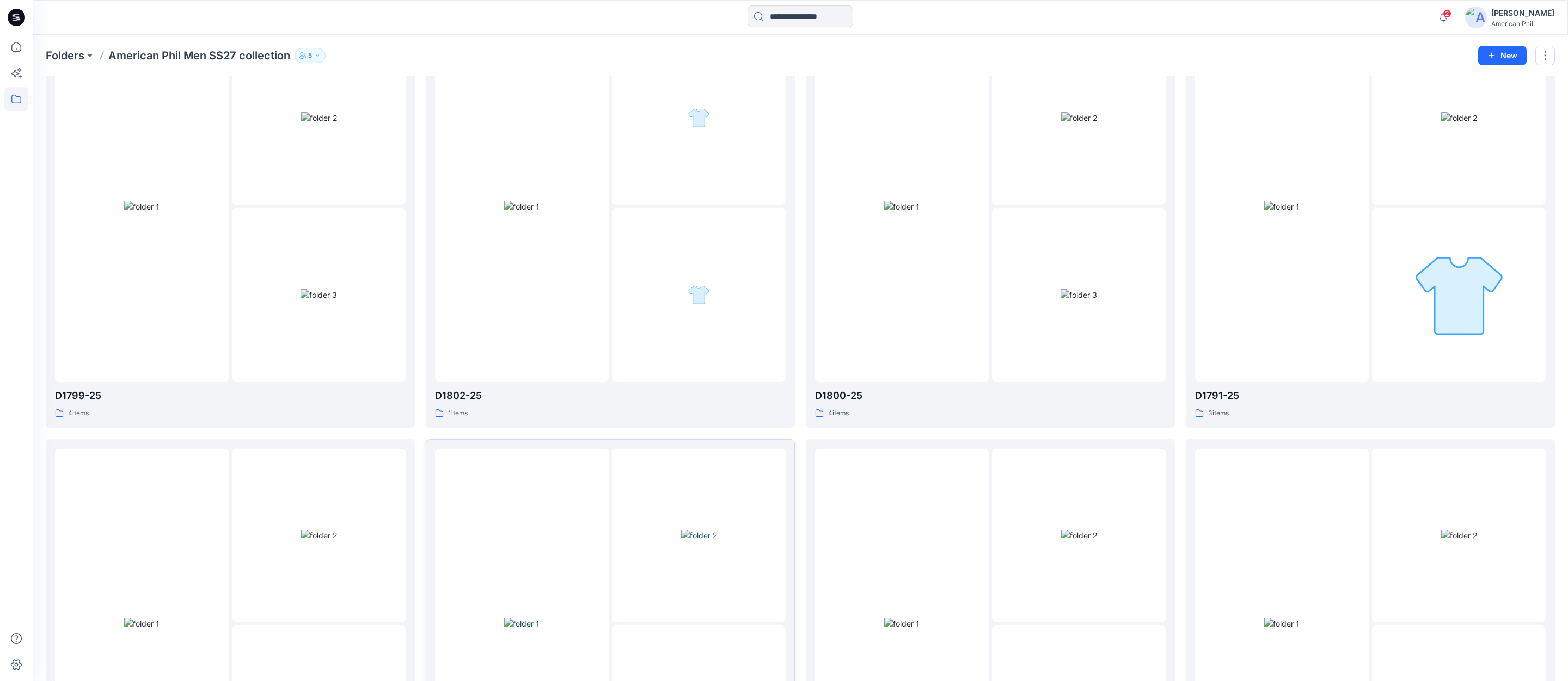
scroll to position [0, 0]
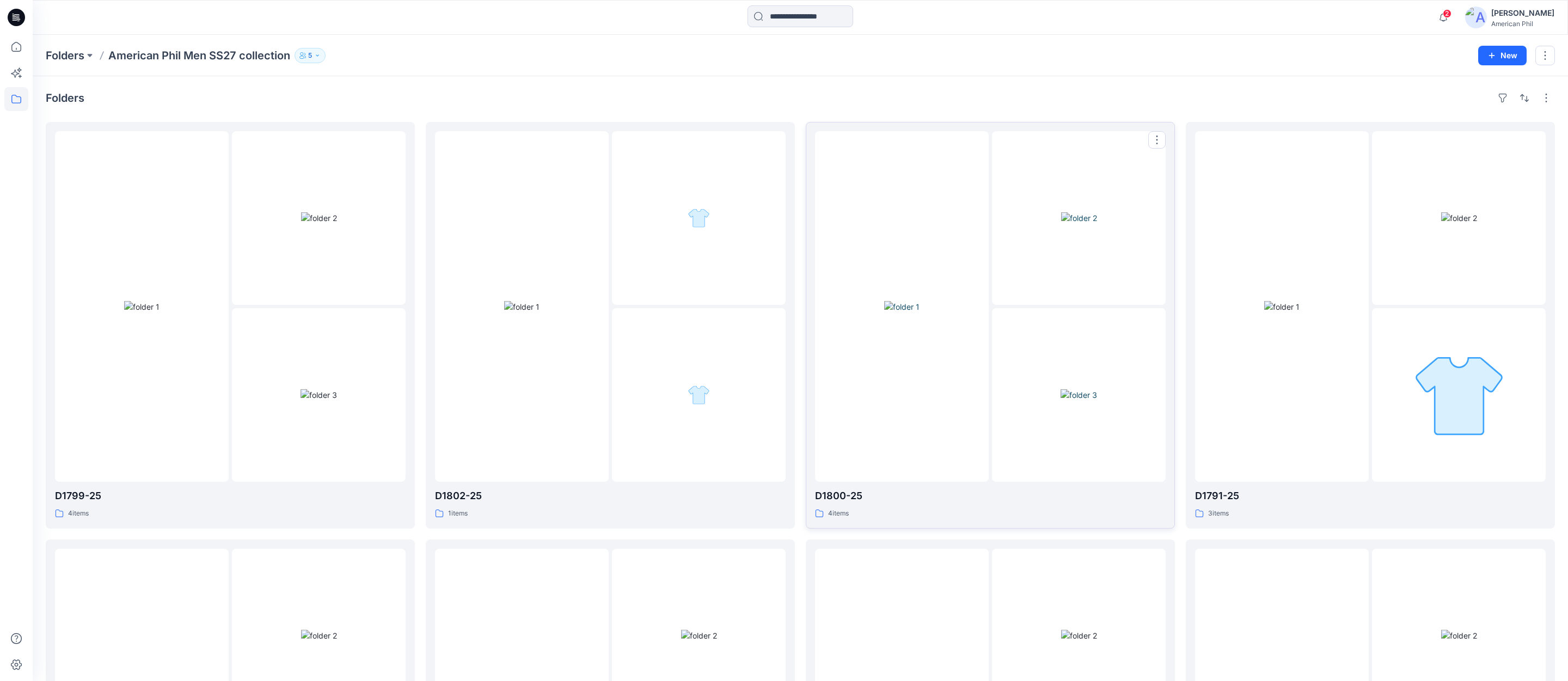
click at [1073, 223] on img at bounding box center [1079, 218] width 36 height 12
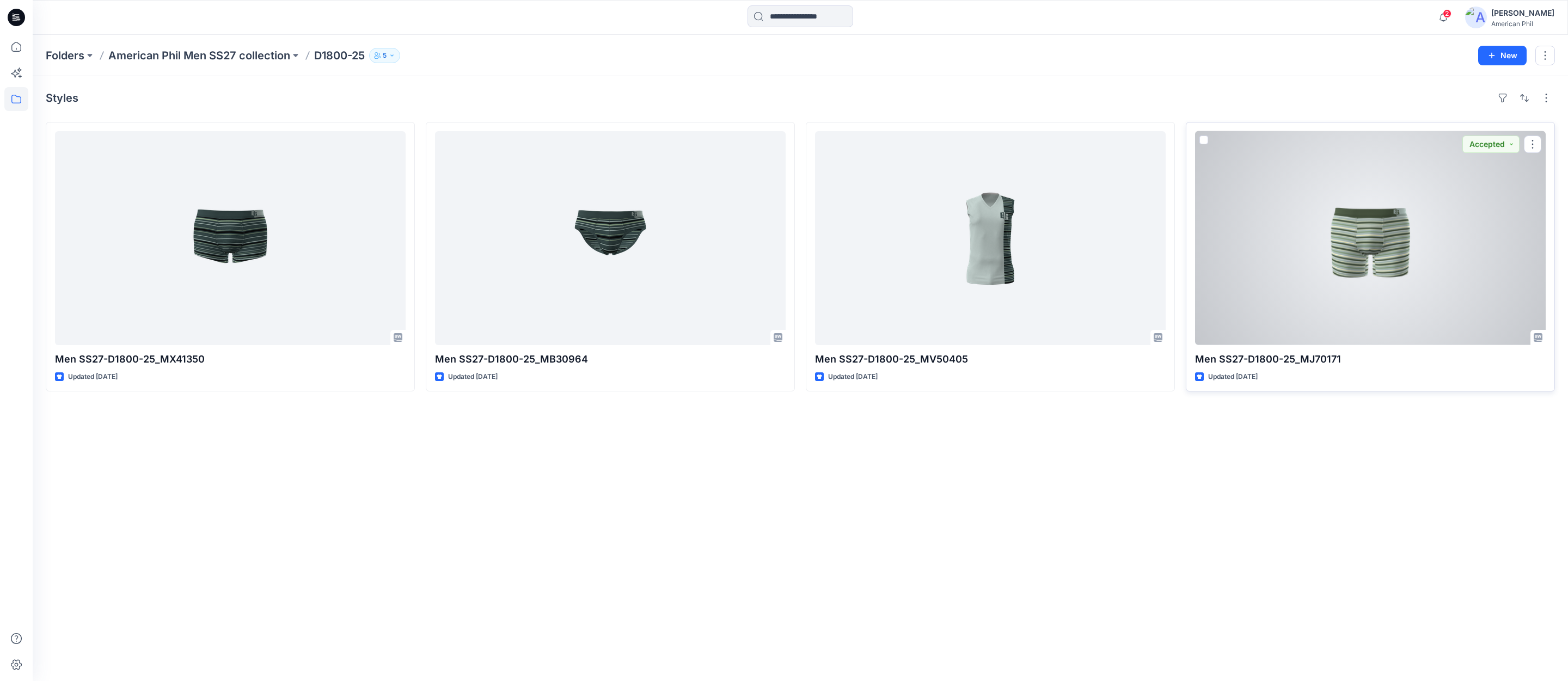
click at [1352, 239] on div at bounding box center [1370, 239] width 350 height 214
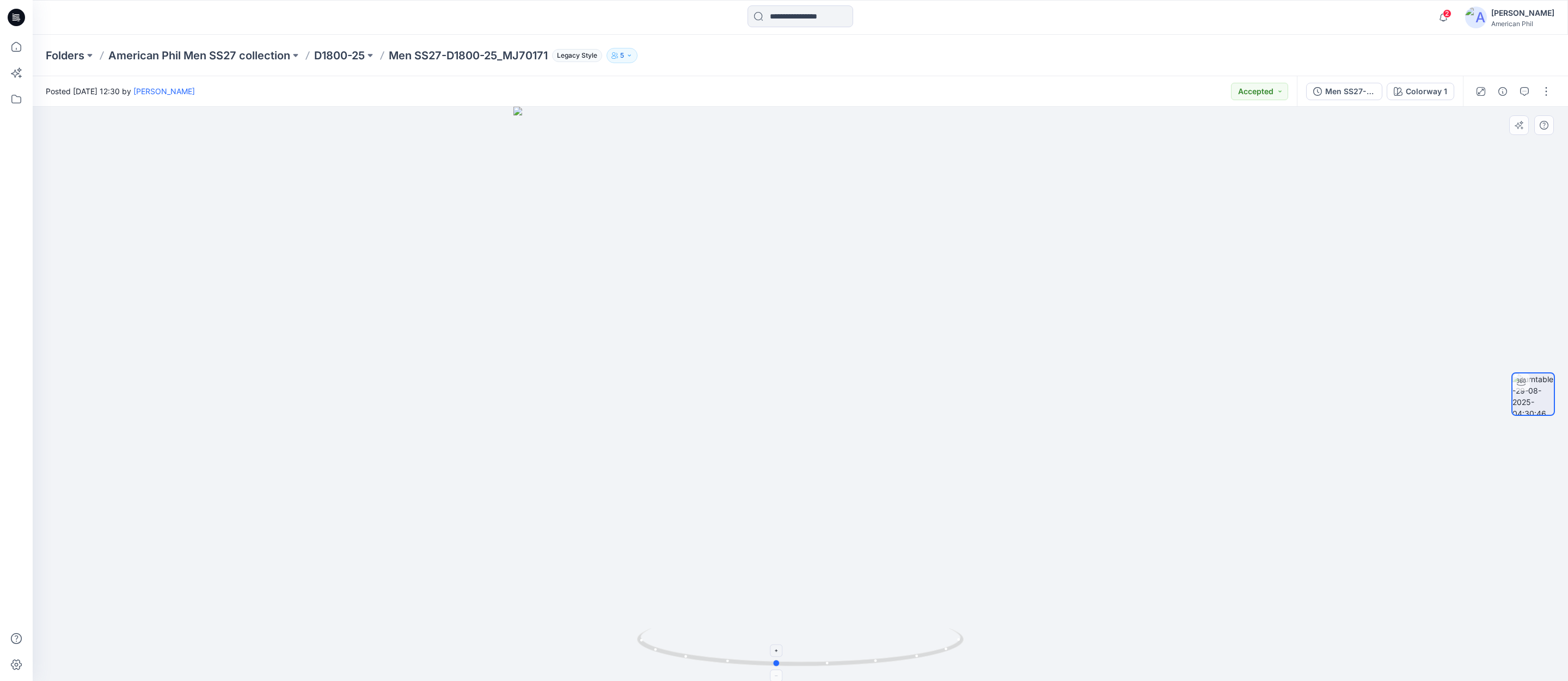
drag, startPoint x: 884, startPoint y: 653, endPoint x: 861, endPoint y: 653, distance: 23.0
click at [860, 653] on icon at bounding box center [802, 649] width 330 height 41
drag, startPoint x: 947, startPoint y: 459, endPoint x: 938, endPoint y: 421, distance: 39.1
click at [938, 421] on img at bounding box center [801, 277] width 973 height 809
click at [204, 55] on p "American Phil Men SS27 collection" at bounding box center [199, 55] width 182 height 15
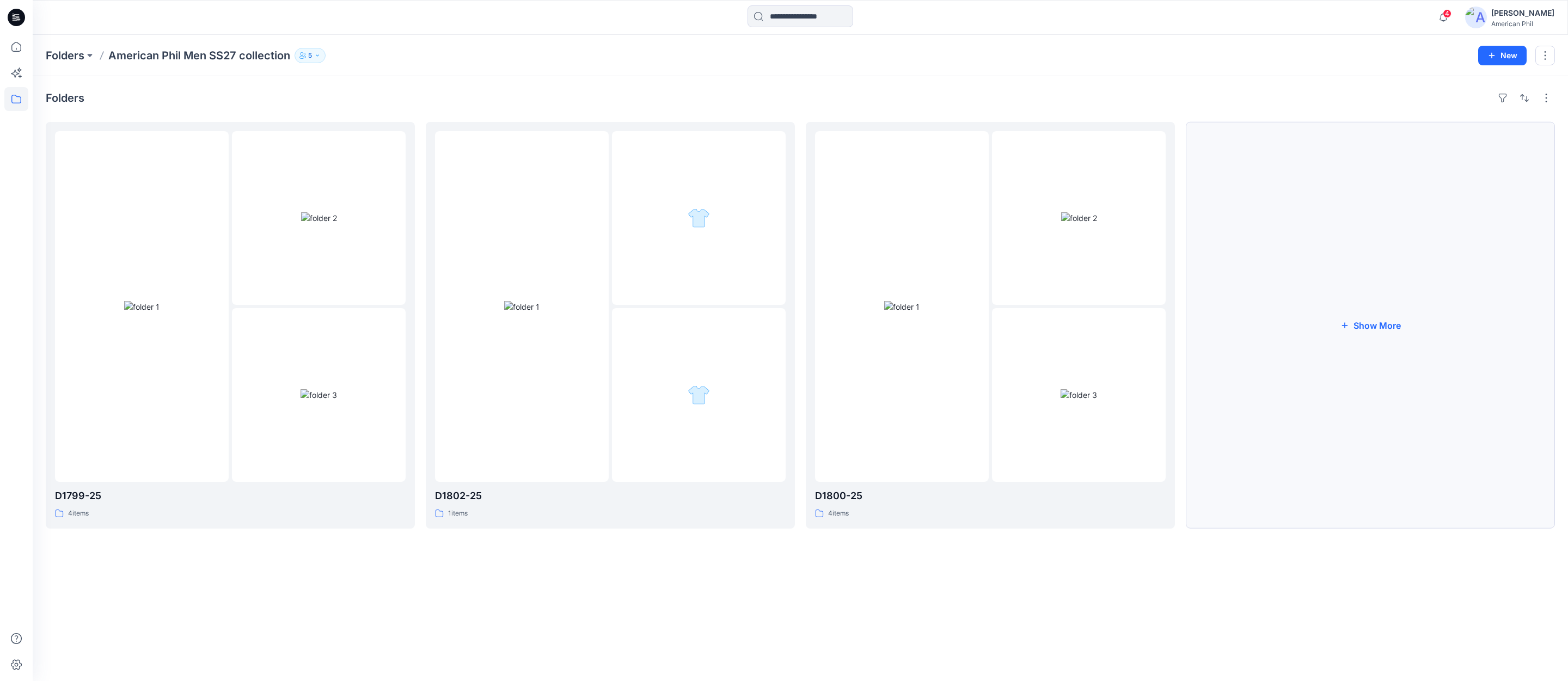
click at [1382, 322] on button "Show More" at bounding box center [1371, 325] width 369 height 407
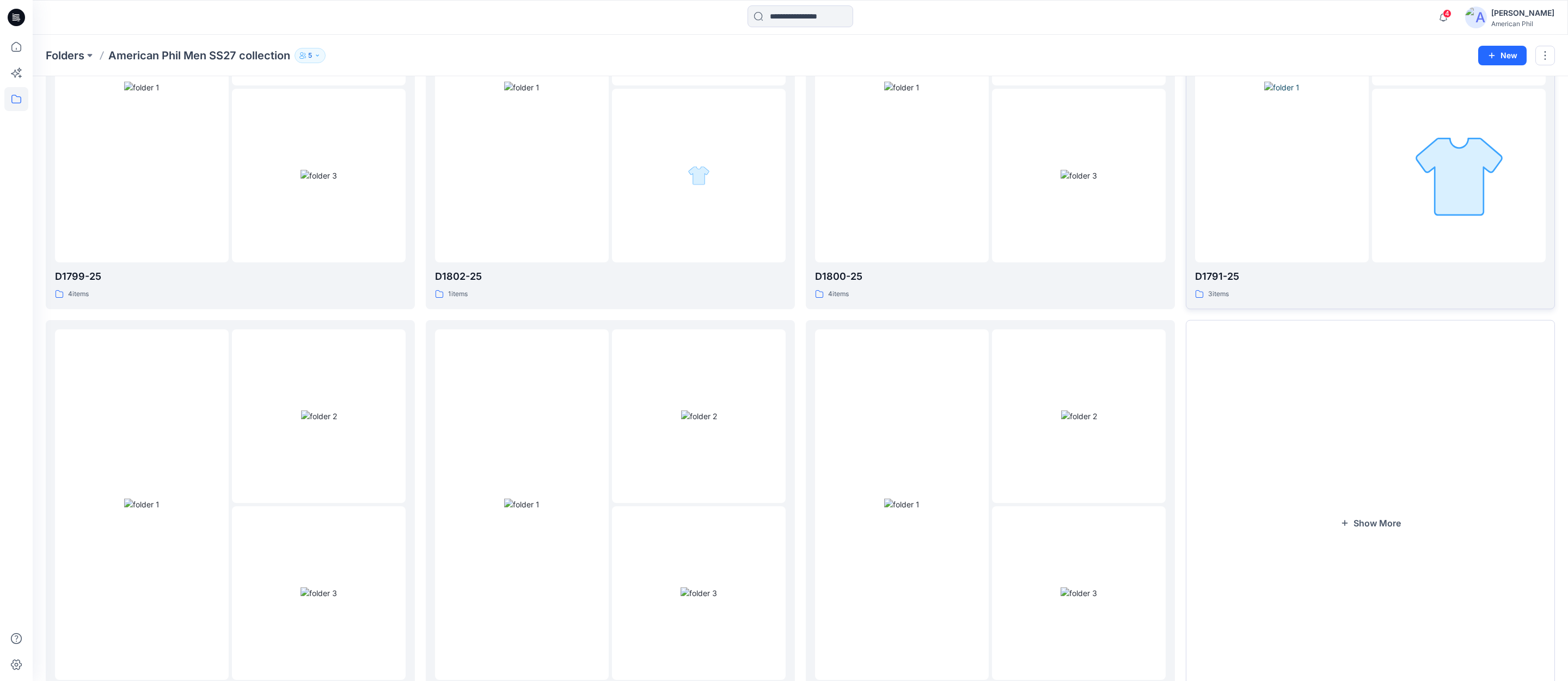
scroll to position [295, 0]
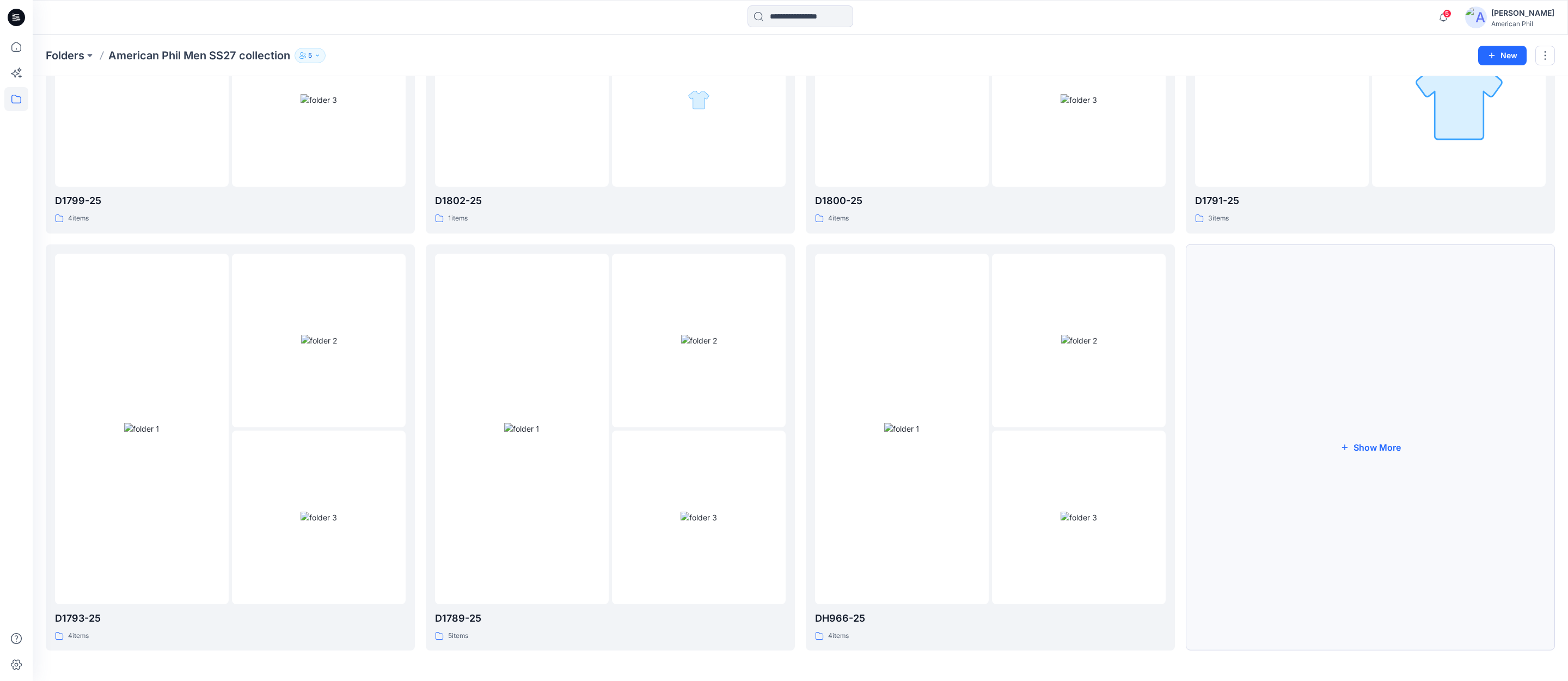
click at [1375, 447] on button "Show More" at bounding box center [1371, 448] width 369 height 407
click at [701, 338] on img at bounding box center [699, 343] width 36 height 12
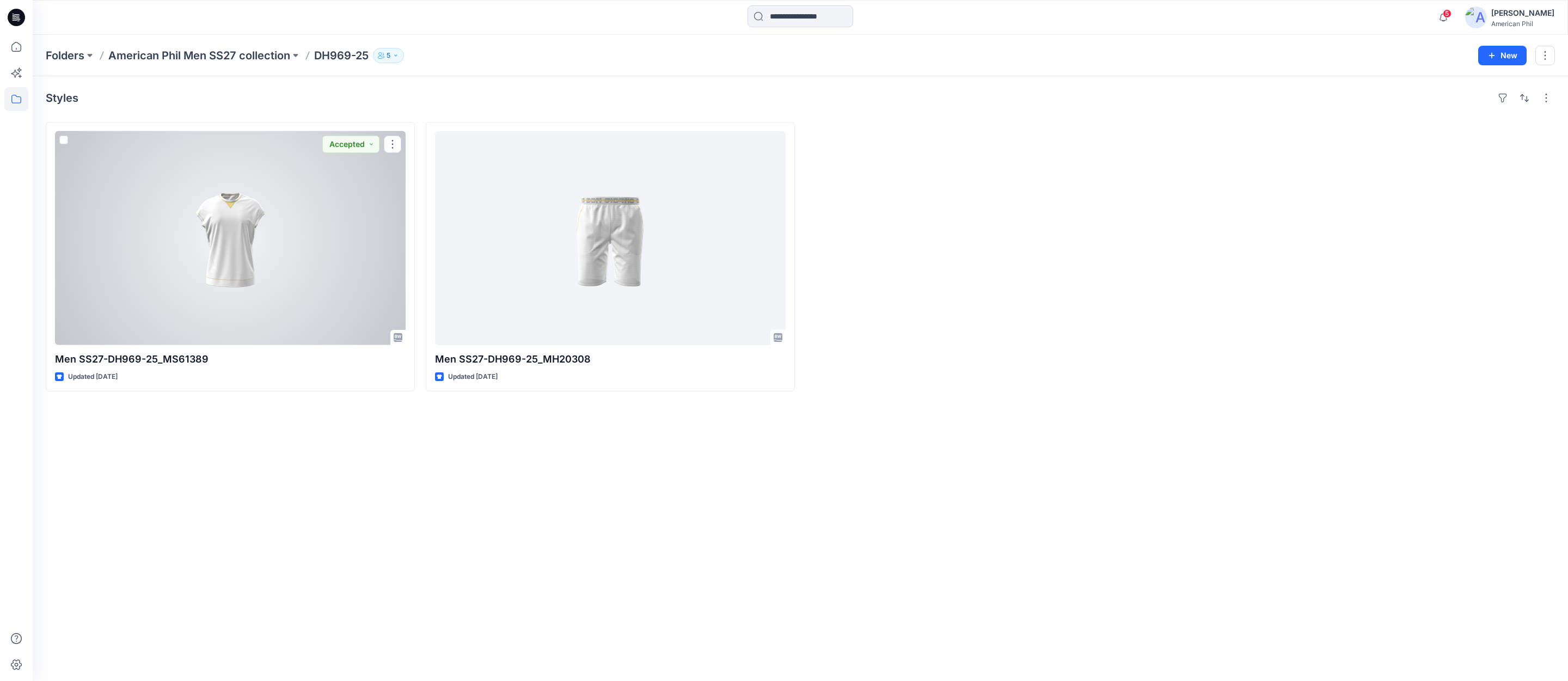
drag, startPoint x: 231, startPoint y: 249, endPoint x: 247, endPoint y: 251, distance: 16.1
click at [231, 249] on div at bounding box center [230, 239] width 350 height 214
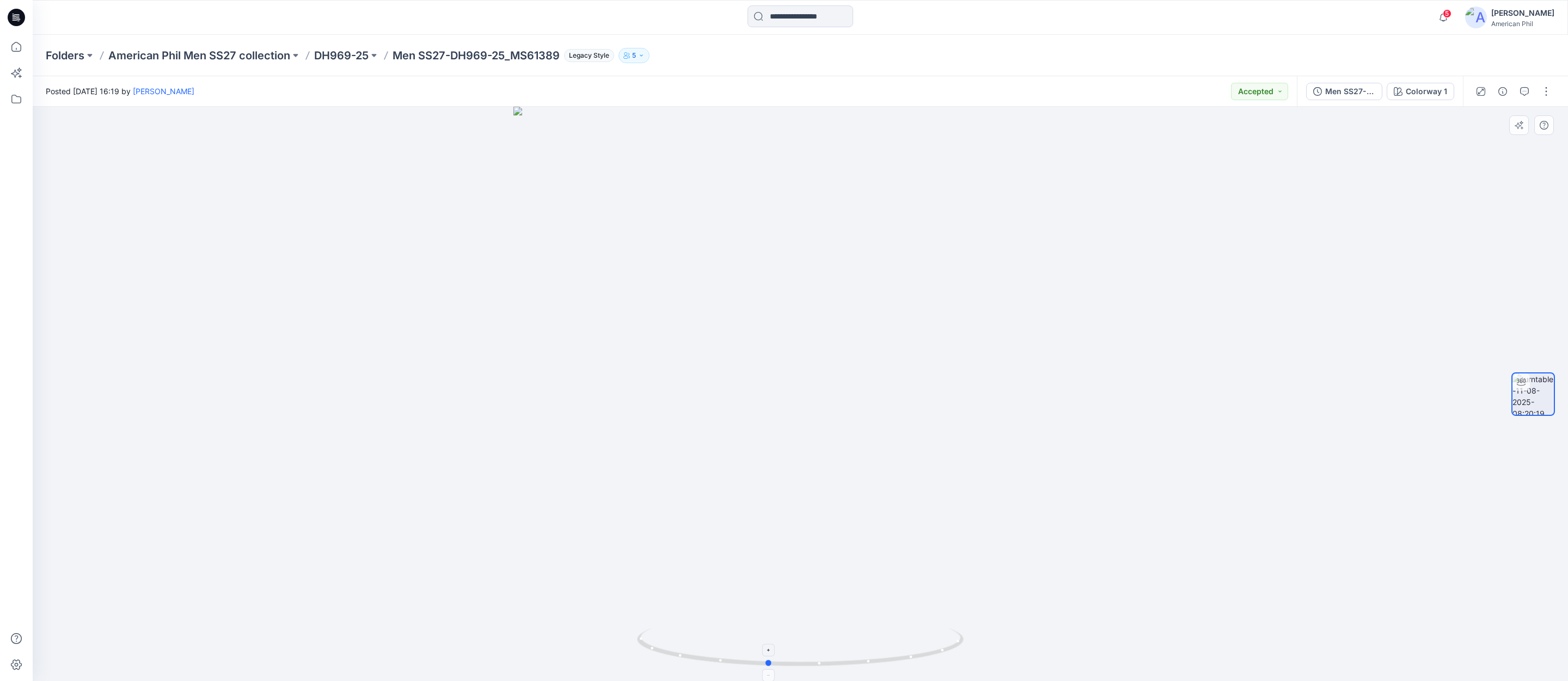
drag, startPoint x: 792, startPoint y: 665, endPoint x: 759, endPoint y: 659, distance: 33.5
click at [759, 659] on icon at bounding box center [802, 649] width 330 height 41
drag, startPoint x: 746, startPoint y: 656, endPoint x: 783, endPoint y: 653, distance: 37.1
click at [783, 653] on icon at bounding box center [802, 649] width 330 height 41
click at [249, 53] on p "American Phil Men SS27 collection" at bounding box center [199, 55] width 182 height 15
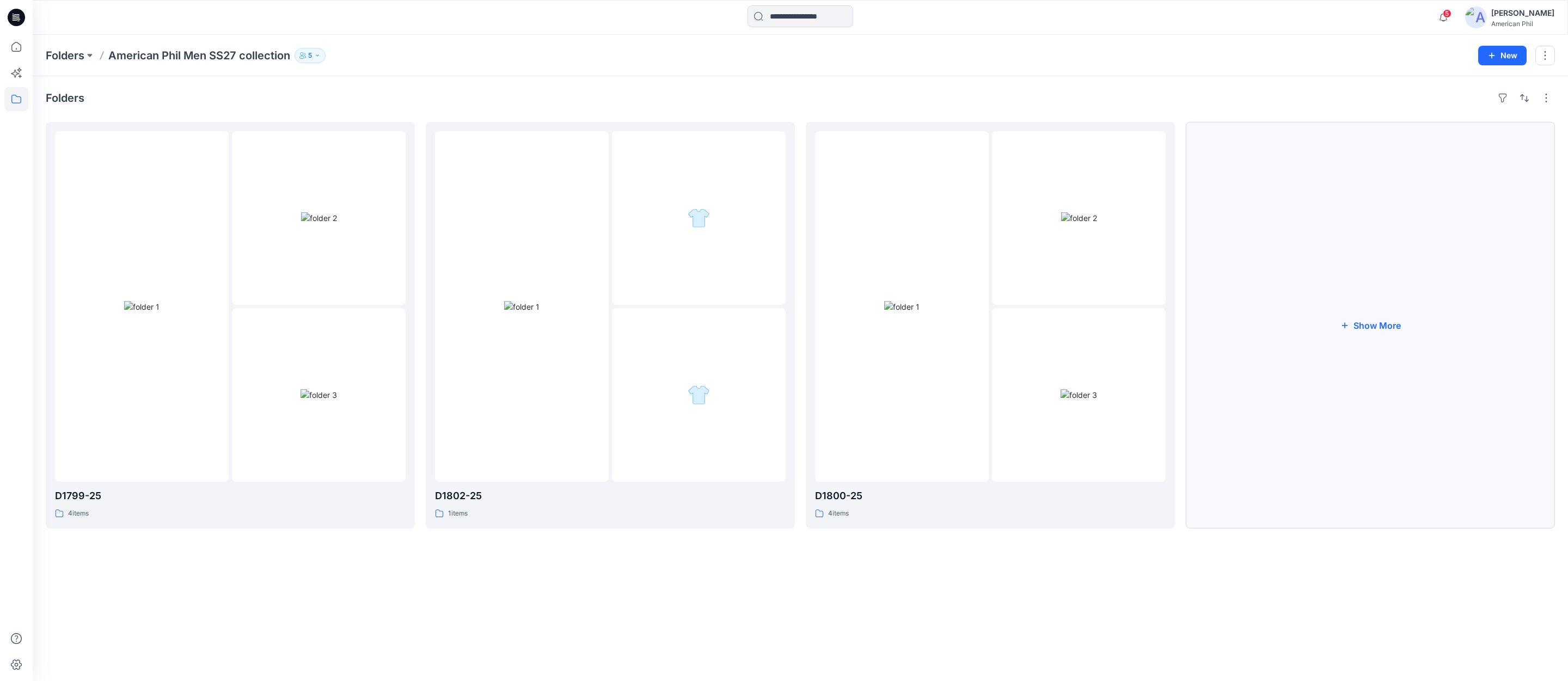
click at [1377, 323] on button "Show More" at bounding box center [1371, 325] width 369 height 407
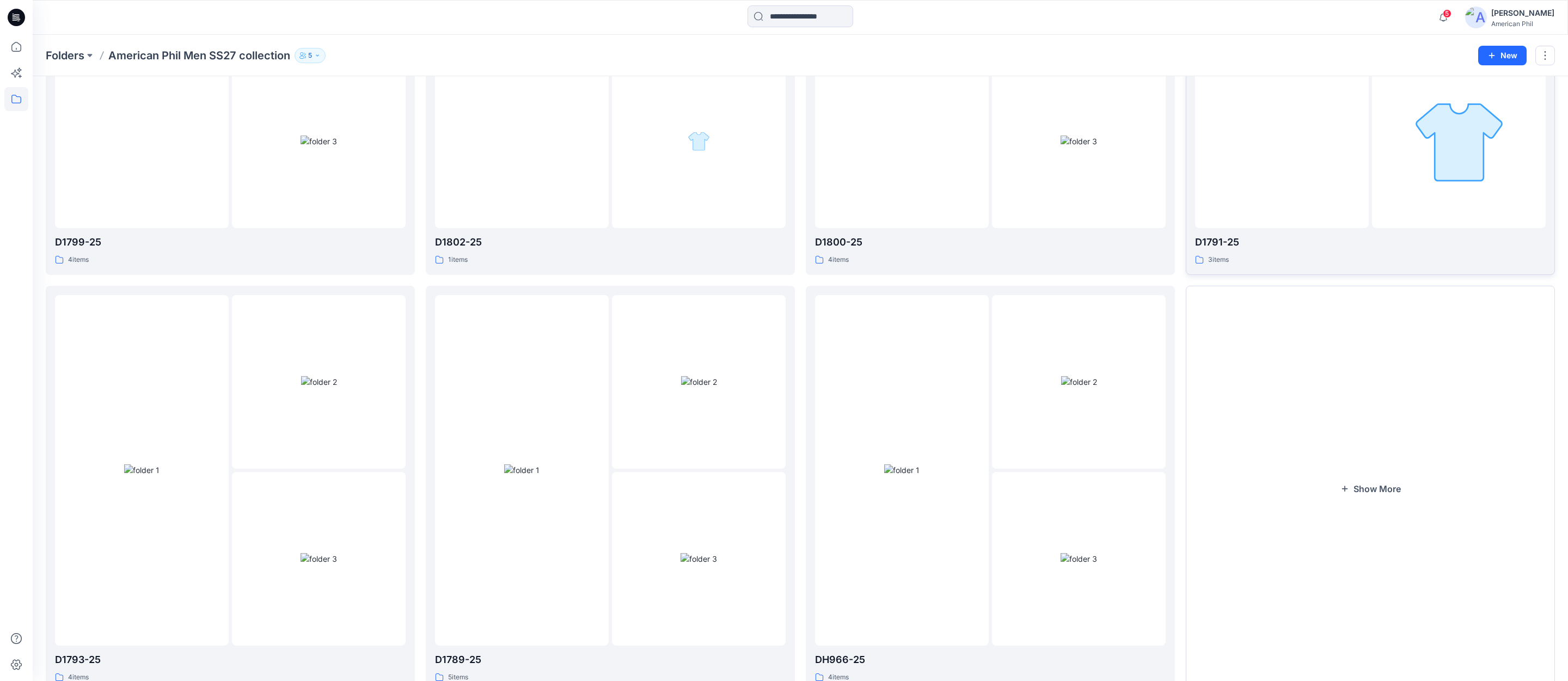
scroll to position [295, 0]
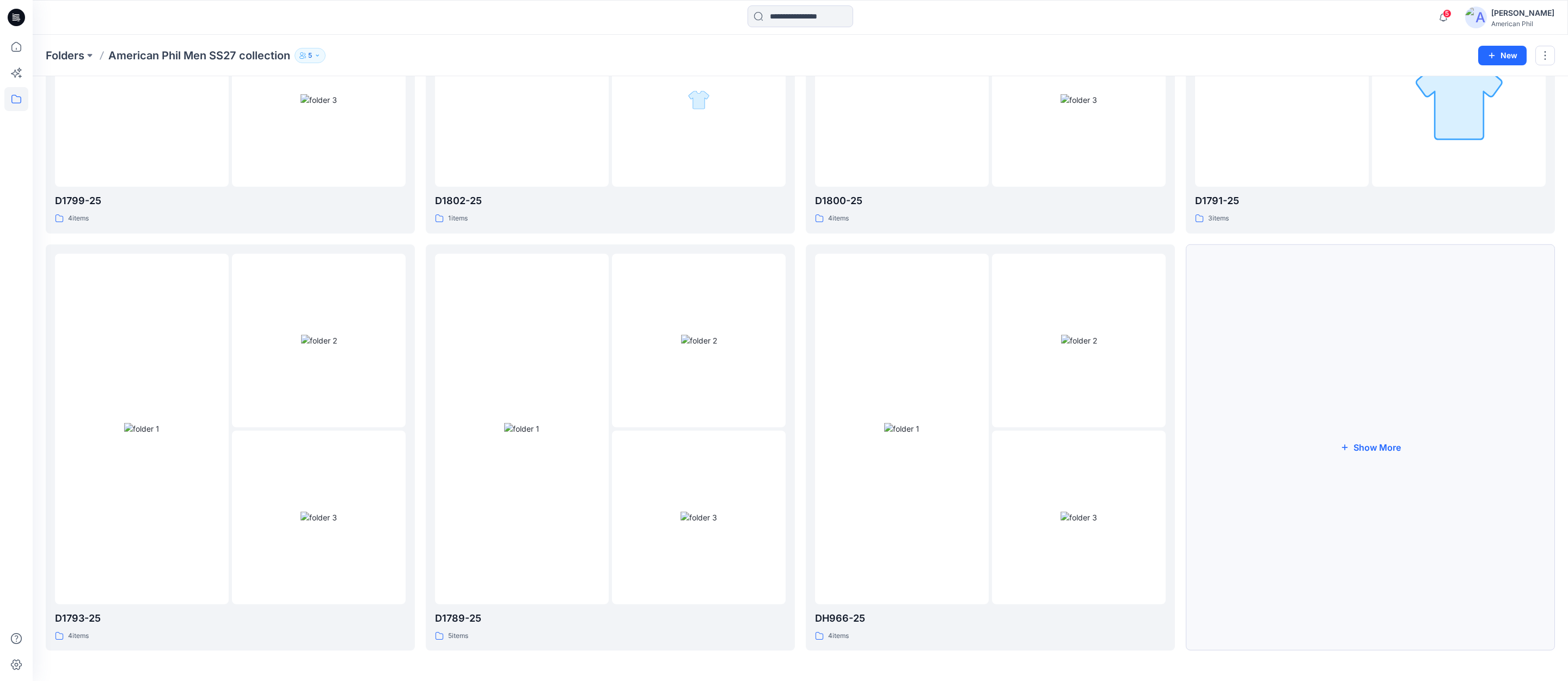
click at [1376, 444] on button "Show More" at bounding box center [1371, 448] width 369 height 407
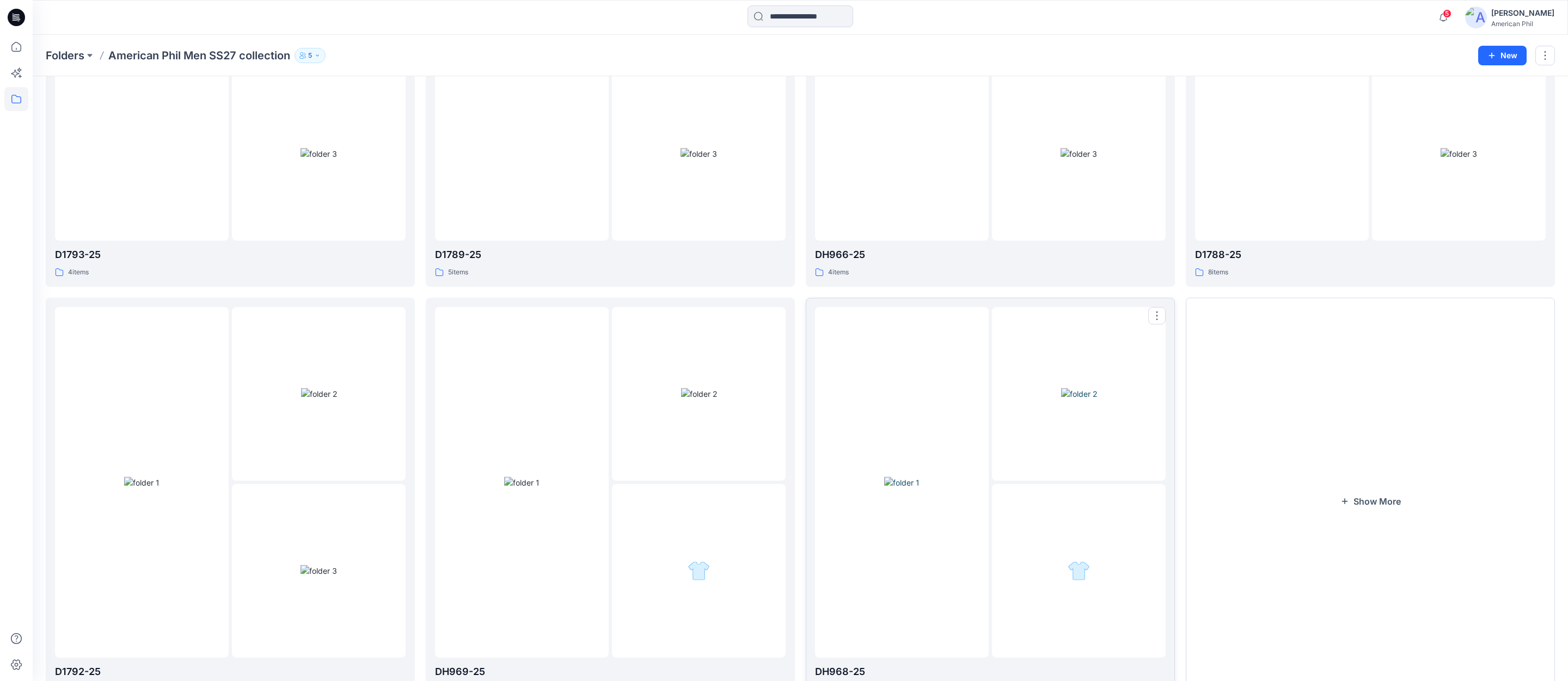
scroll to position [713, 0]
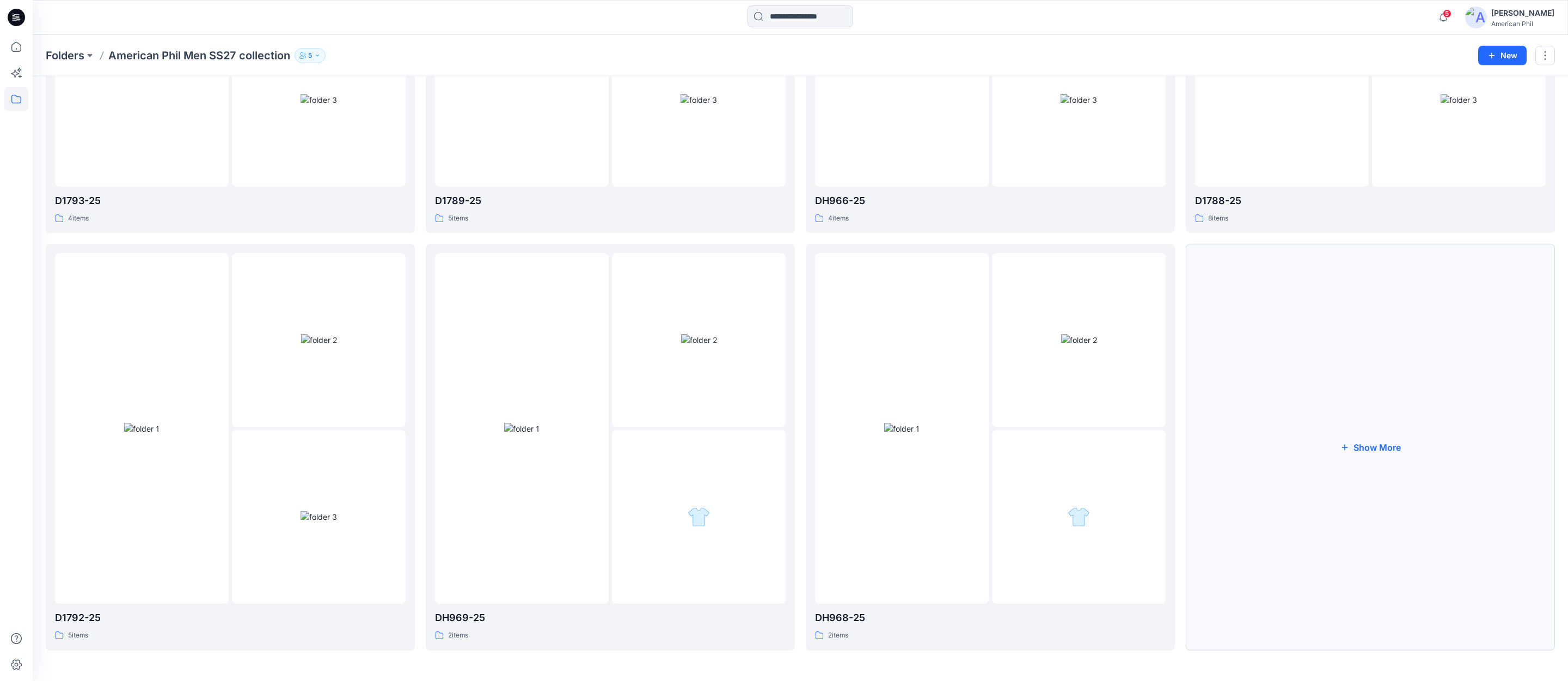
click at [1373, 444] on button "Show More" at bounding box center [1371, 448] width 369 height 407
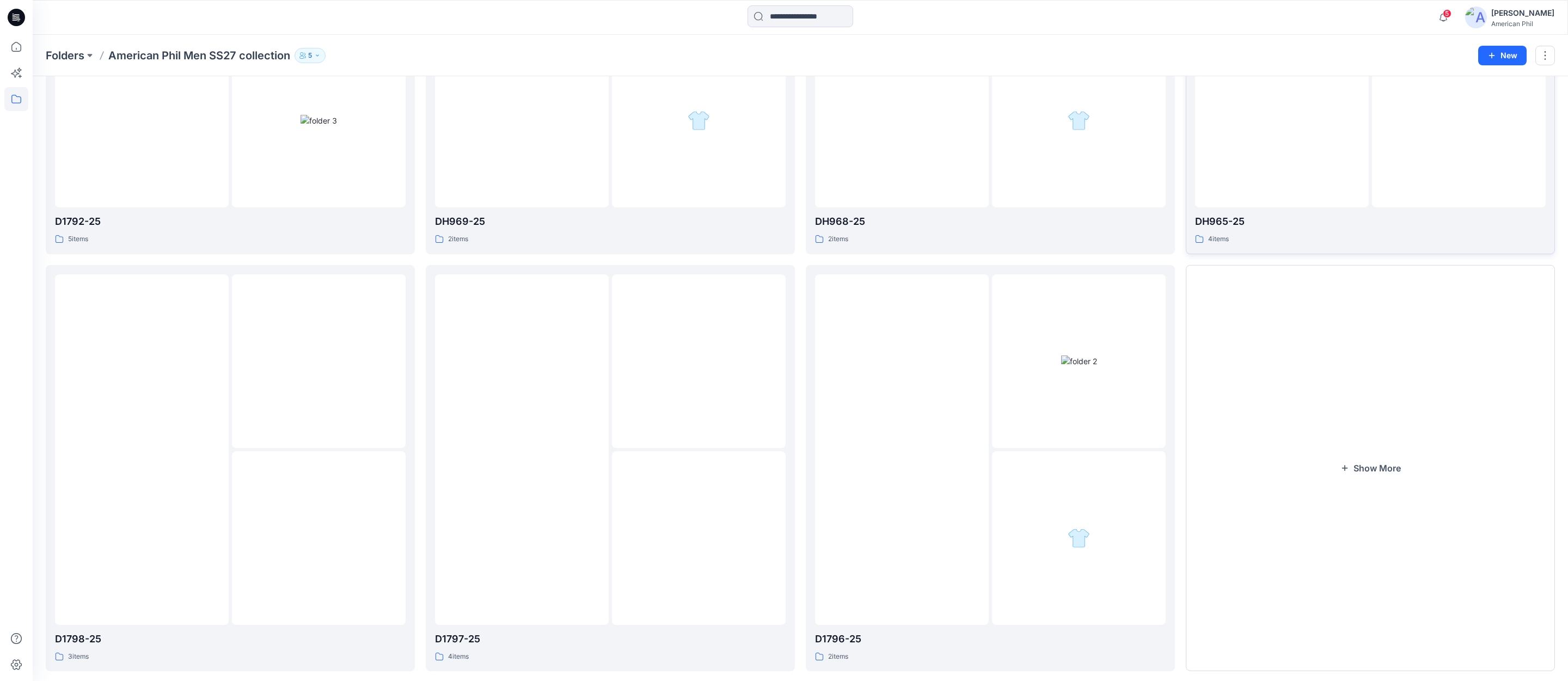
scroll to position [1130, 0]
